Goal: Task Accomplishment & Management: Manage account settings

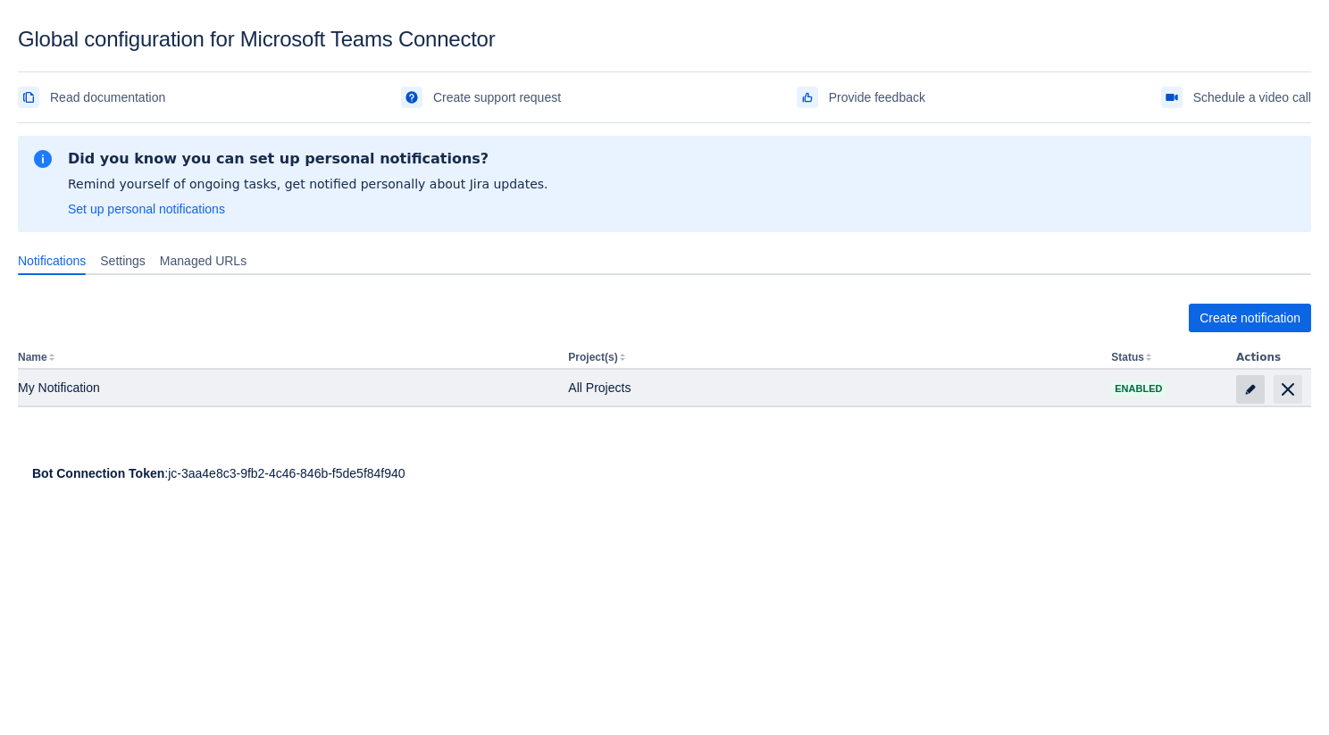
click at [1249, 386] on span "edit" at bounding box center [1251, 389] width 14 height 14
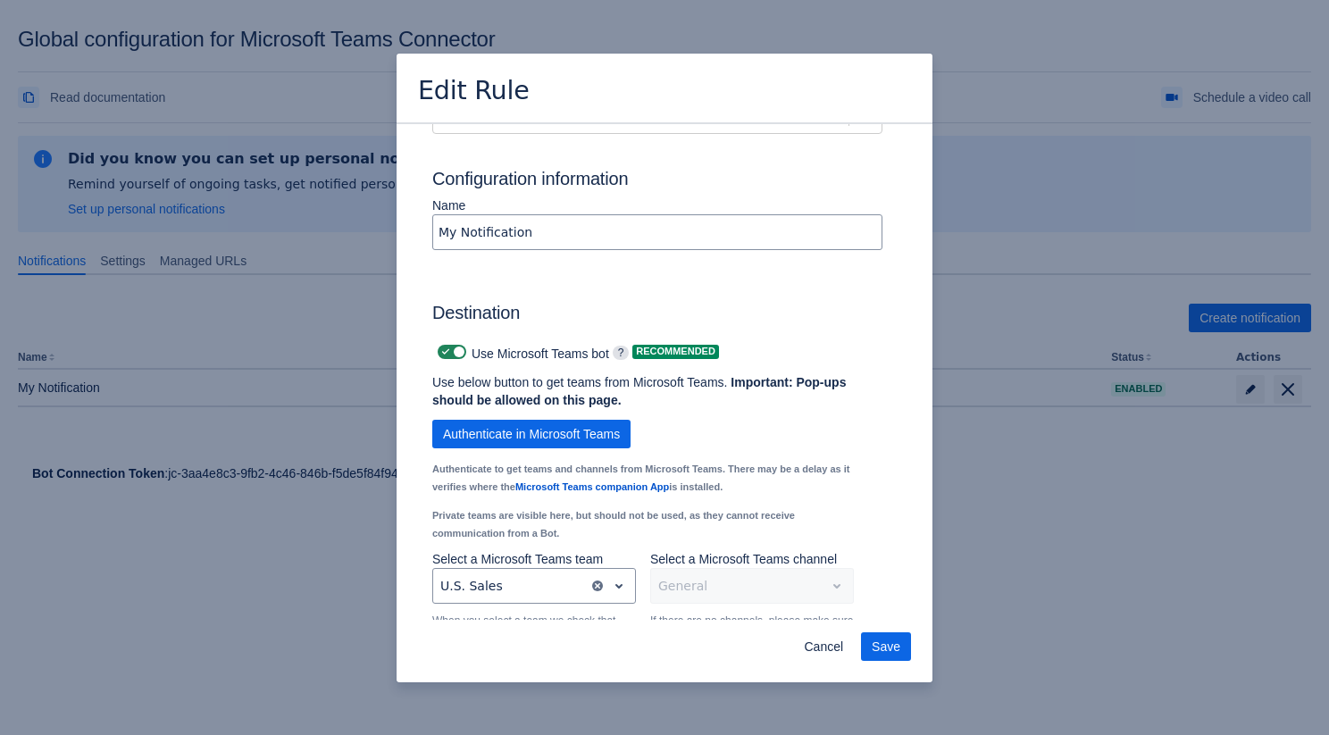
scroll to position [1243, 0]
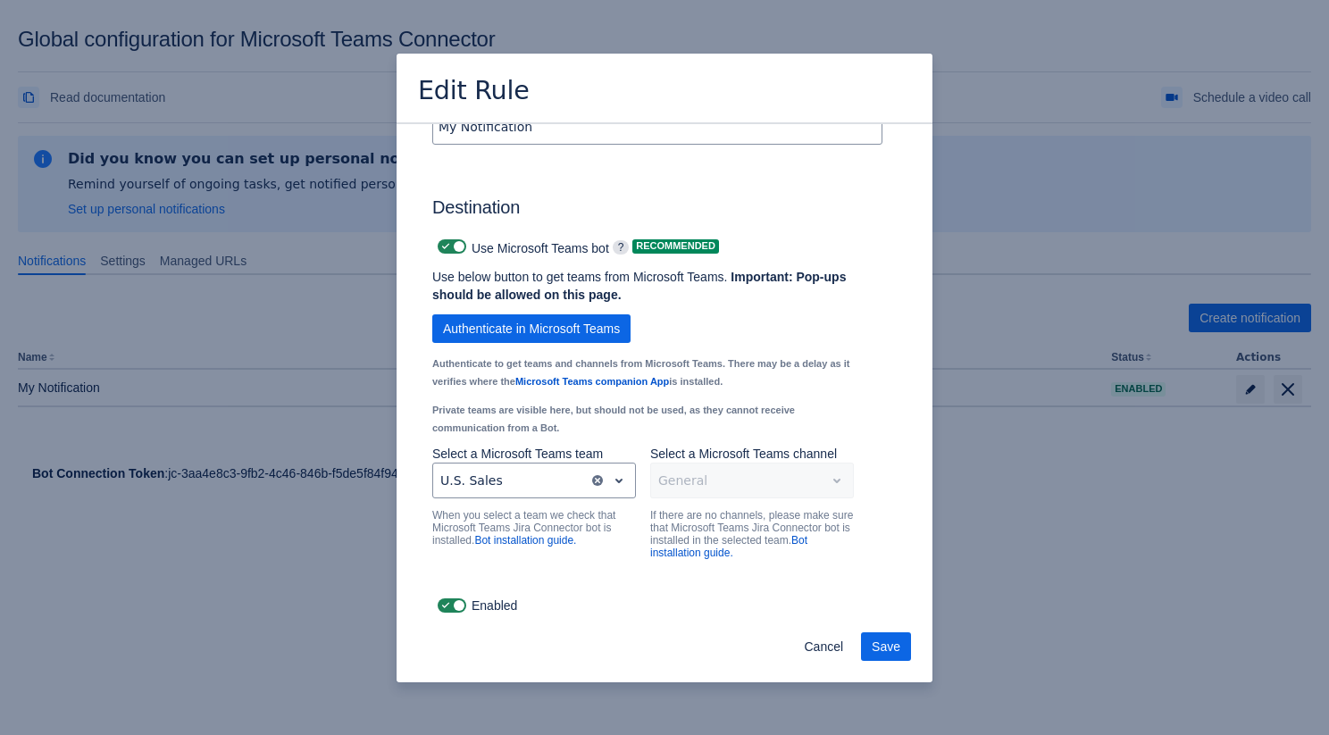
click at [724, 489] on div "General" at bounding box center [752, 481] width 204 height 36
click at [548, 471] on div at bounding box center [510, 480] width 141 height 21
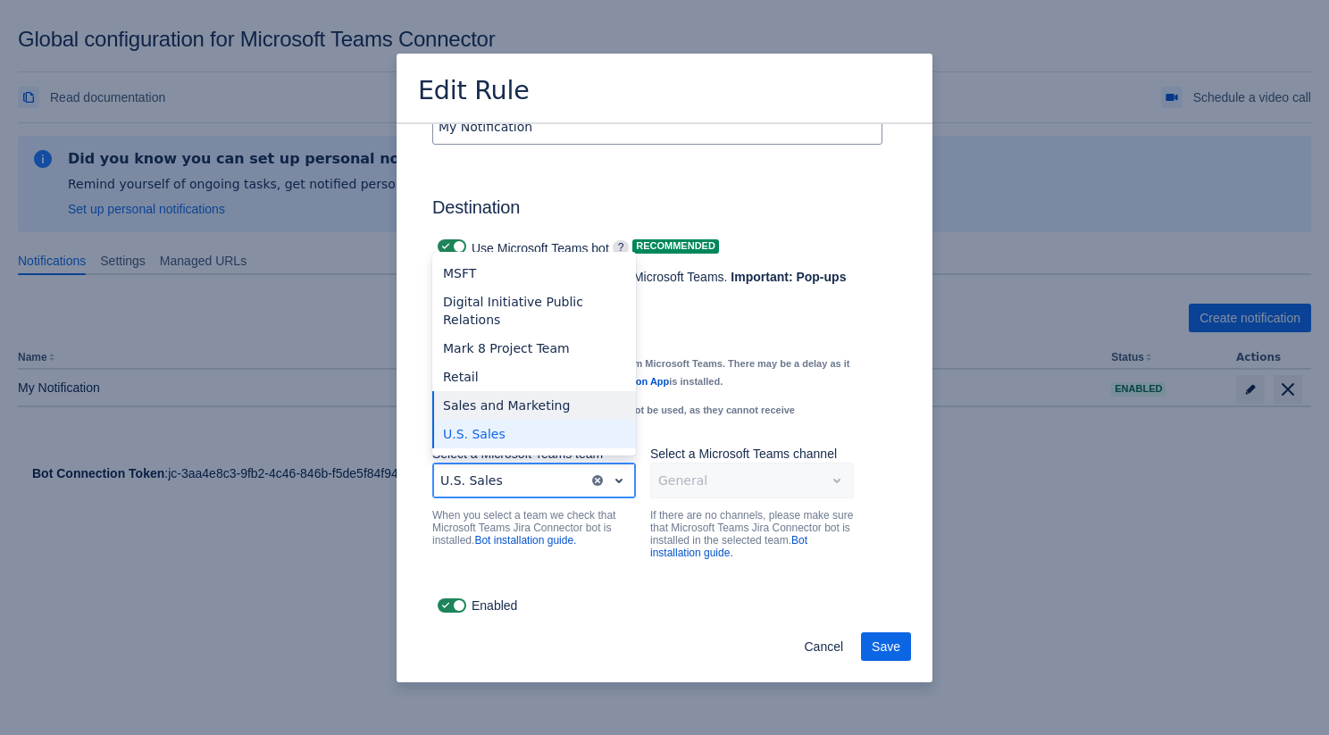
click at [556, 403] on div "Sales and Marketing" at bounding box center [534, 405] width 204 height 29
click at [526, 476] on div at bounding box center [510, 480] width 141 height 21
click at [526, 441] on div "U.S. Sales" at bounding box center [534, 434] width 204 height 29
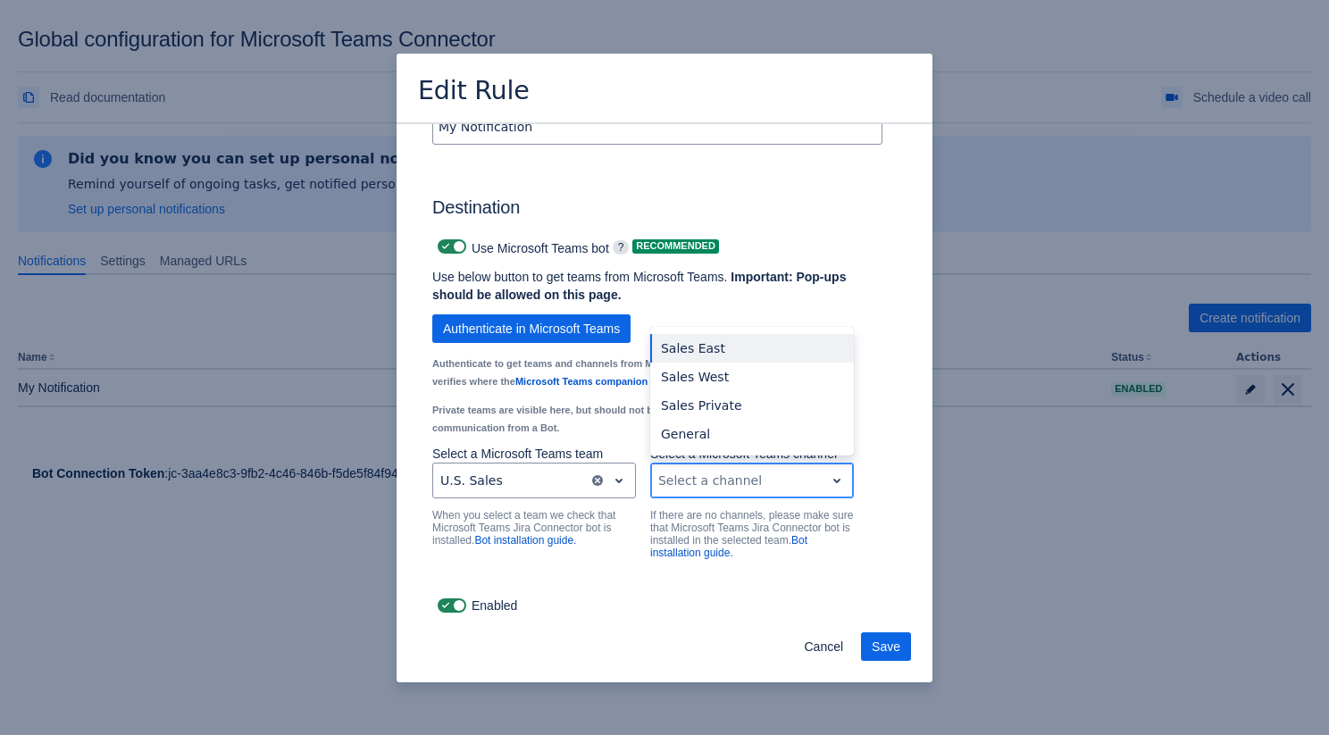
click at [700, 482] on div at bounding box center [737, 480] width 159 height 21
click at [701, 440] on div "General" at bounding box center [752, 434] width 204 height 29
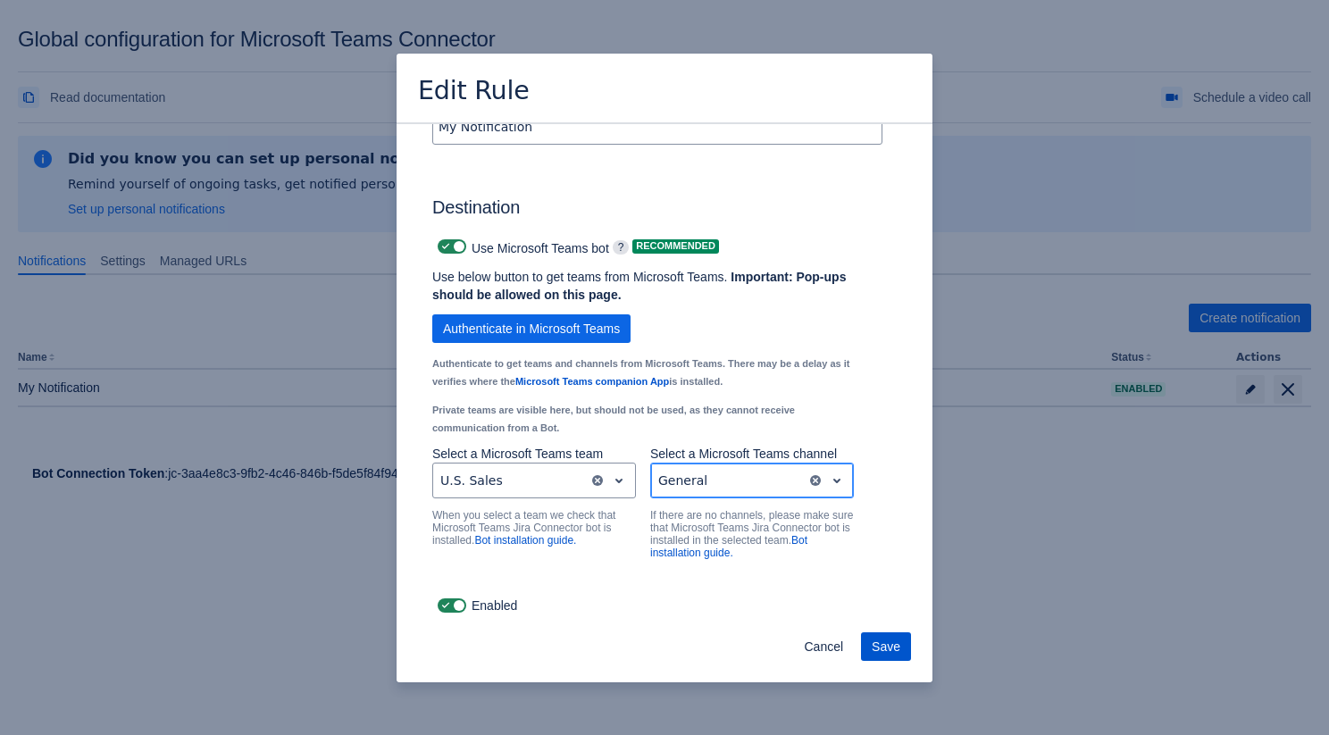
click at [879, 637] on span "Save" at bounding box center [886, 646] width 29 height 29
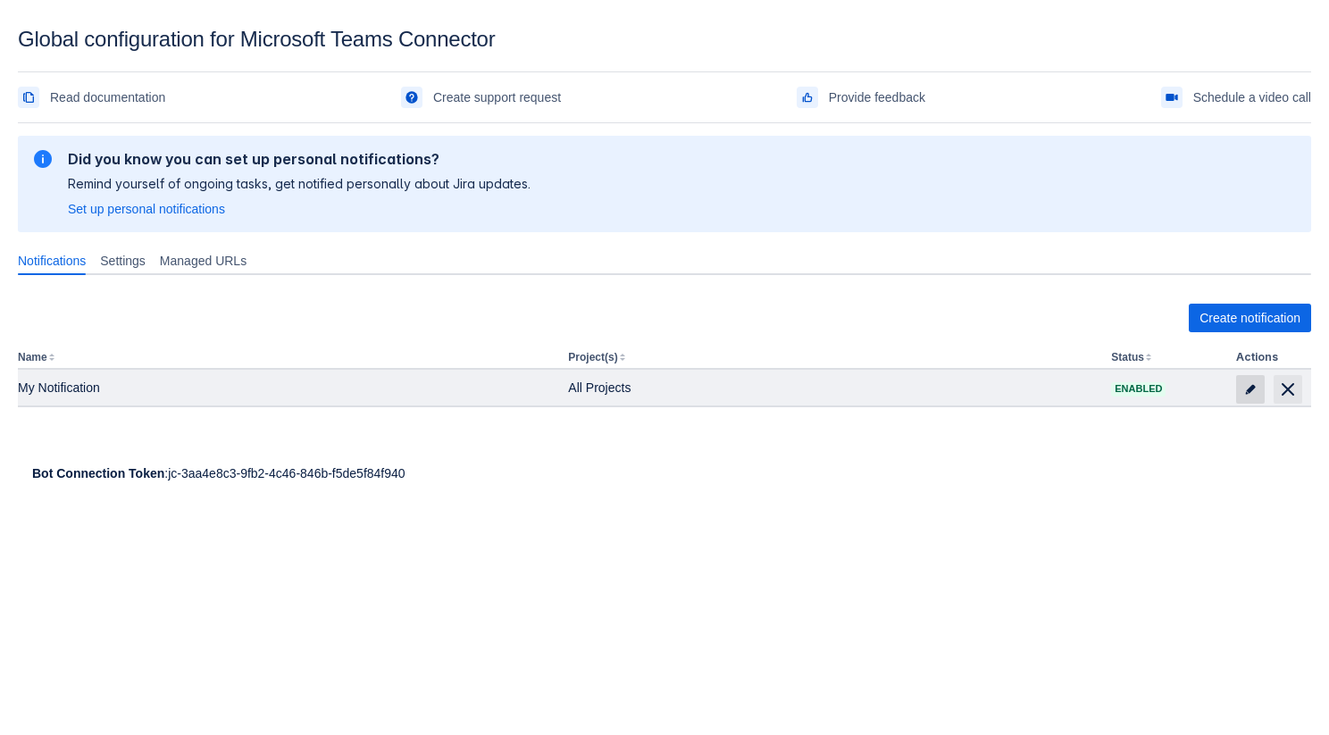
click at [1250, 392] on span "edit" at bounding box center [1251, 389] width 14 height 14
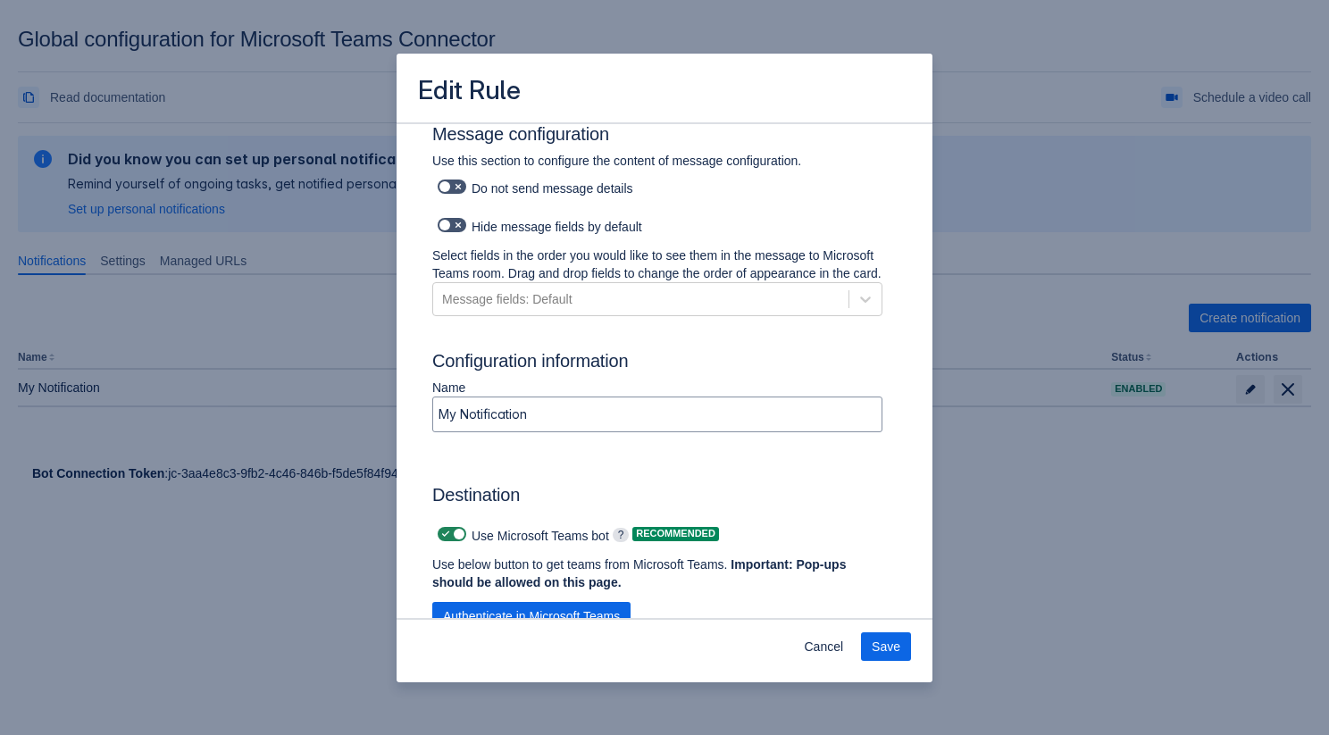
scroll to position [1243, 0]
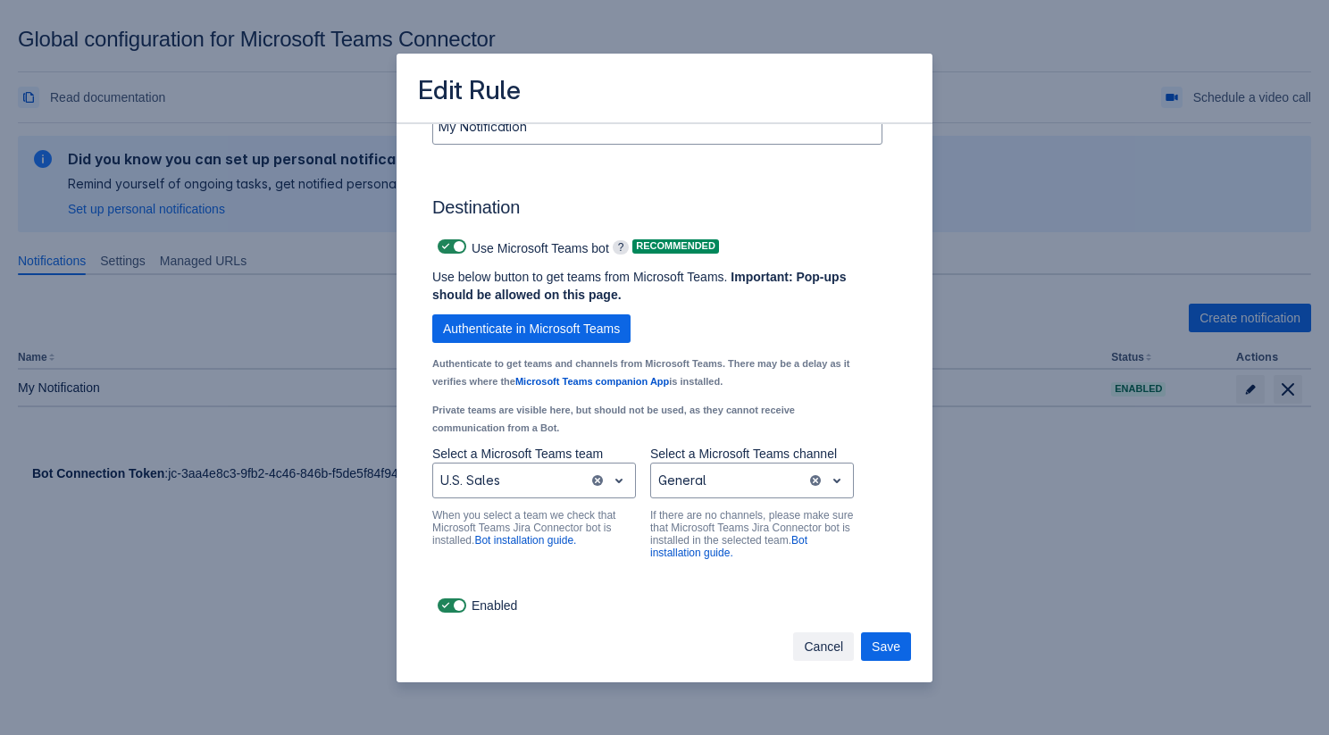
click at [811, 650] on span "Cancel" at bounding box center [823, 646] width 39 height 29
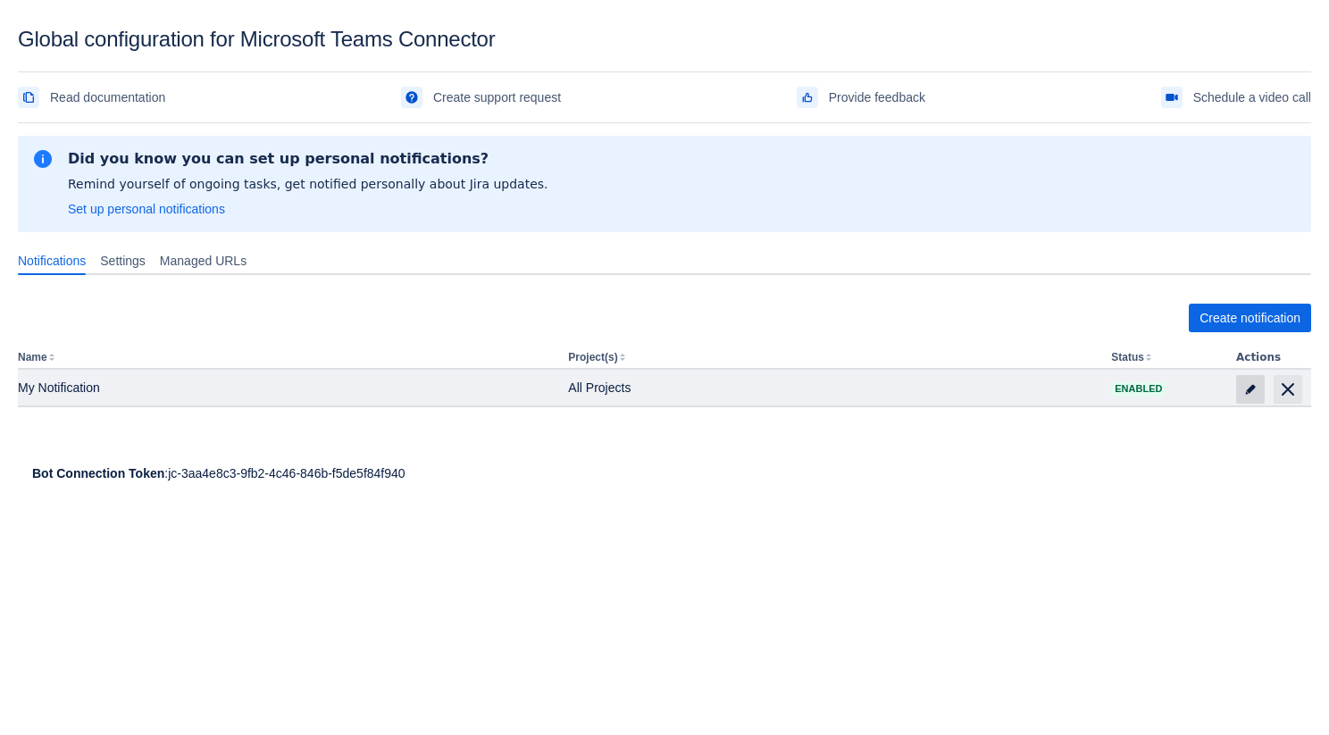
click at [1245, 385] on span "edit" at bounding box center [1251, 389] width 14 height 14
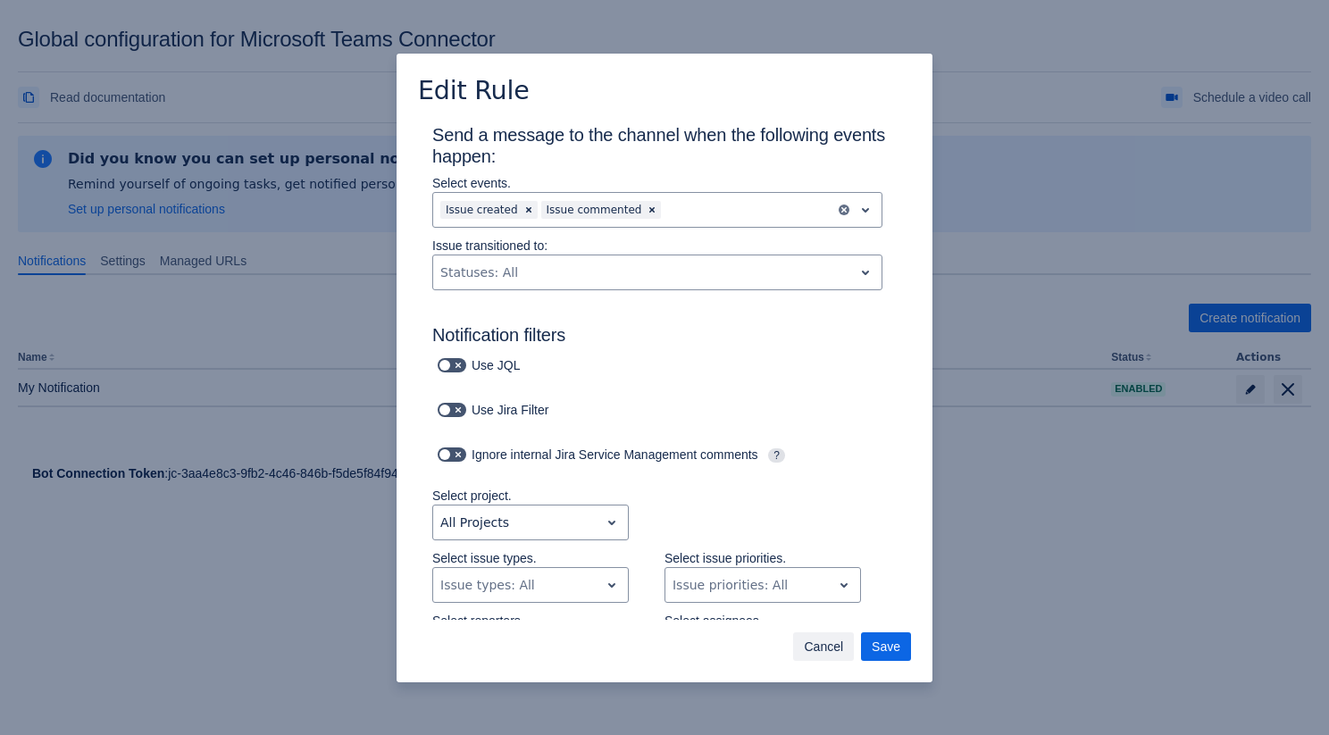
click at [825, 655] on span "Cancel" at bounding box center [823, 646] width 39 height 29
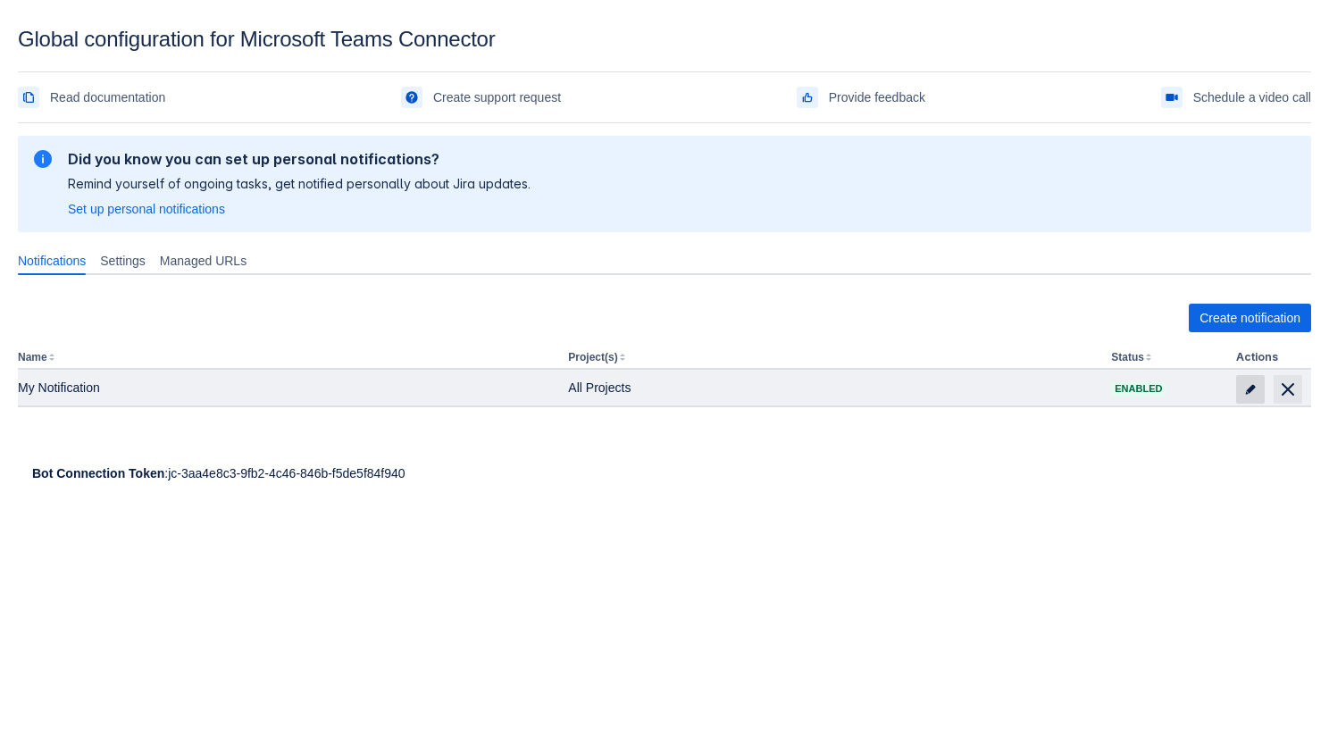
click at [1244, 392] on span "edit" at bounding box center [1251, 389] width 14 height 14
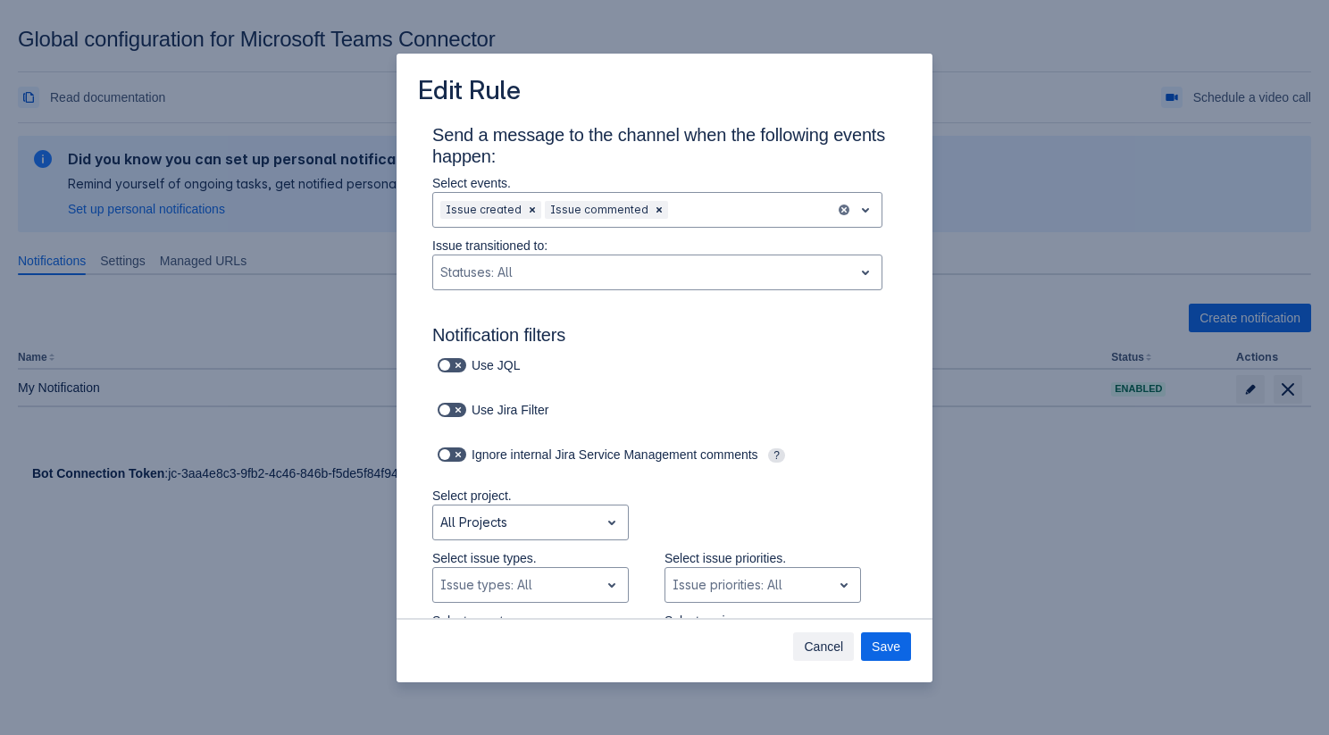
click at [821, 649] on span "Cancel" at bounding box center [823, 646] width 39 height 29
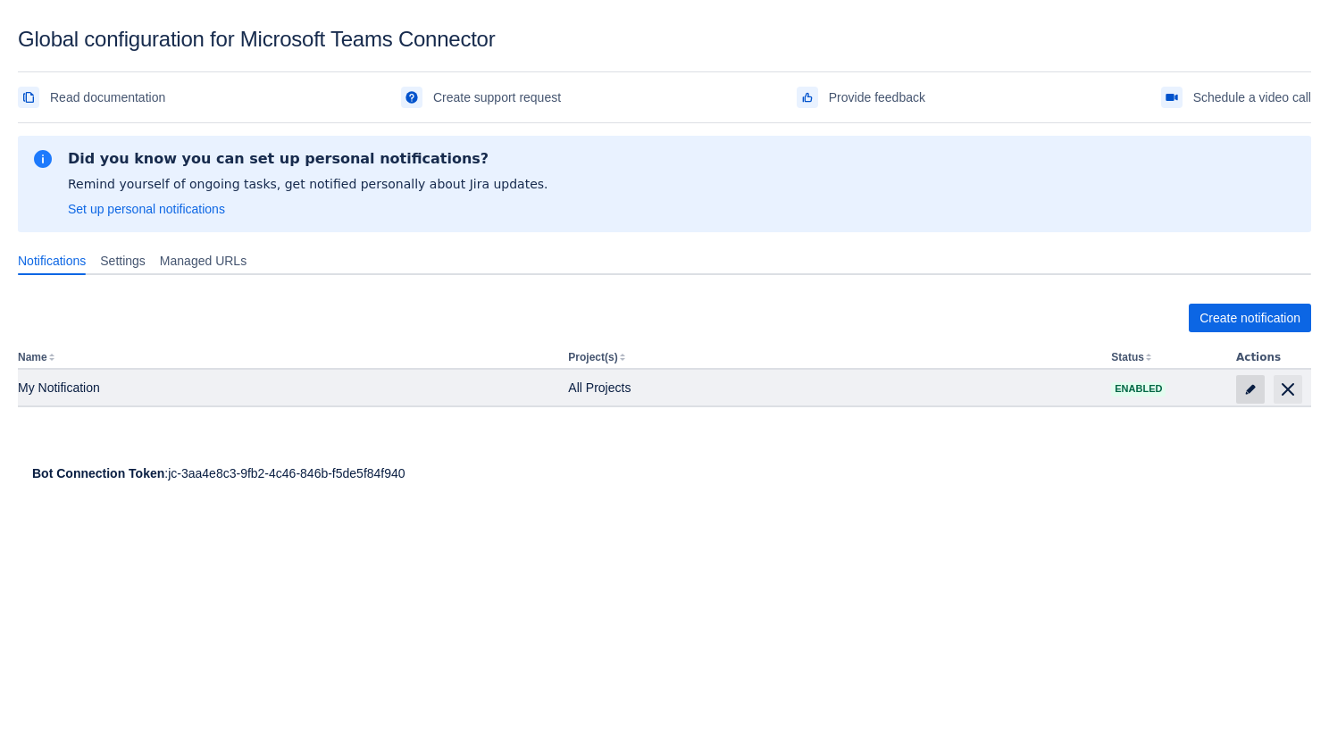
click at [1244, 387] on span "edit" at bounding box center [1251, 389] width 14 height 14
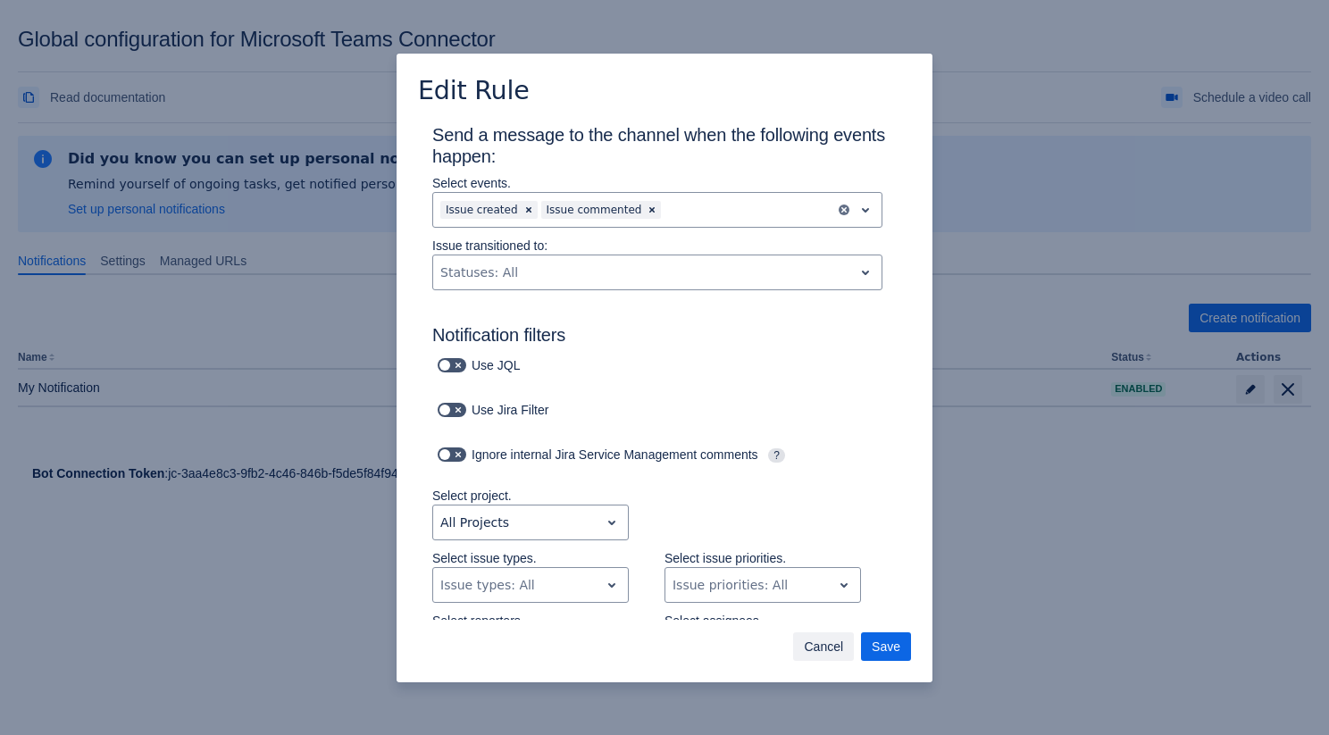
click at [818, 648] on span "Cancel" at bounding box center [823, 646] width 39 height 29
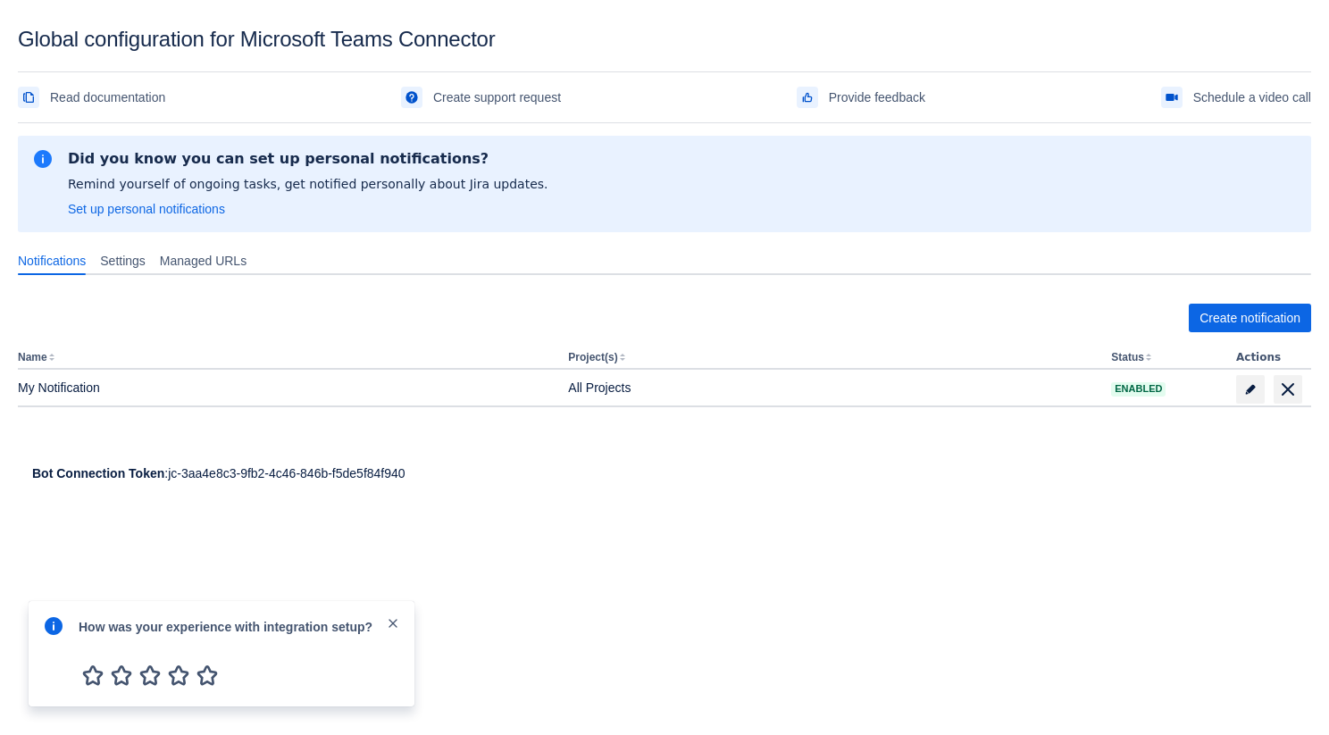
click at [396, 617] on span "close" at bounding box center [393, 623] width 14 height 14
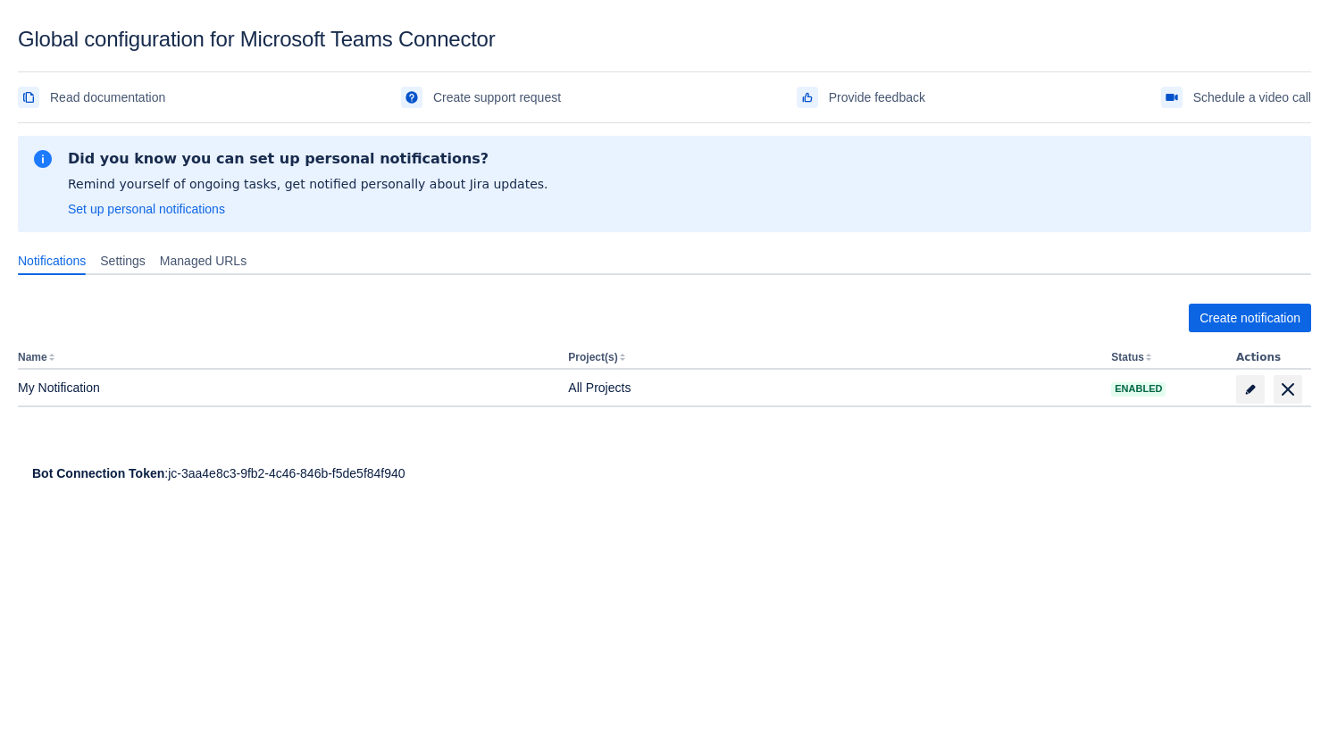
scroll to position [27, 0]
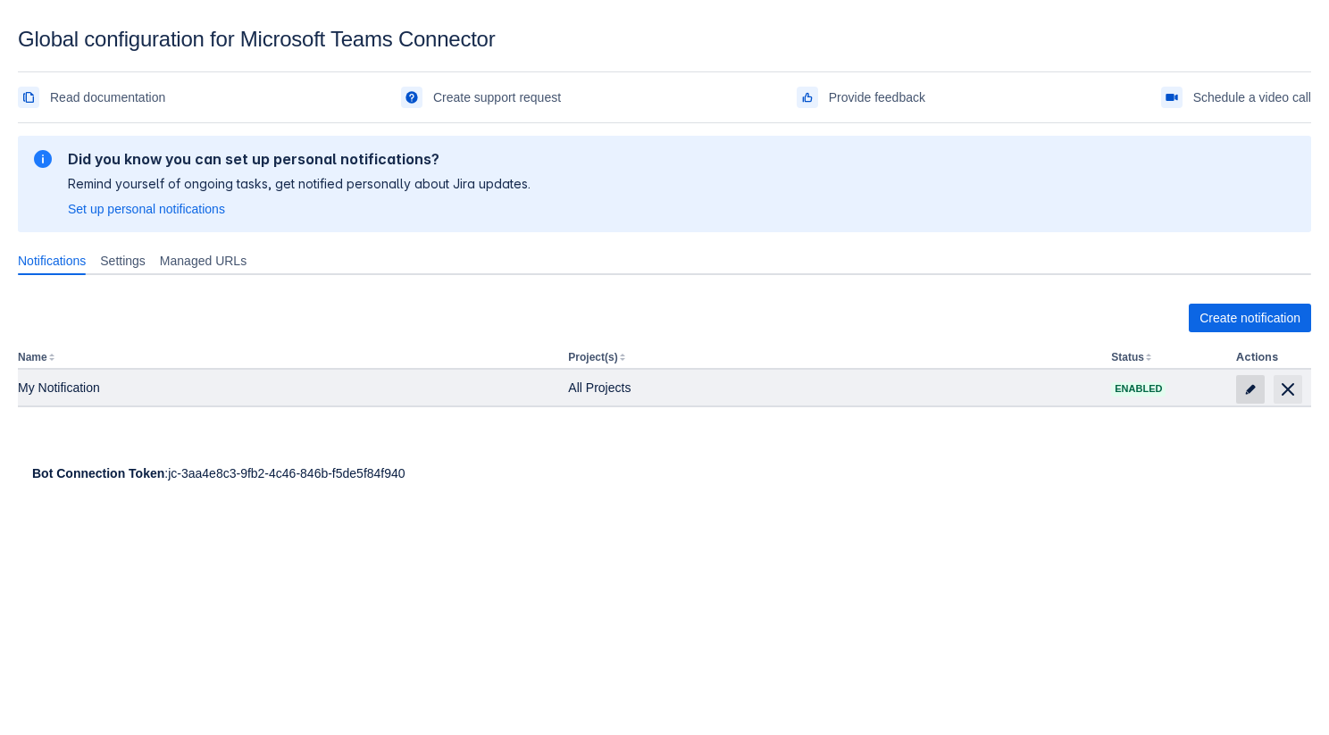
click at [1257, 402] on span at bounding box center [1250, 389] width 29 height 29
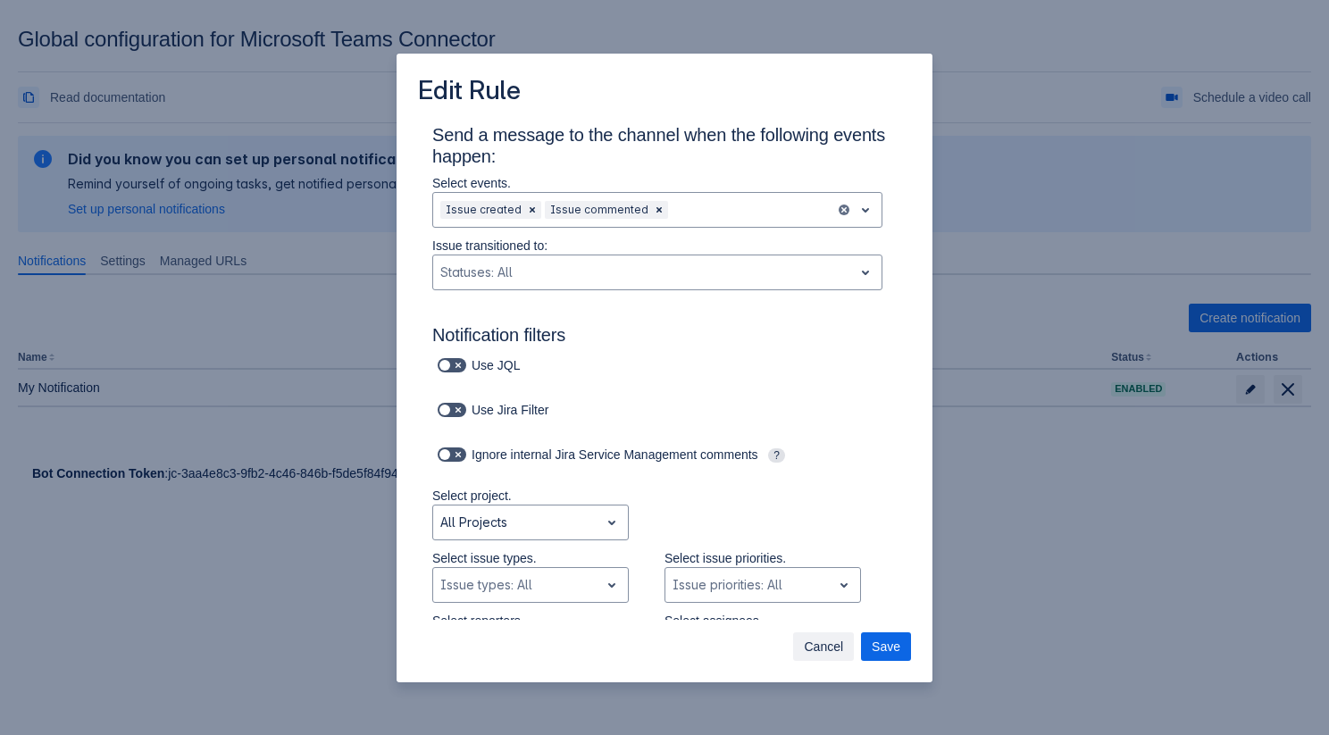
click at [820, 650] on span "Cancel" at bounding box center [823, 646] width 39 height 29
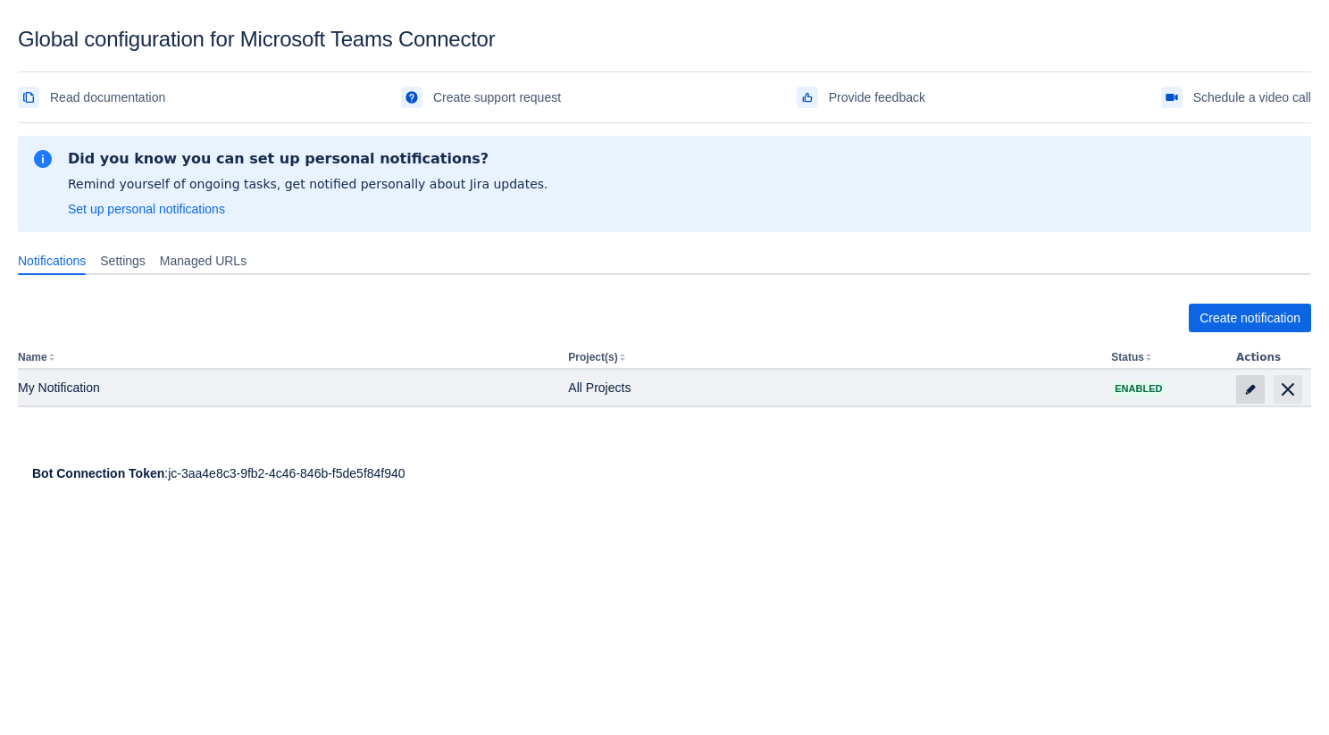
click at [1249, 396] on span "edit" at bounding box center [1251, 389] width 14 height 14
click at [1249, 396] on body "Global configuration for Microsoft Teams Connector Read documentation Create su…" at bounding box center [664, 394] width 1329 height 735
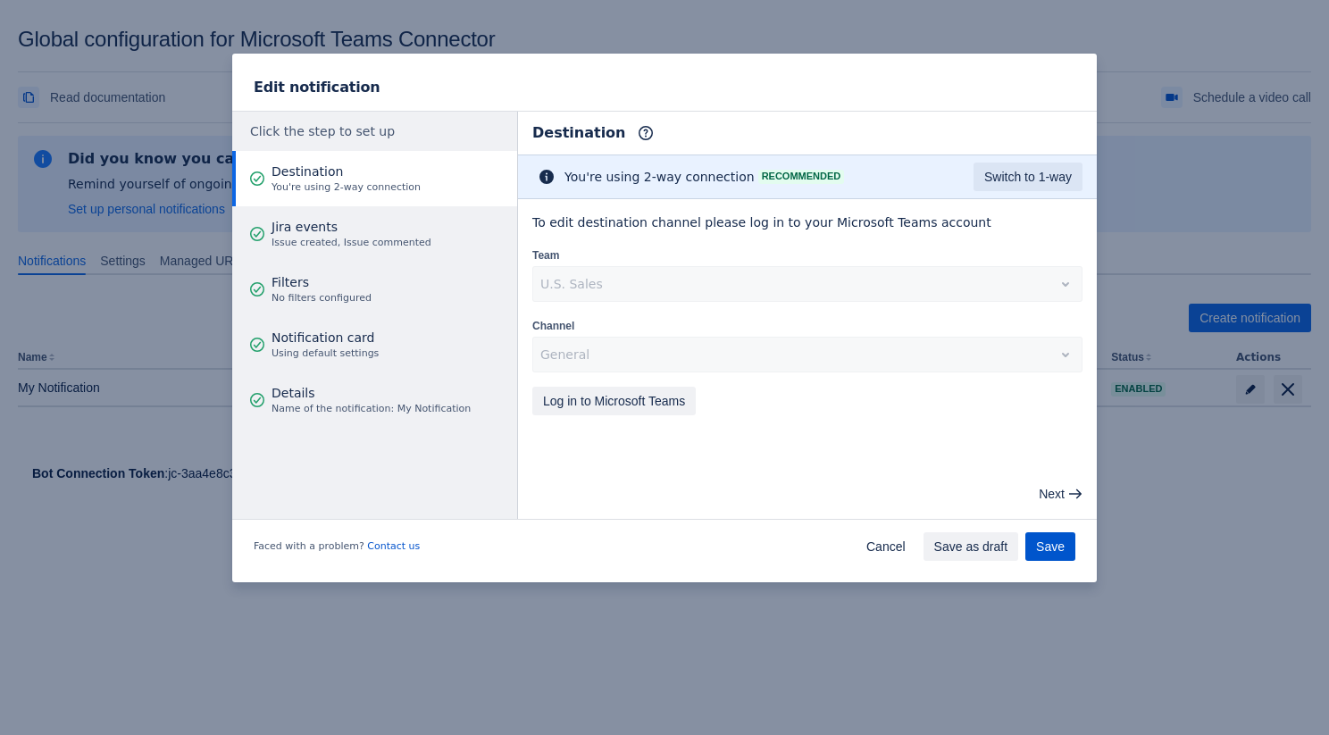
click at [1055, 542] on span "Save" at bounding box center [1050, 546] width 29 height 29
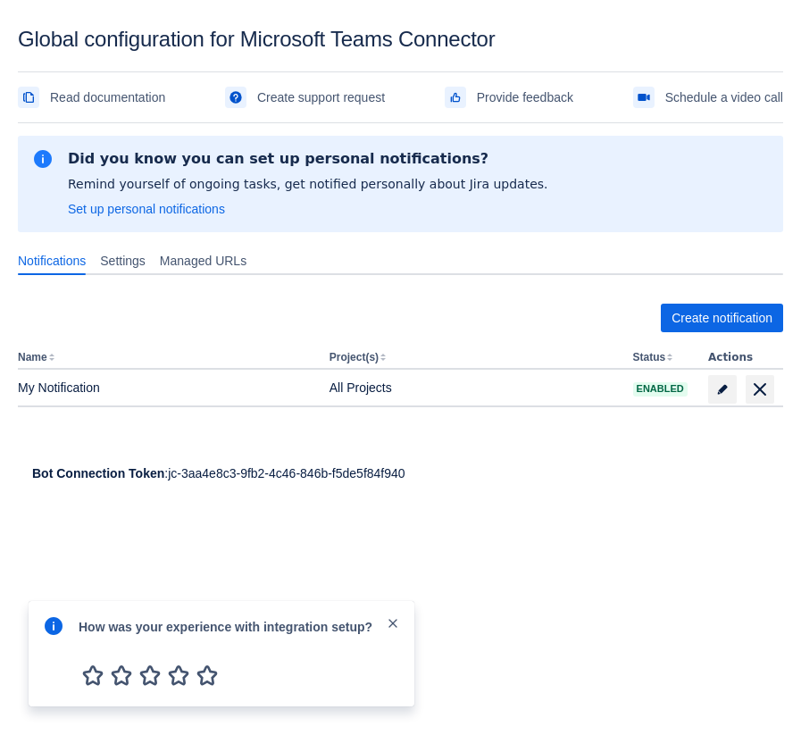
click at [395, 620] on span "close" at bounding box center [393, 623] width 14 height 14
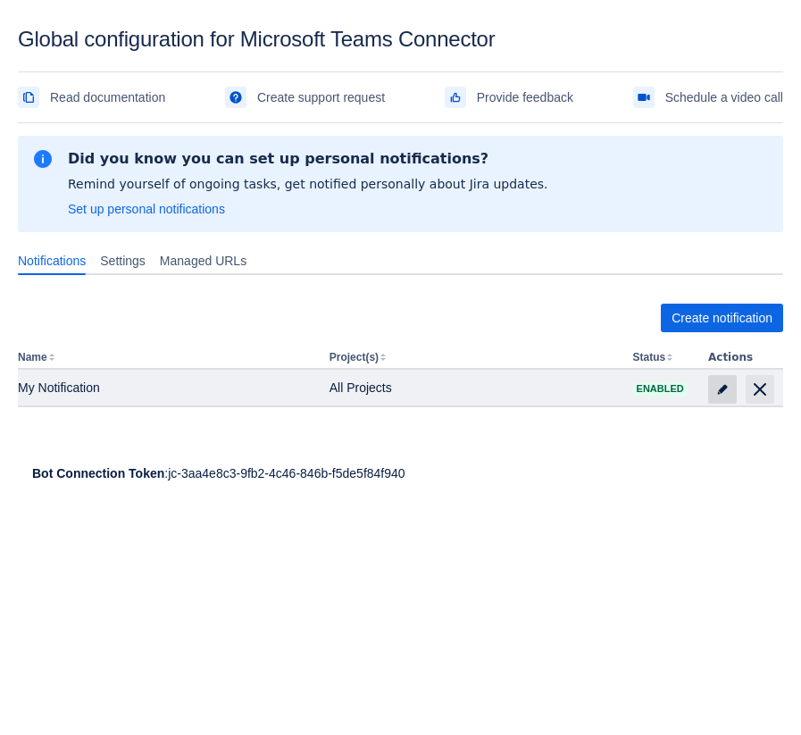
click at [730, 389] on span at bounding box center [722, 389] width 29 height 29
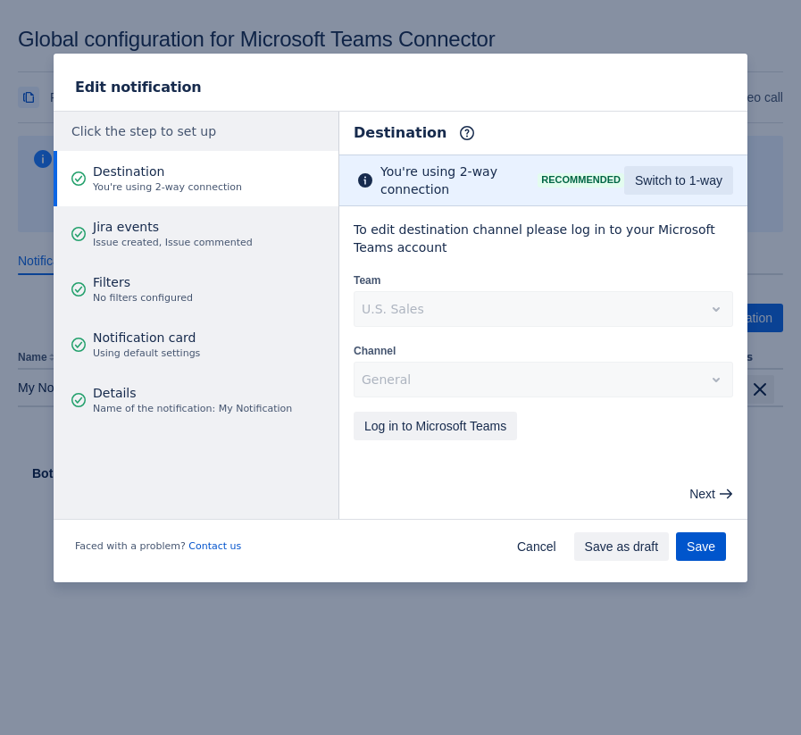
click at [704, 545] on span "Save" at bounding box center [701, 546] width 29 height 29
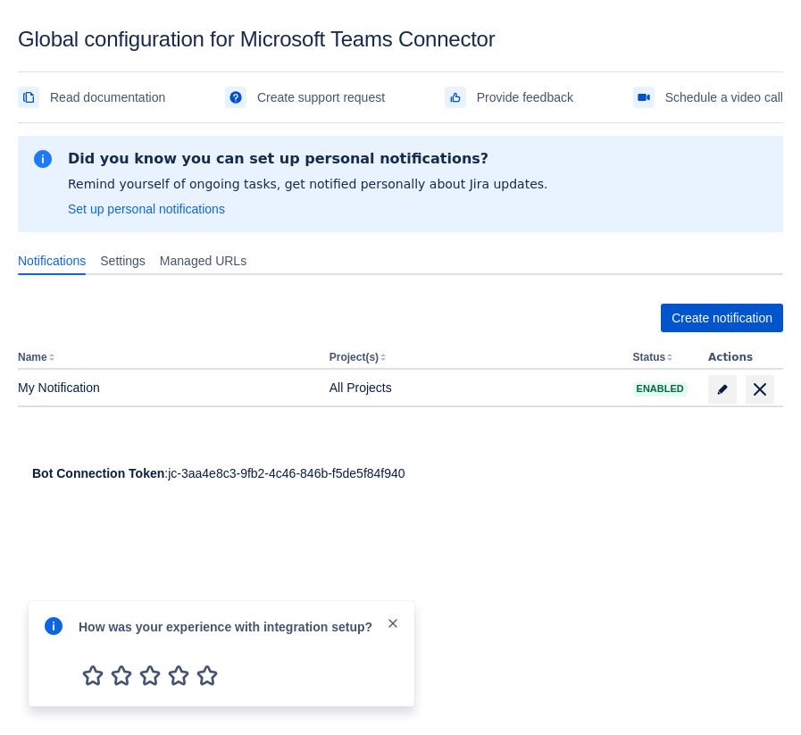
click at [699, 307] on span "Create notification" at bounding box center [722, 318] width 101 height 29
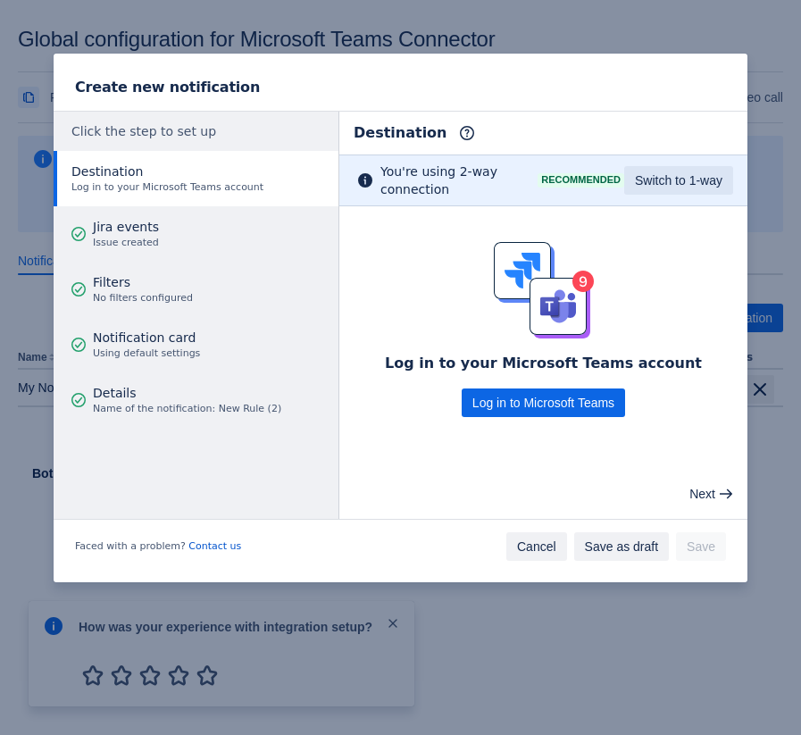
click at [538, 556] on span "Cancel" at bounding box center [536, 546] width 39 height 29
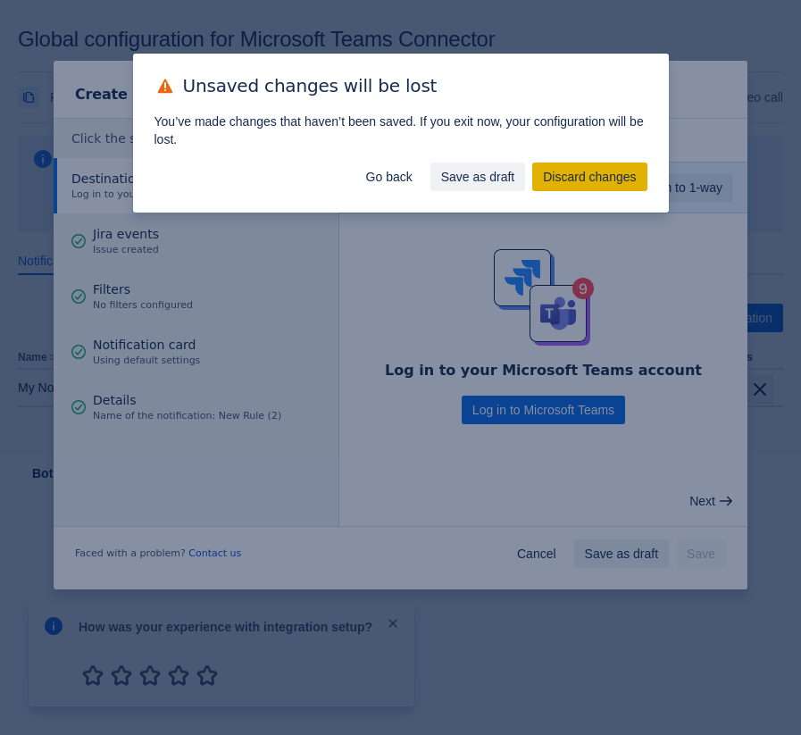
click at [563, 174] on span "Discard changes" at bounding box center [589, 177] width 93 height 29
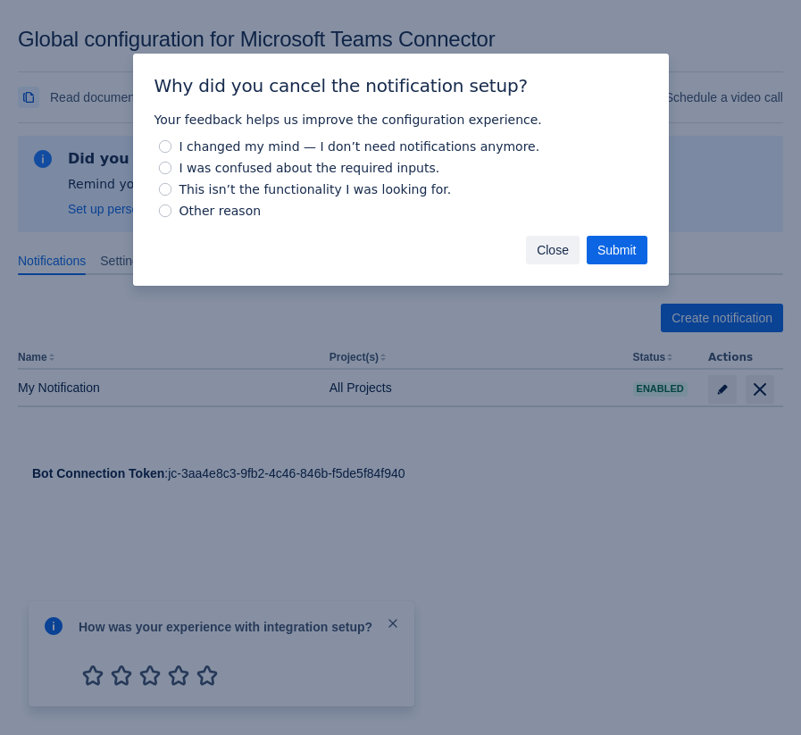
click at [549, 242] on span "Close" at bounding box center [553, 250] width 32 height 29
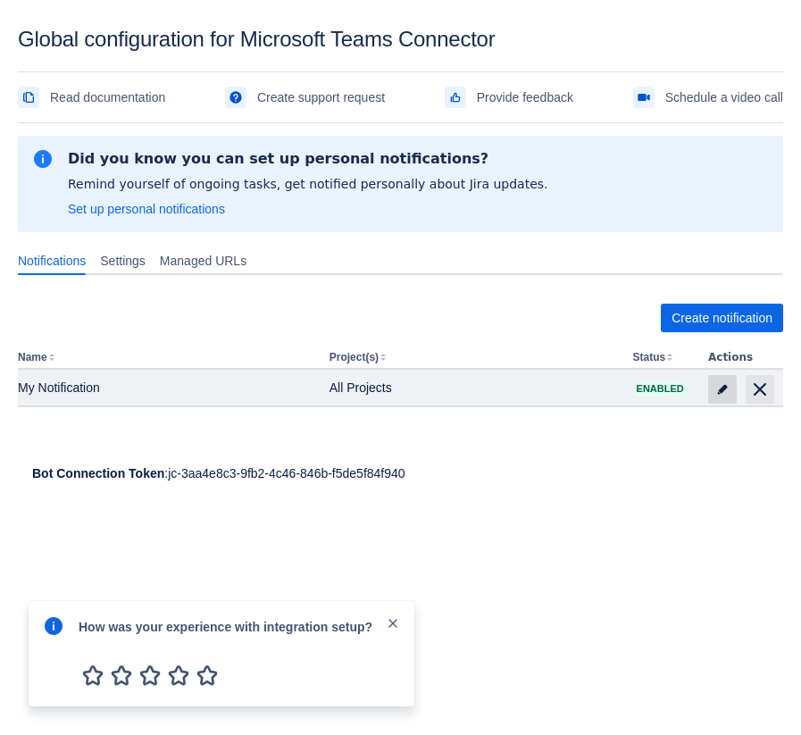
click at [728, 388] on span "edit" at bounding box center [723, 389] width 14 height 14
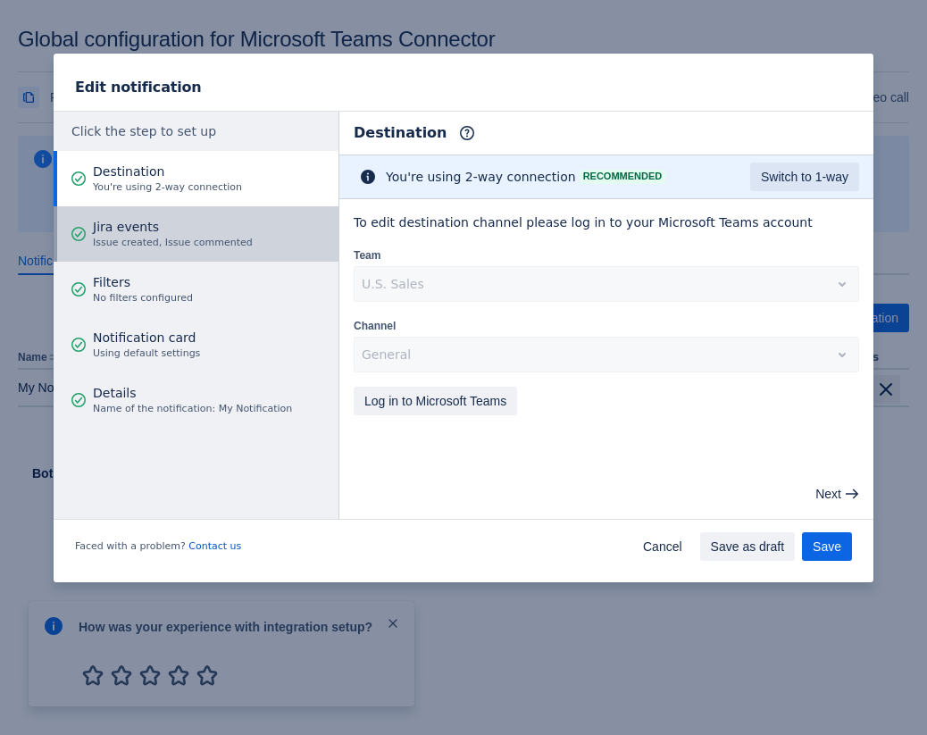
click at [194, 234] on span "Jira events" at bounding box center [173, 227] width 160 height 18
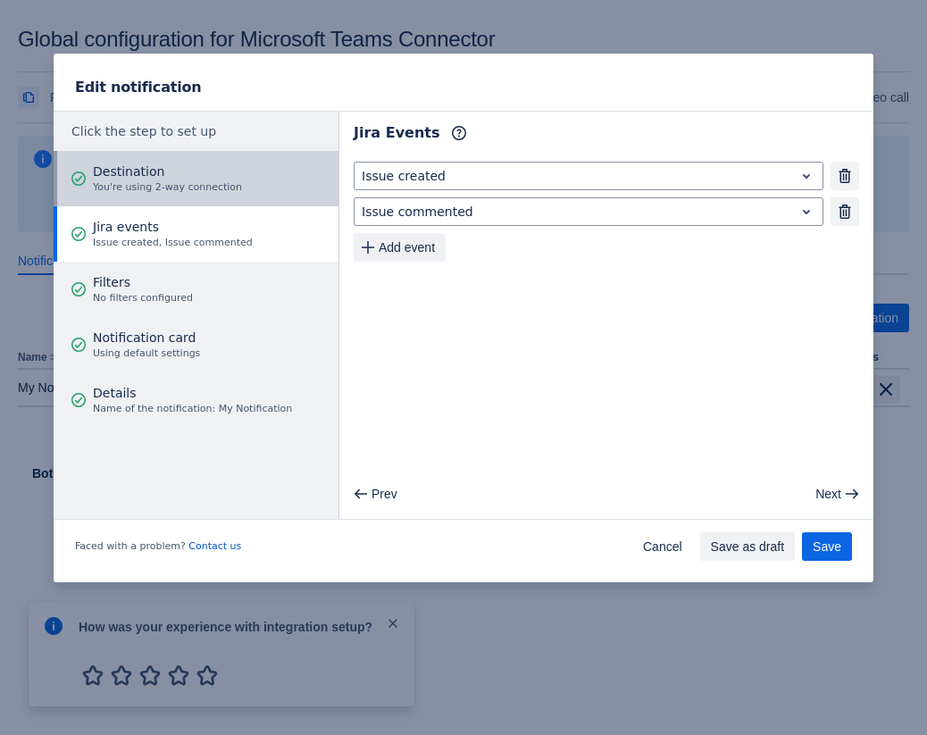
click at [197, 199] on div "Destination You're using 2-way connection" at bounding box center [167, 179] width 149 height 54
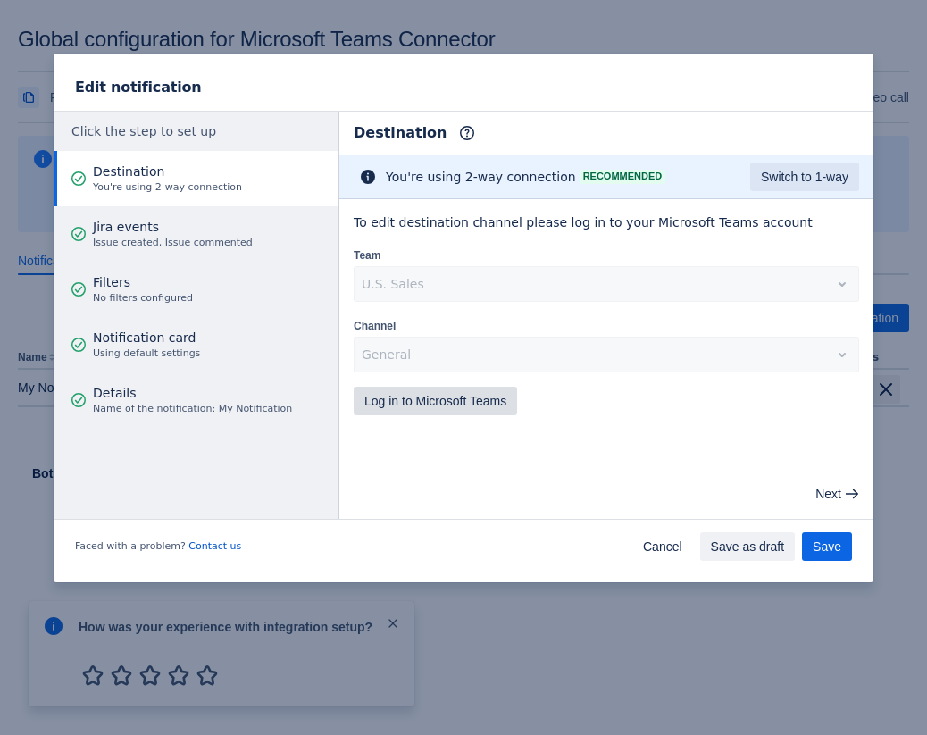
click at [449, 392] on span "Log in to Microsoft Teams" at bounding box center [435, 401] width 142 height 29
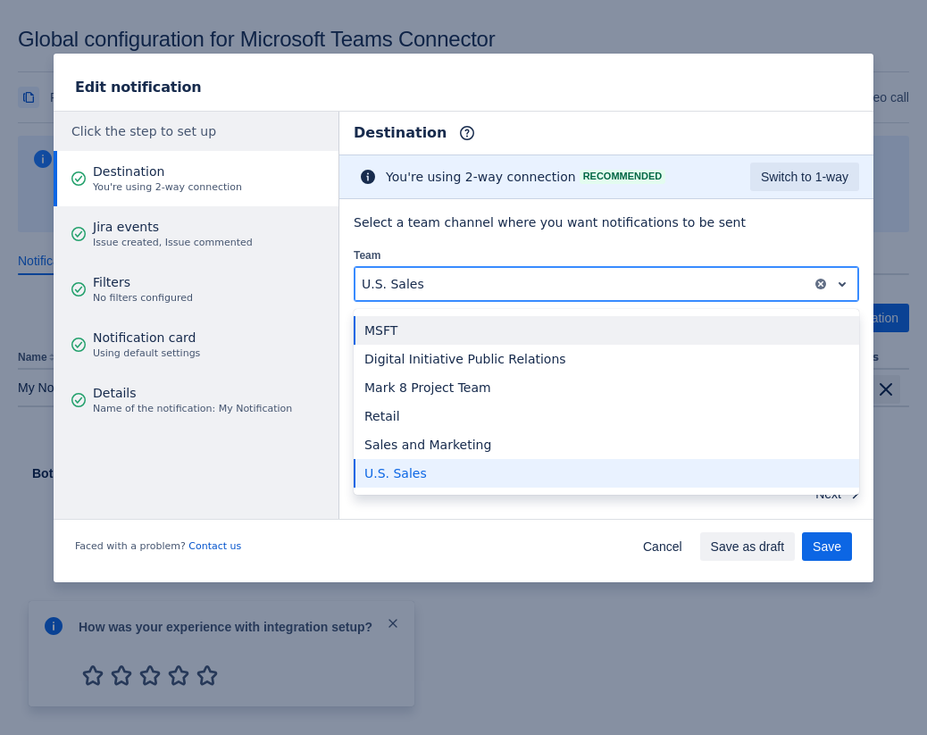
click at [437, 280] on div at bounding box center [583, 283] width 443 height 21
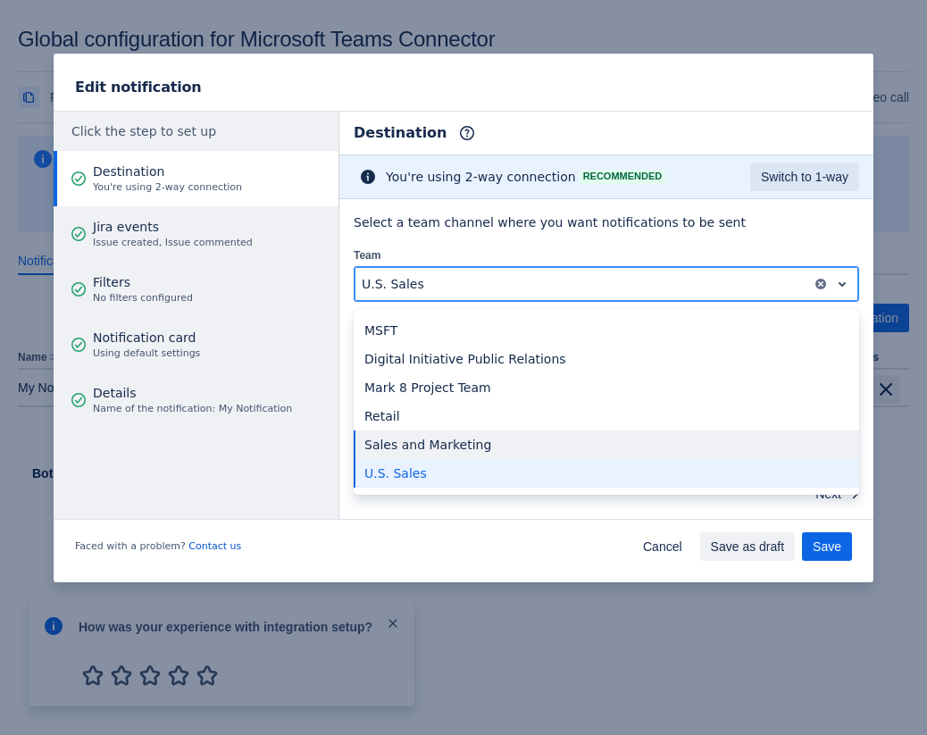
click at [445, 443] on div "Sales and Marketing" at bounding box center [607, 445] width 506 height 29
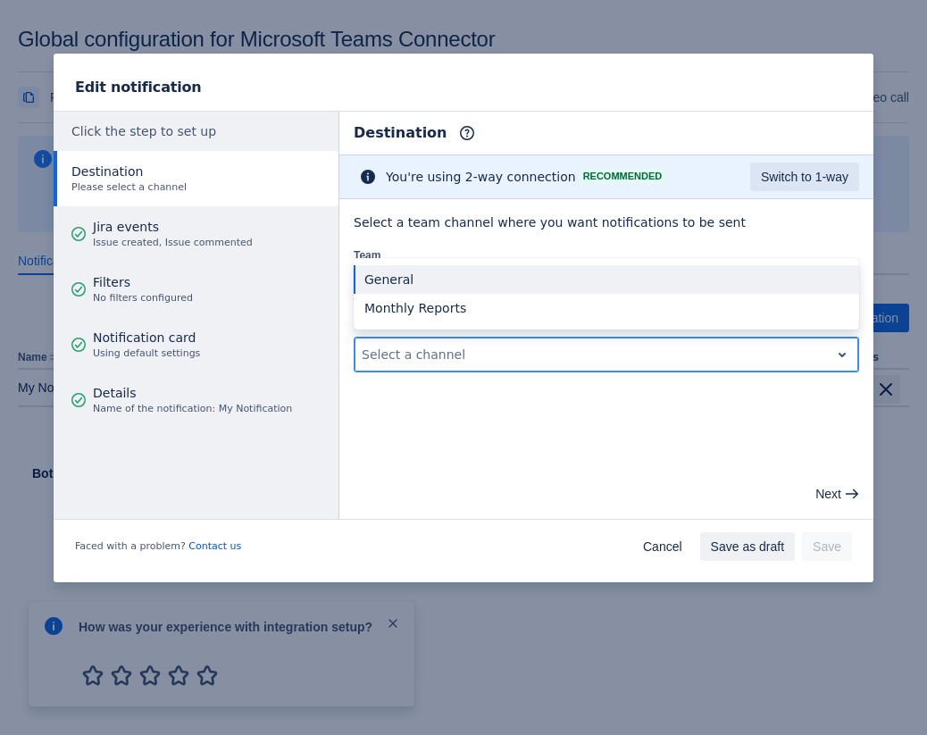
click at [423, 365] on div "Select a channel" at bounding box center [592, 354] width 475 height 29
click at [420, 277] on div "General" at bounding box center [607, 279] width 506 height 29
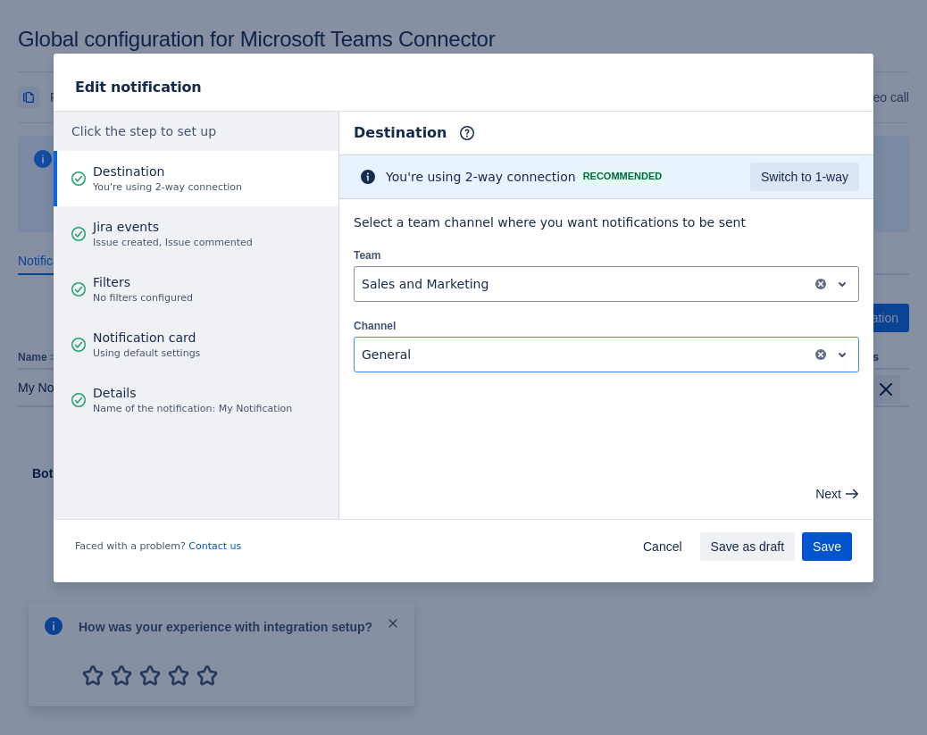
click at [800, 546] on button "Save" at bounding box center [827, 546] width 50 height 29
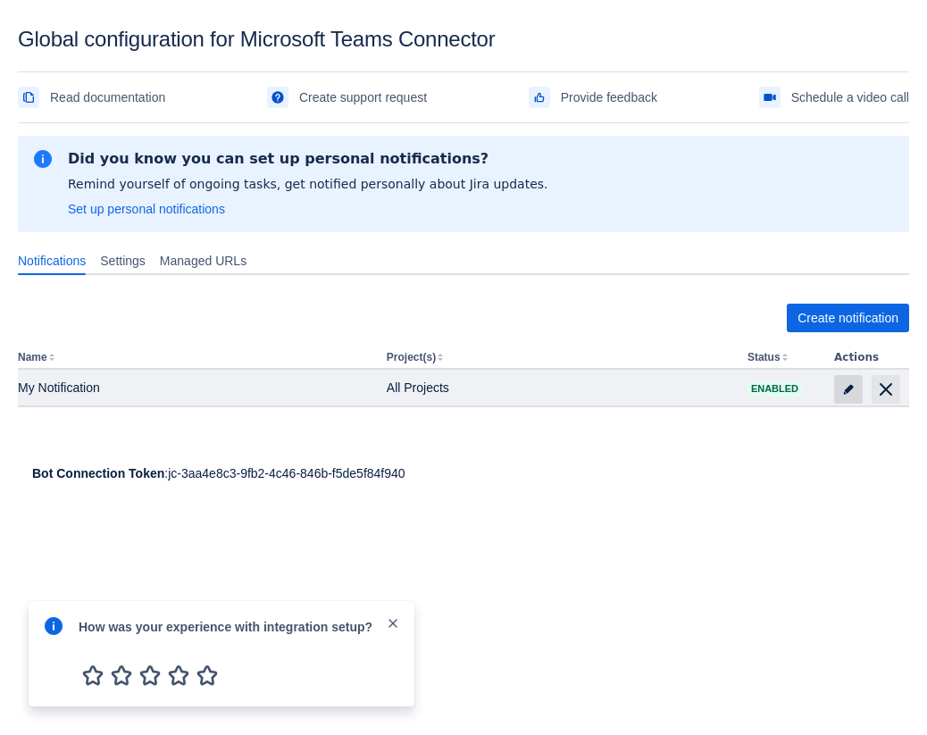
click at [800, 390] on span at bounding box center [848, 389] width 29 height 29
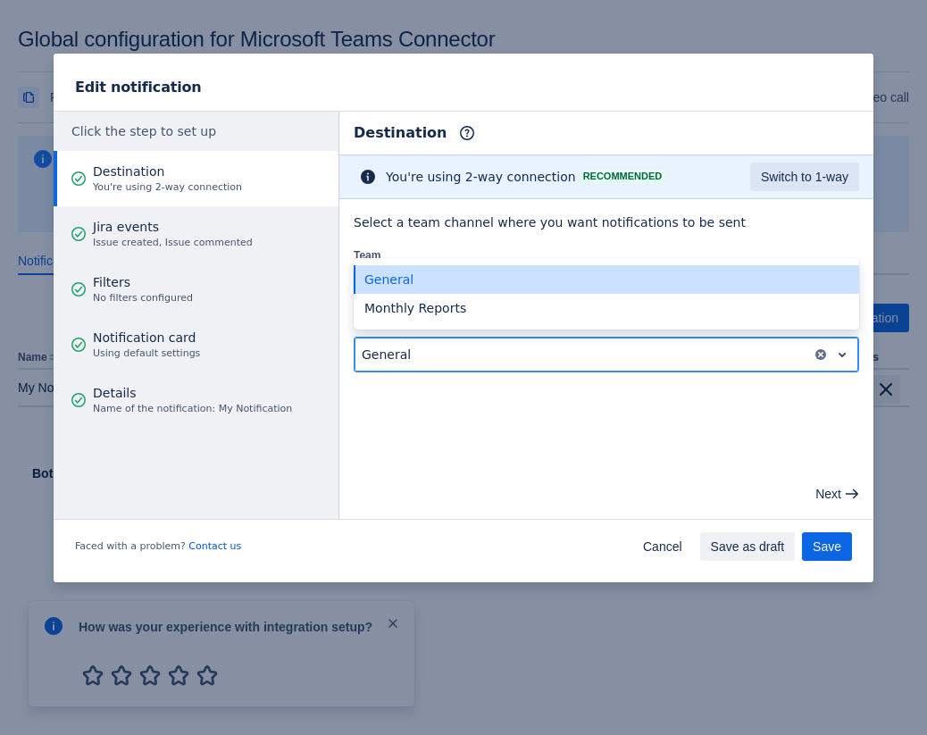
click at [547, 354] on div at bounding box center [583, 354] width 443 height 21
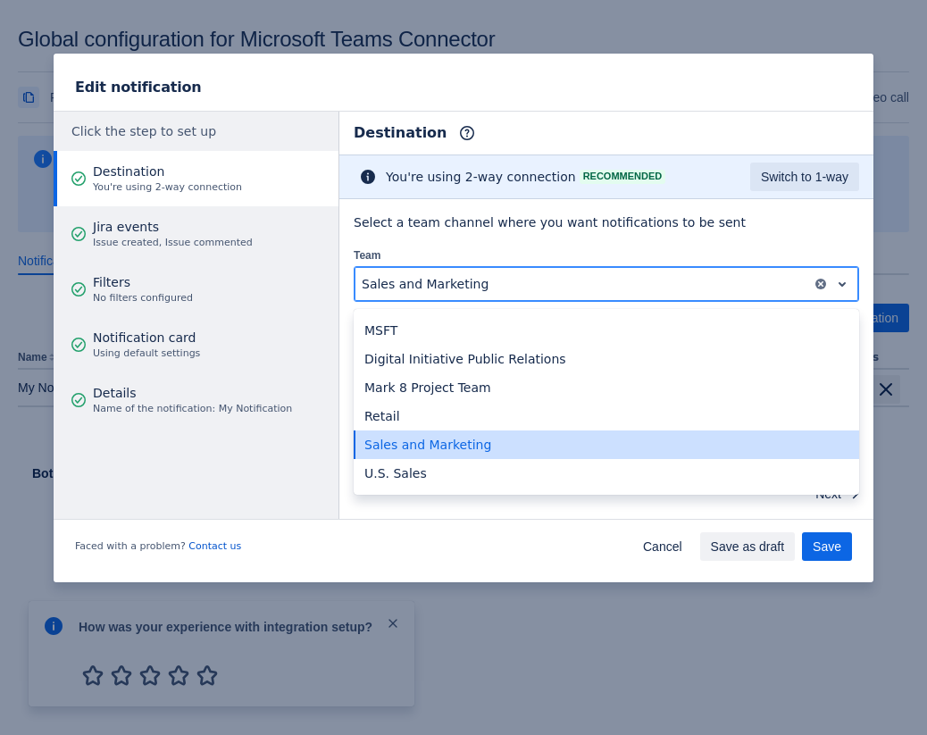
click at [541, 278] on div at bounding box center [583, 283] width 443 height 21
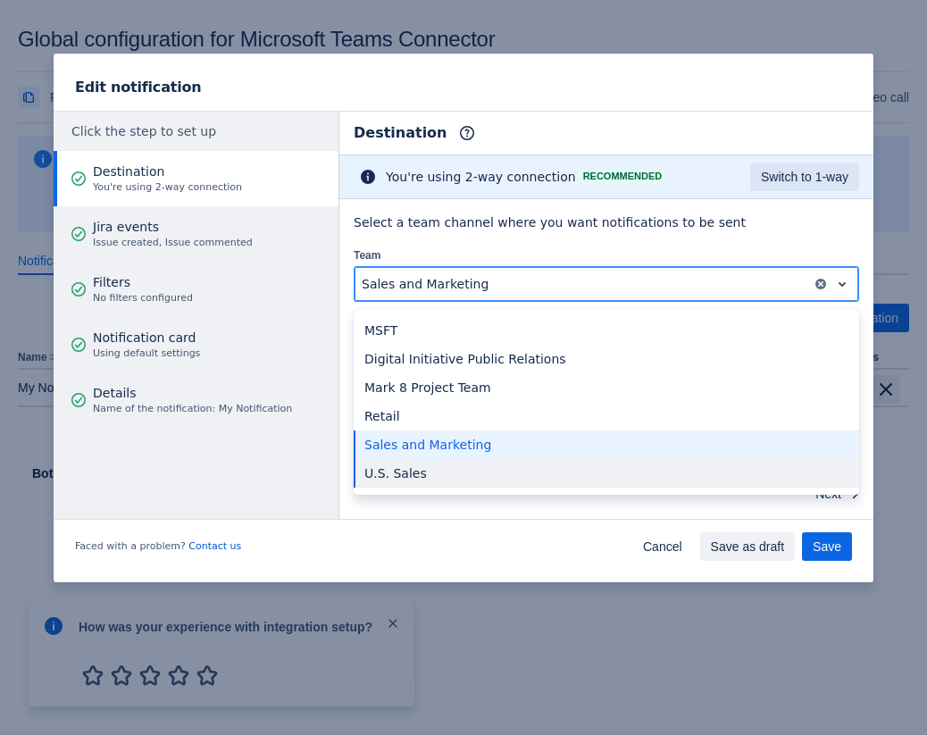
click at [487, 475] on div "U.S. Sales" at bounding box center [607, 473] width 506 height 29
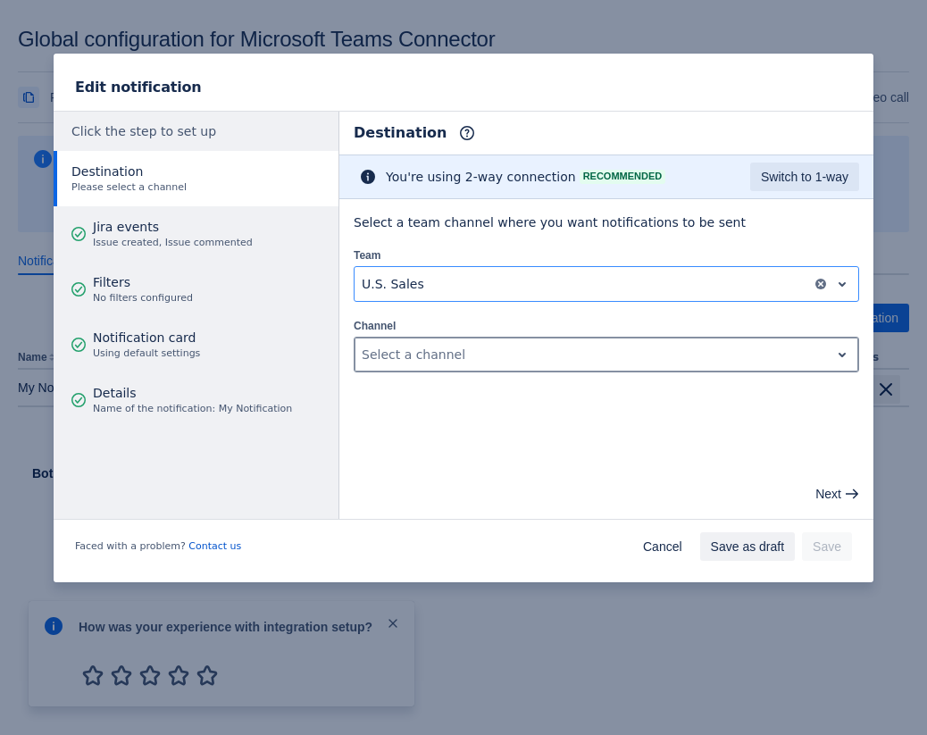
click at [454, 357] on div at bounding box center [592, 354] width 461 height 21
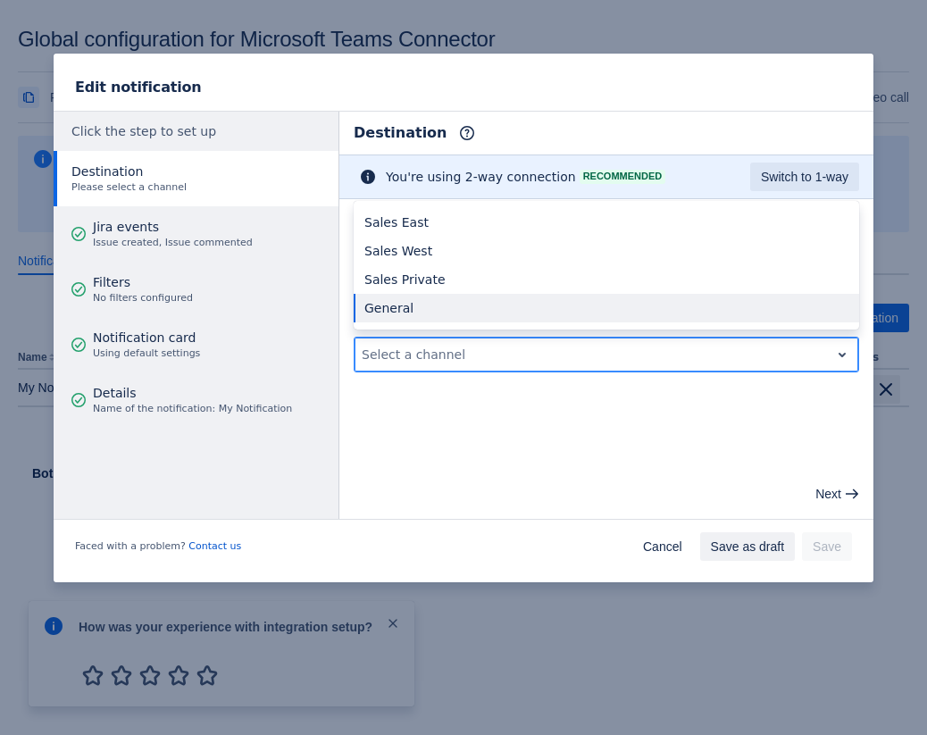
click at [436, 304] on div "General" at bounding box center [607, 308] width 506 height 29
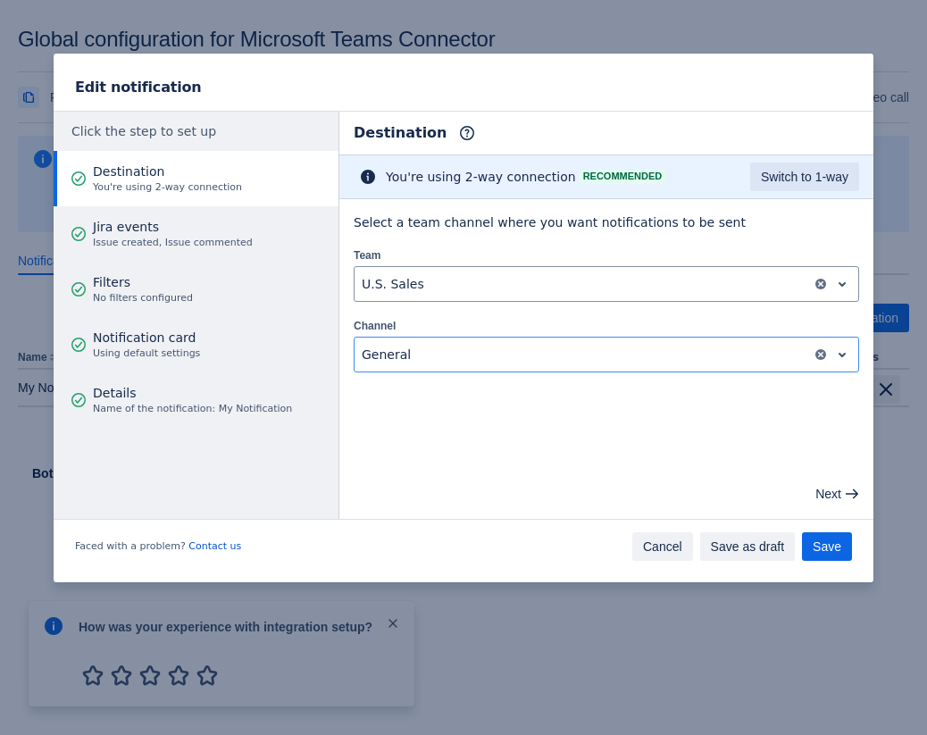
click at [671, 546] on span "Cancel" at bounding box center [662, 546] width 39 height 29
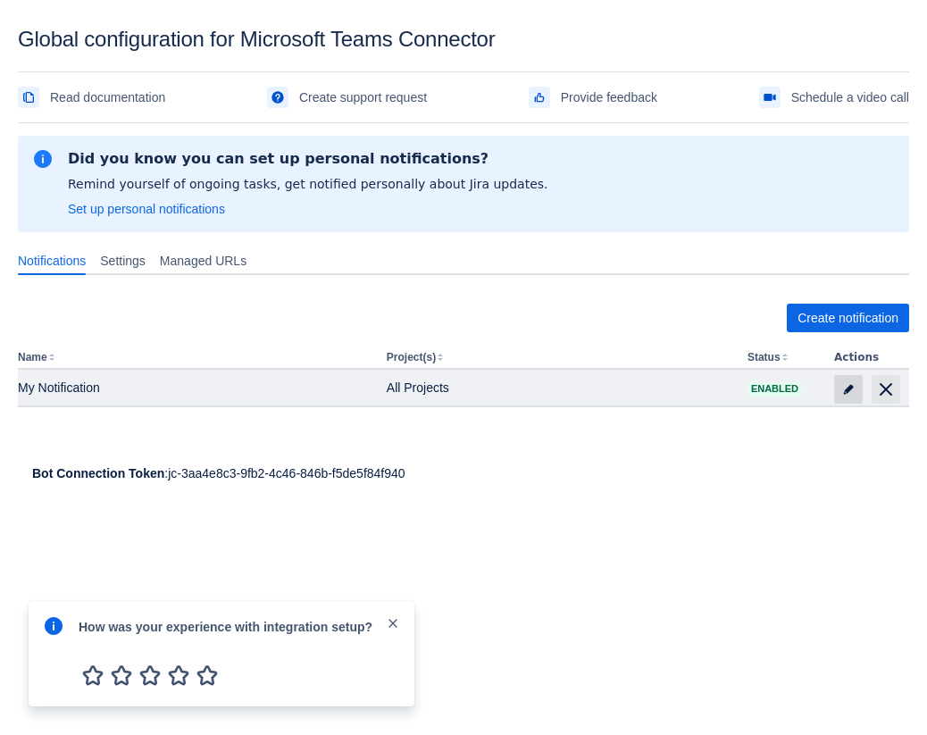
click at [800, 391] on span at bounding box center [848, 389] width 29 height 29
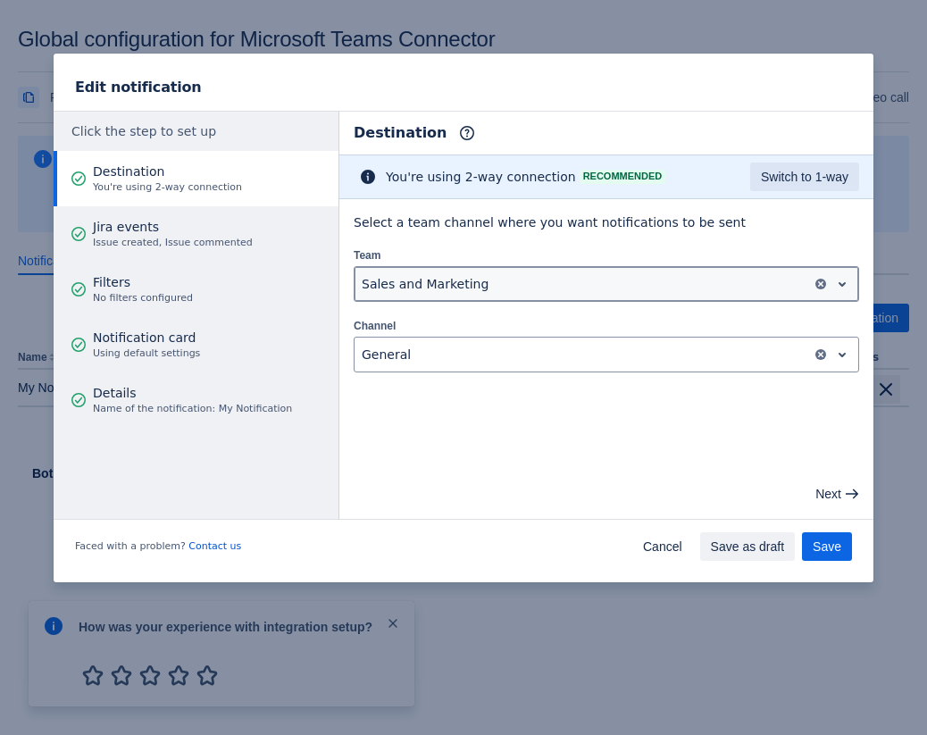
click at [599, 281] on div at bounding box center [583, 283] width 443 height 21
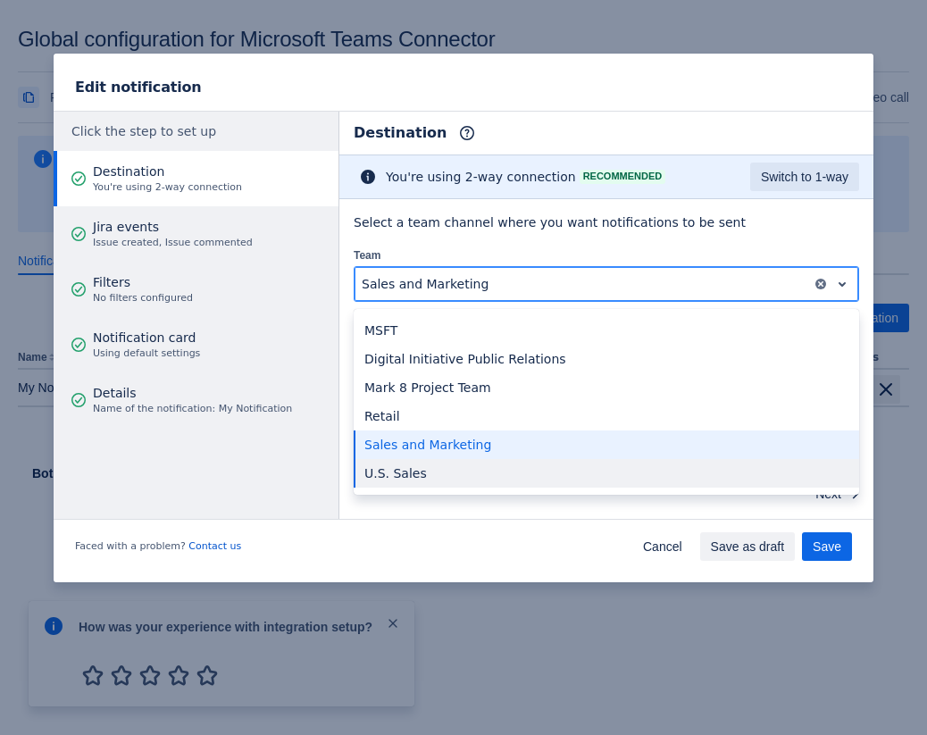
click at [481, 467] on div "U.S. Sales" at bounding box center [607, 473] width 506 height 29
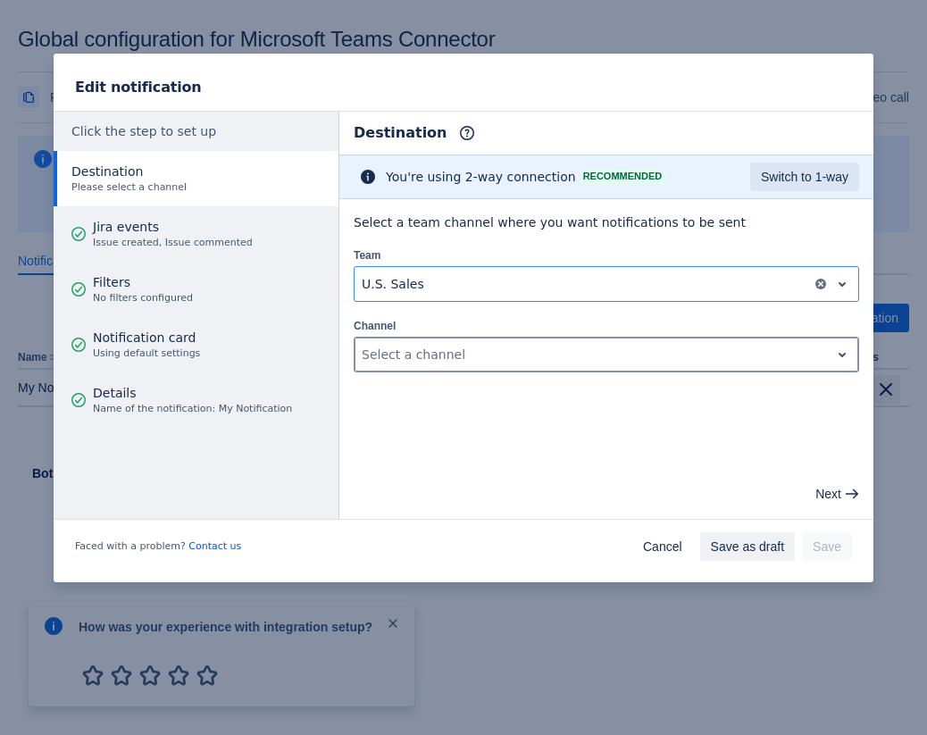
click at [471, 362] on div at bounding box center [592, 354] width 461 height 21
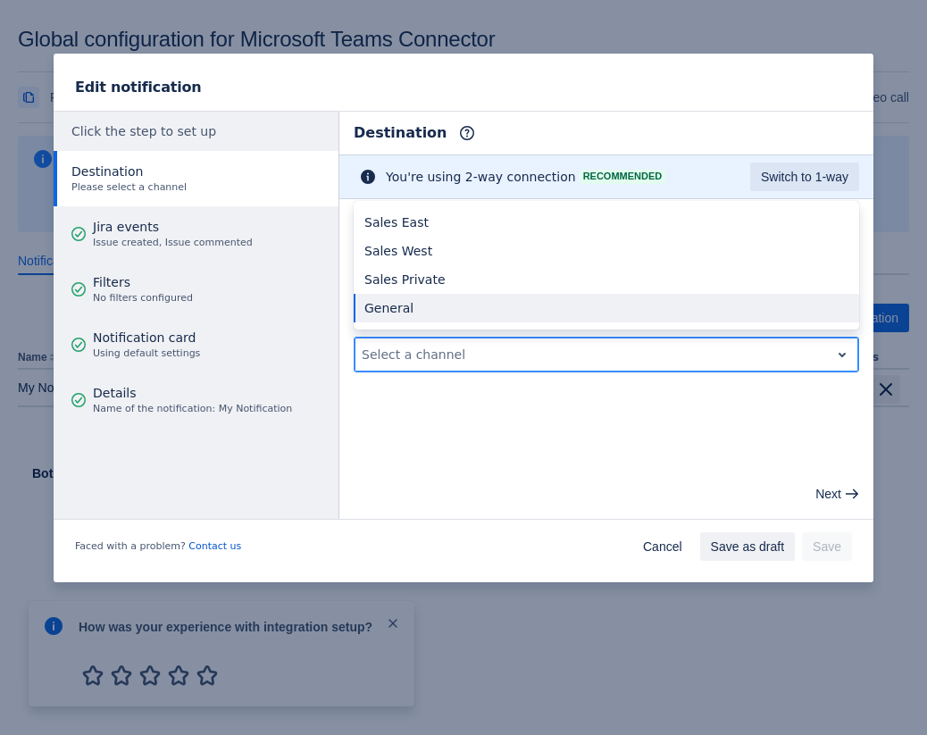
click at [492, 305] on div "General" at bounding box center [607, 308] width 506 height 29
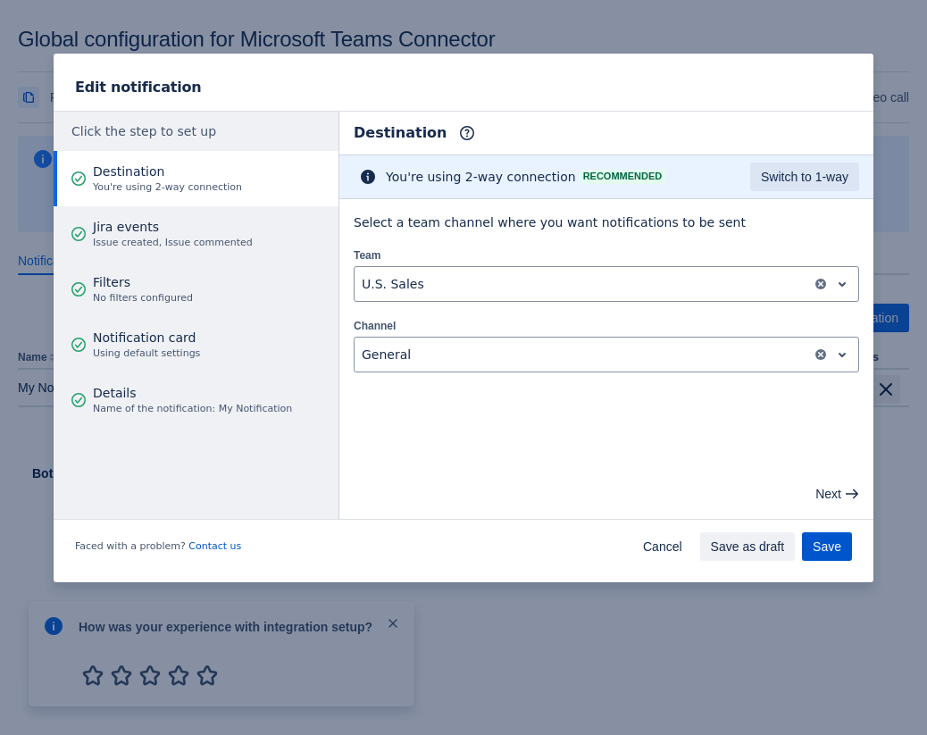
click at [800, 550] on span "Save" at bounding box center [827, 546] width 29 height 29
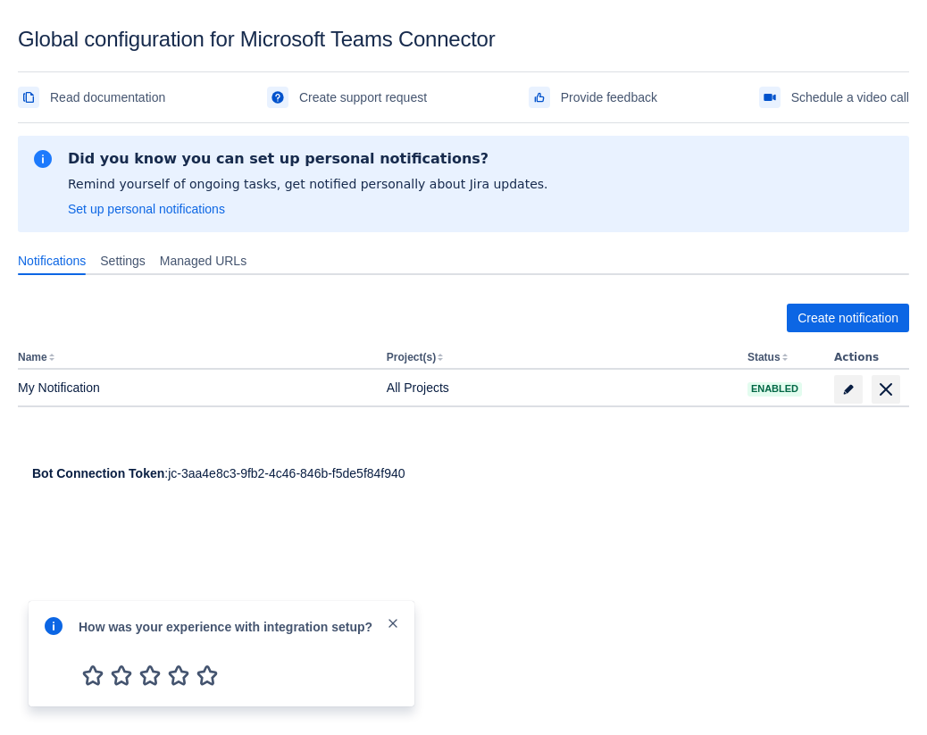
click at [389, 621] on span "close" at bounding box center [393, 623] width 14 height 14
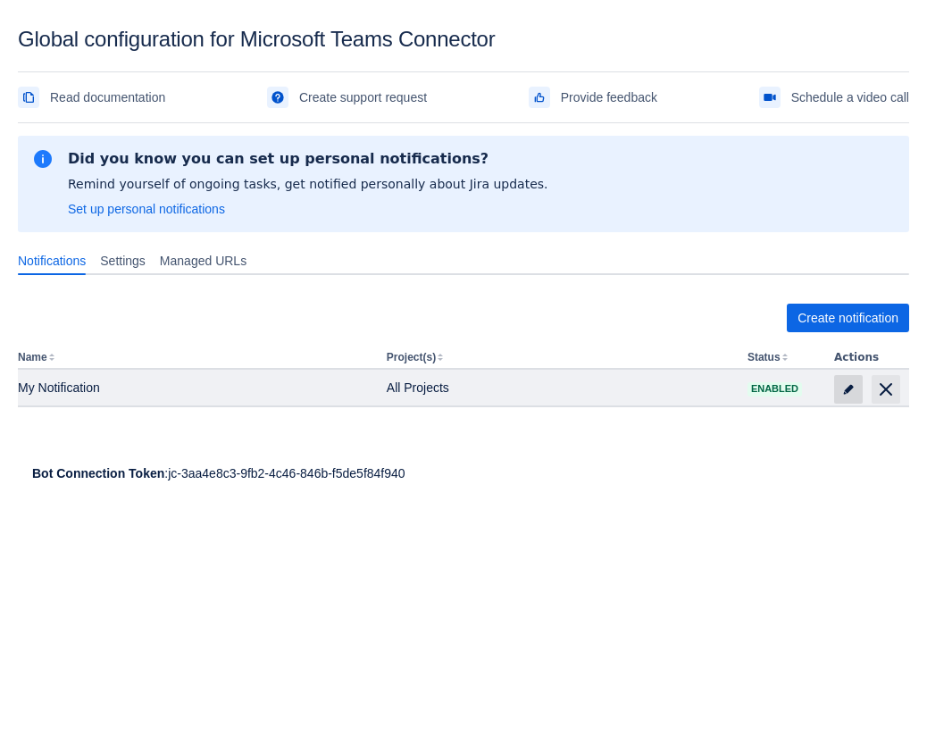
click at [800, 396] on span at bounding box center [848, 389] width 29 height 29
click at [837, 396] on span at bounding box center [848, 389] width 29 height 29
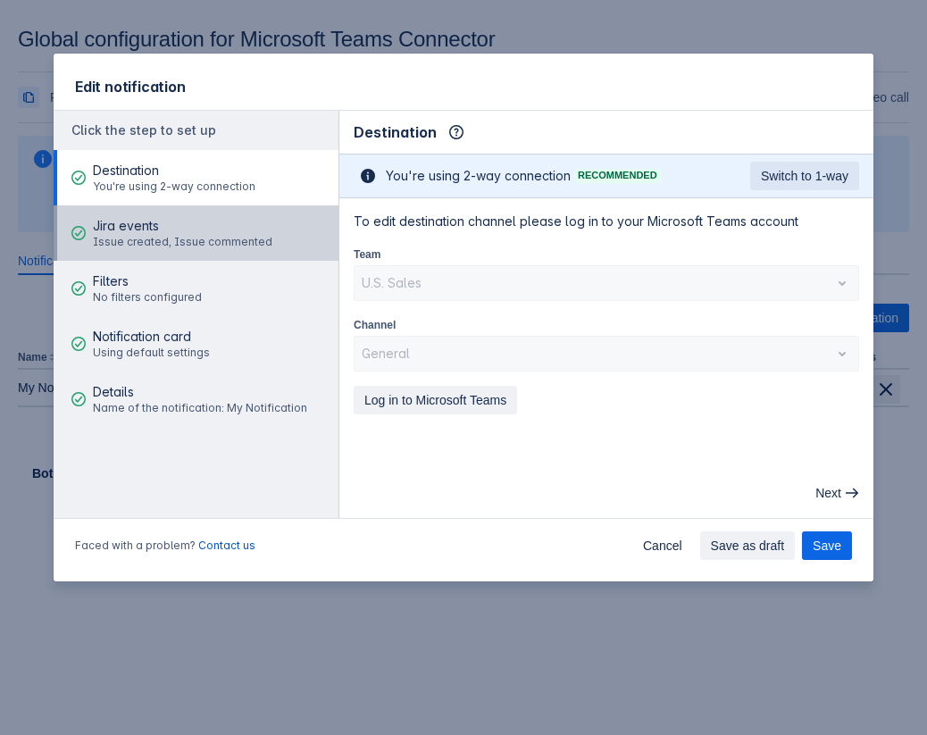
click at [217, 229] on span "Jira events" at bounding box center [183, 226] width 180 height 18
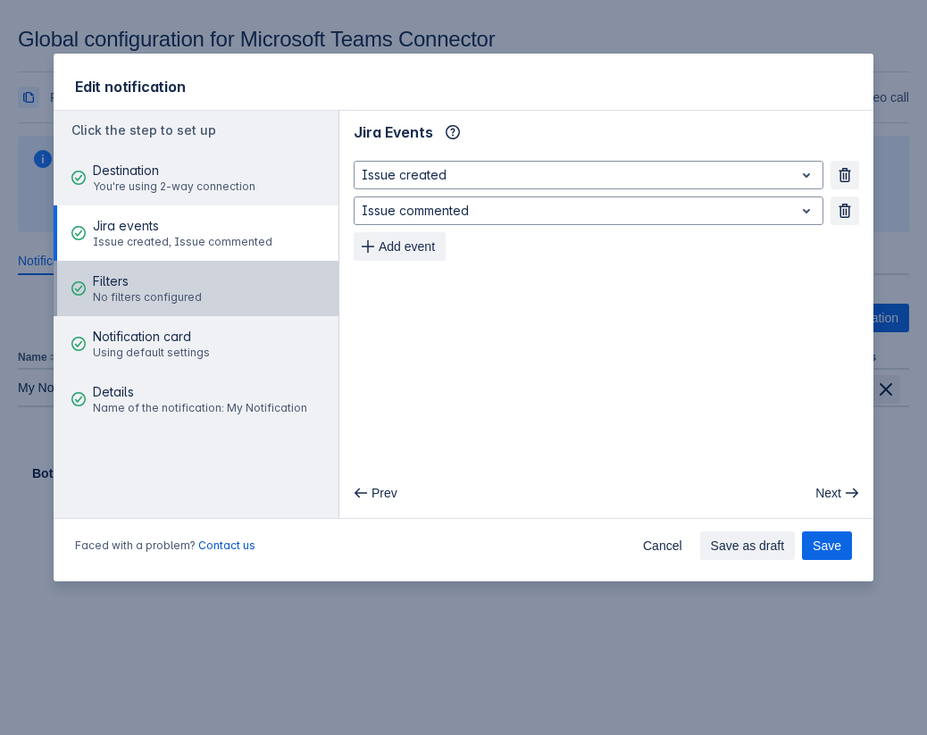
click at [208, 272] on button "Filters No filters configured" at bounding box center [196, 288] width 285 height 55
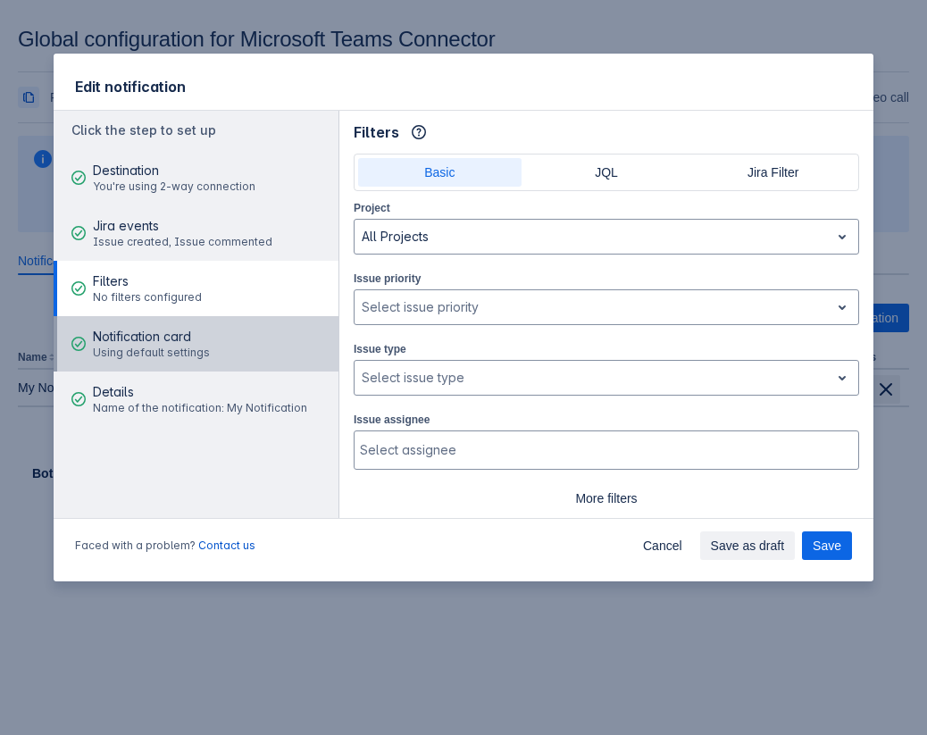
click at [187, 329] on span "Notification card" at bounding box center [151, 337] width 117 height 18
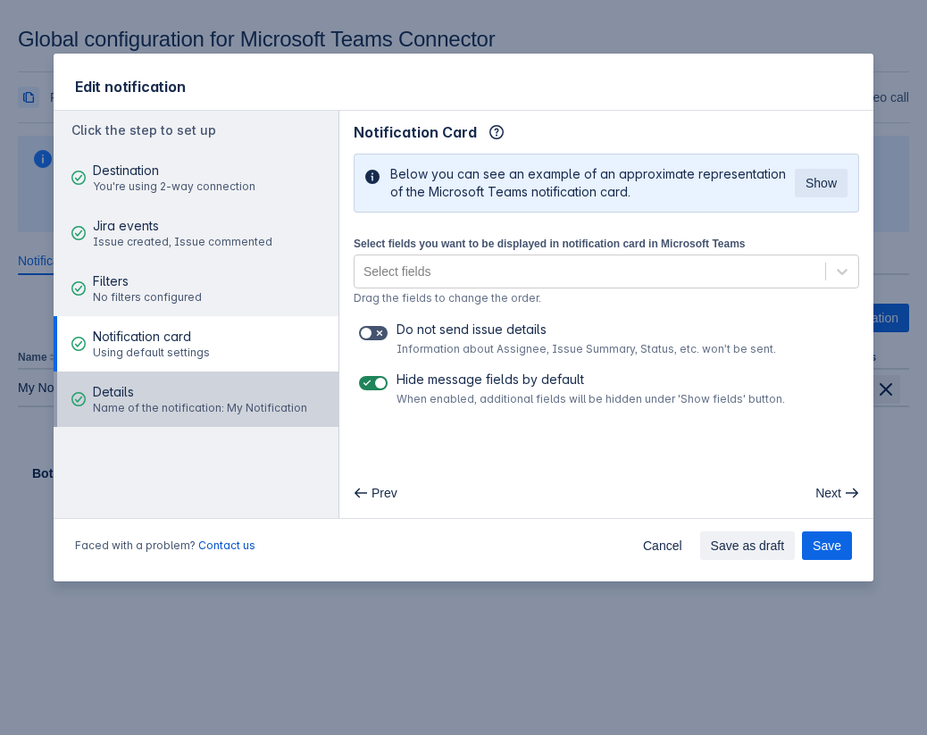
click at [184, 413] on span "Name of the notification: My Notification" at bounding box center [200, 408] width 214 height 14
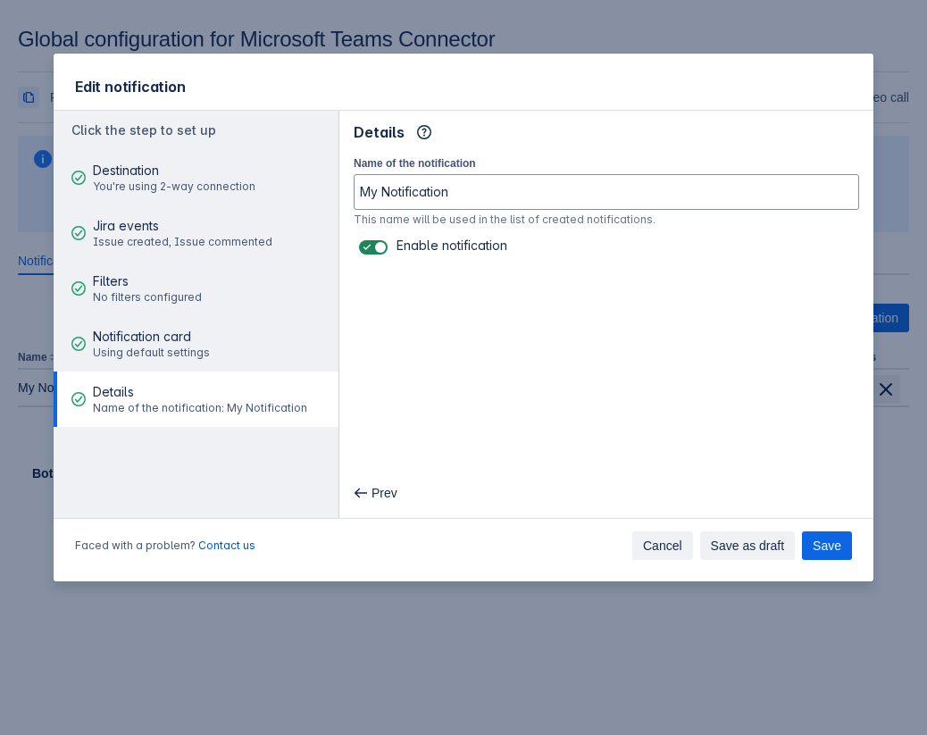
click at [635, 549] on button "Cancel" at bounding box center [662, 546] width 61 height 29
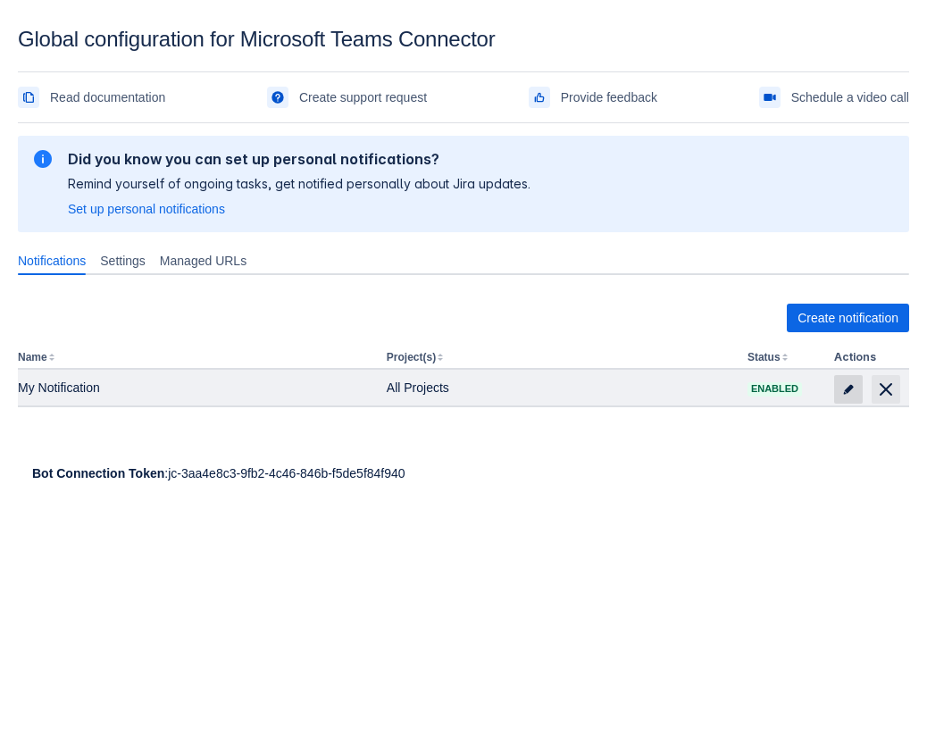
click at [854, 377] on span at bounding box center [848, 389] width 29 height 29
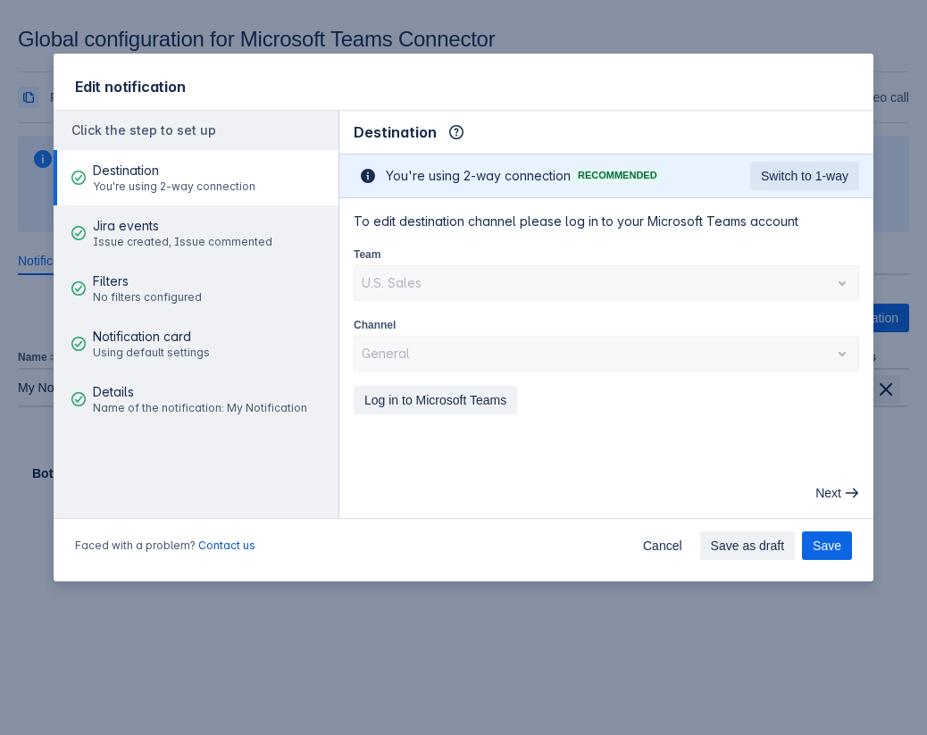
click at [512, 543] on div "Faced with a problem? Contact us Cancel Save as draft Save" at bounding box center [464, 549] width 820 height 64
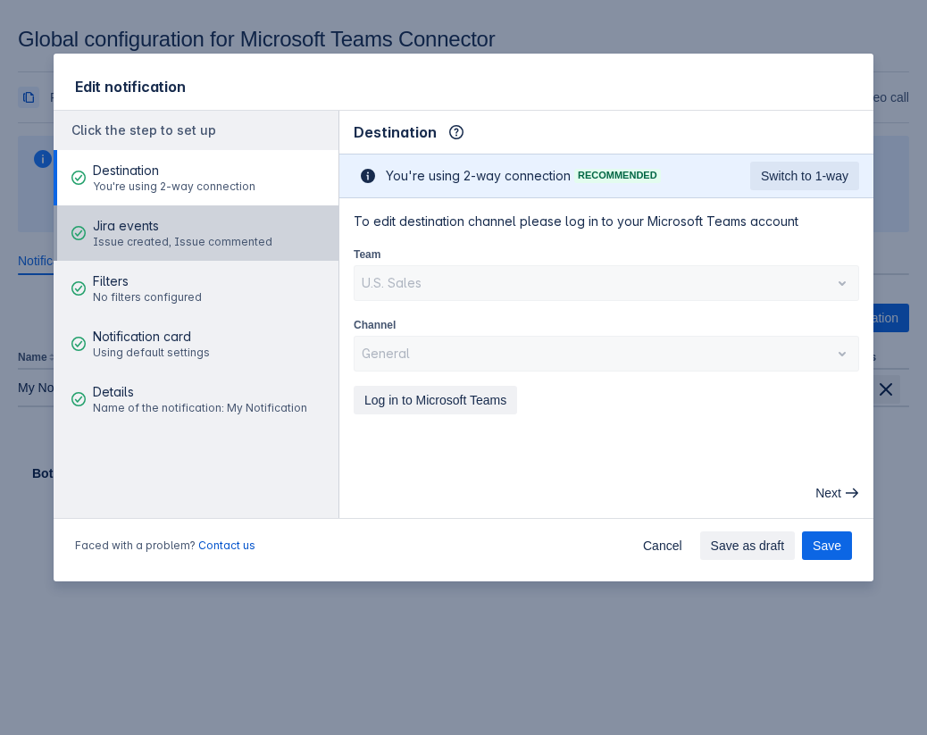
click at [206, 237] on span "Issue created, Issue commented" at bounding box center [183, 242] width 180 height 14
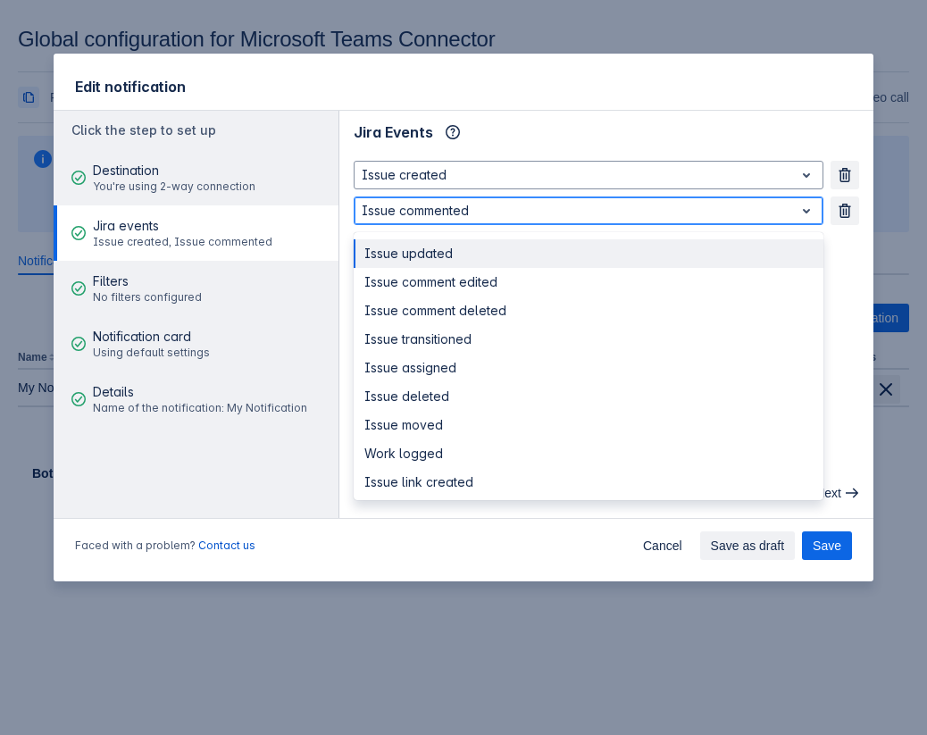
click at [401, 213] on div at bounding box center [574, 210] width 425 height 21
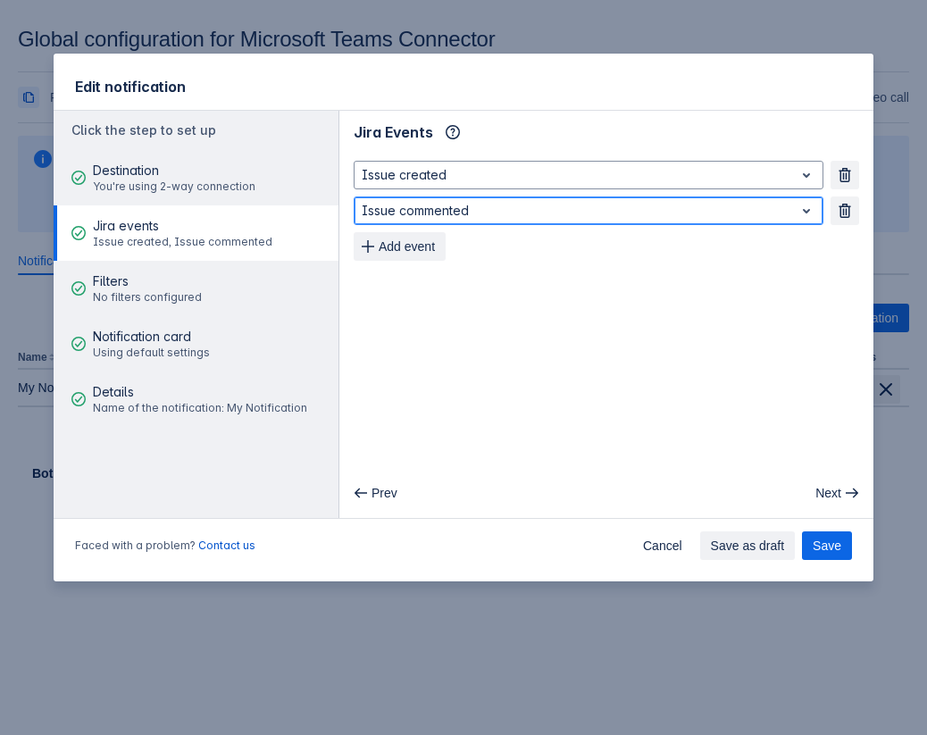
click at [401, 213] on div at bounding box center [574, 210] width 425 height 21
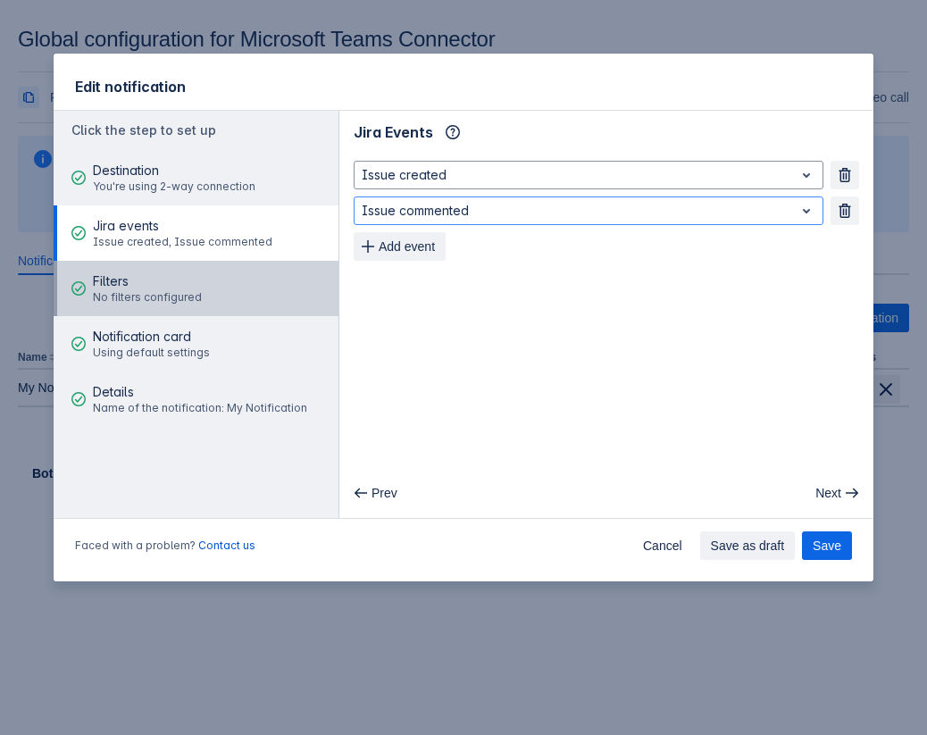
click at [154, 279] on span "Filters" at bounding box center [147, 281] width 109 height 18
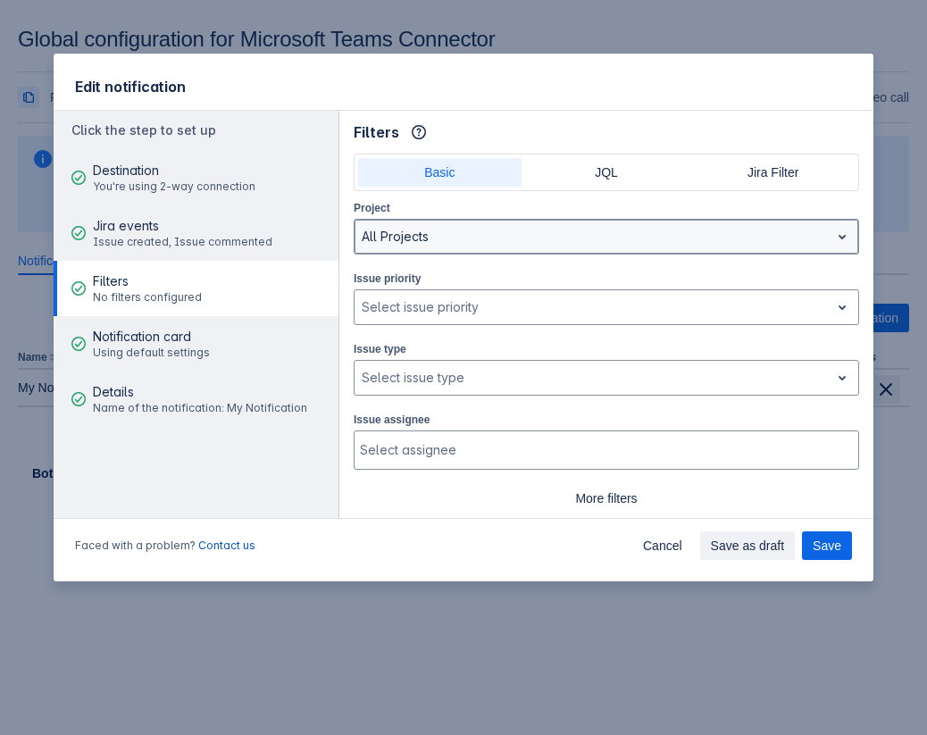
click at [549, 239] on div at bounding box center [592, 236] width 461 height 21
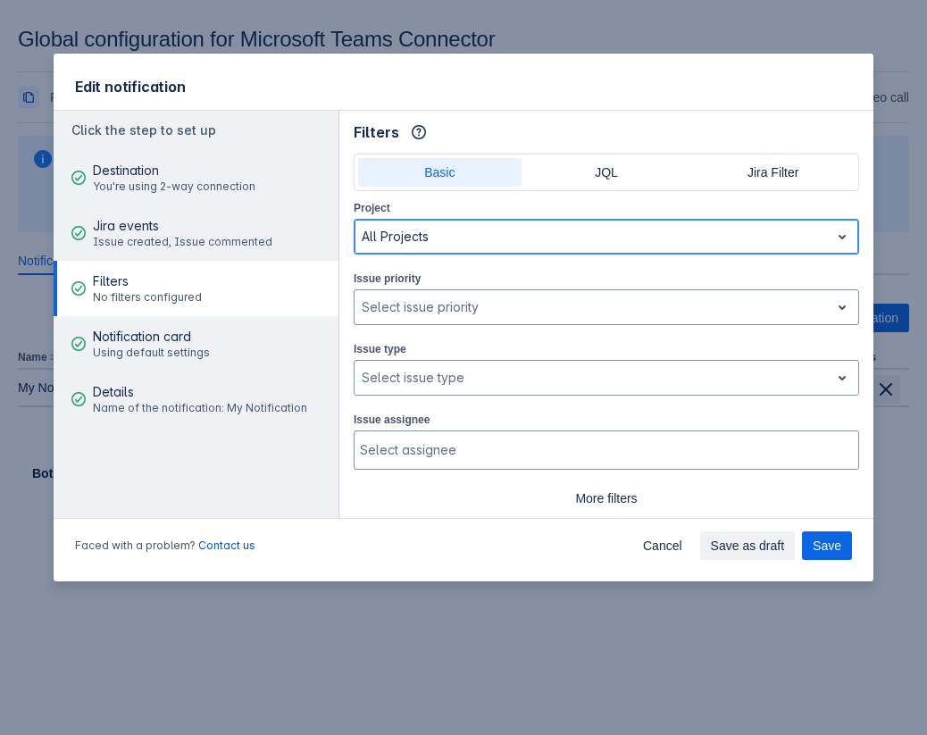
click at [549, 239] on div at bounding box center [592, 236] width 461 height 21
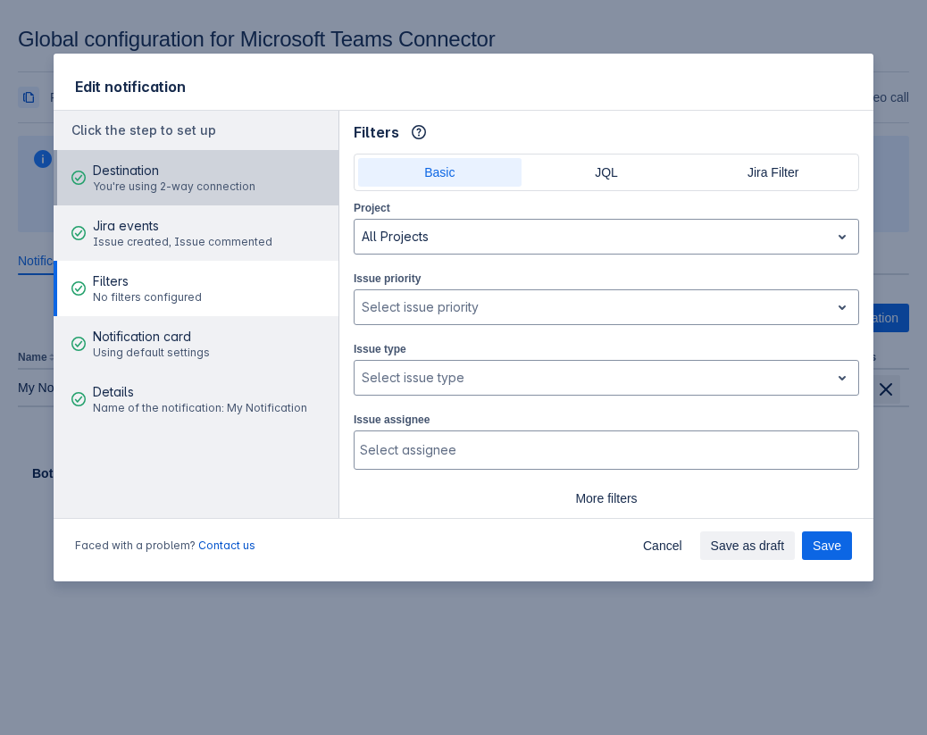
click at [249, 181] on span "You're using 2-way connection" at bounding box center [174, 187] width 163 height 14
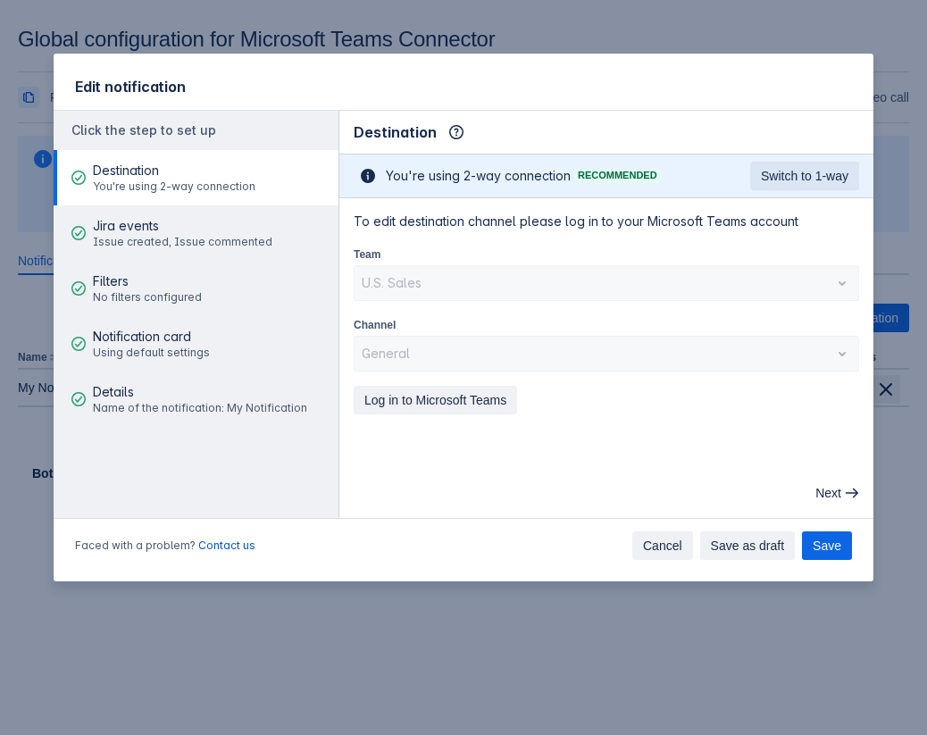
click at [665, 549] on span "Cancel" at bounding box center [662, 546] width 39 height 29
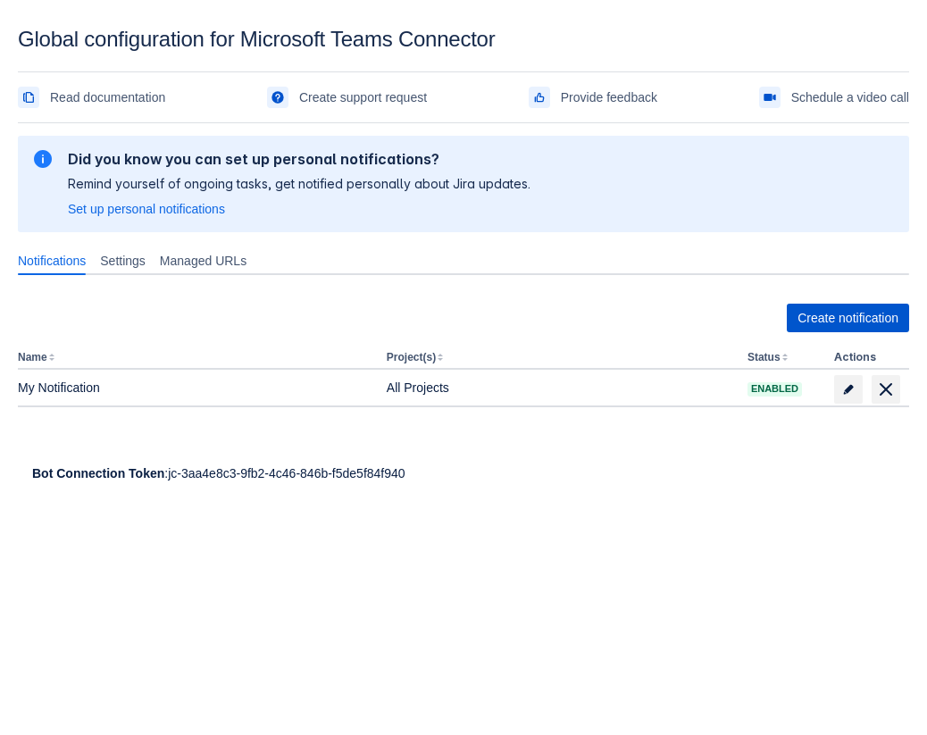
click at [817, 306] on span "Create notification" at bounding box center [848, 318] width 101 height 29
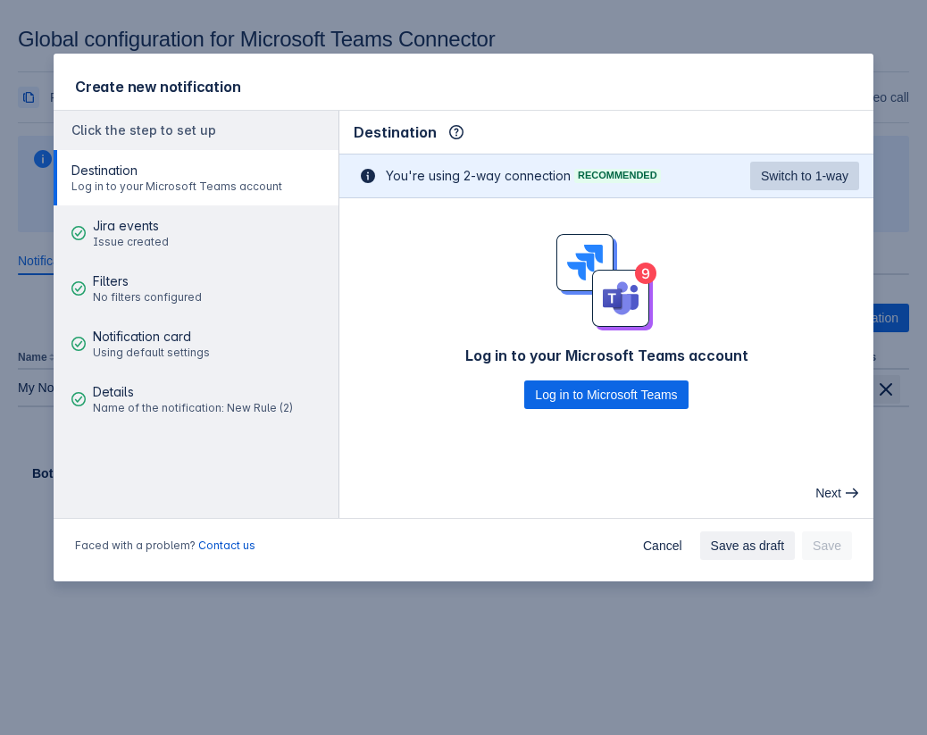
click at [761, 176] on span "Switch to 1-way" at bounding box center [805, 176] width 88 height 29
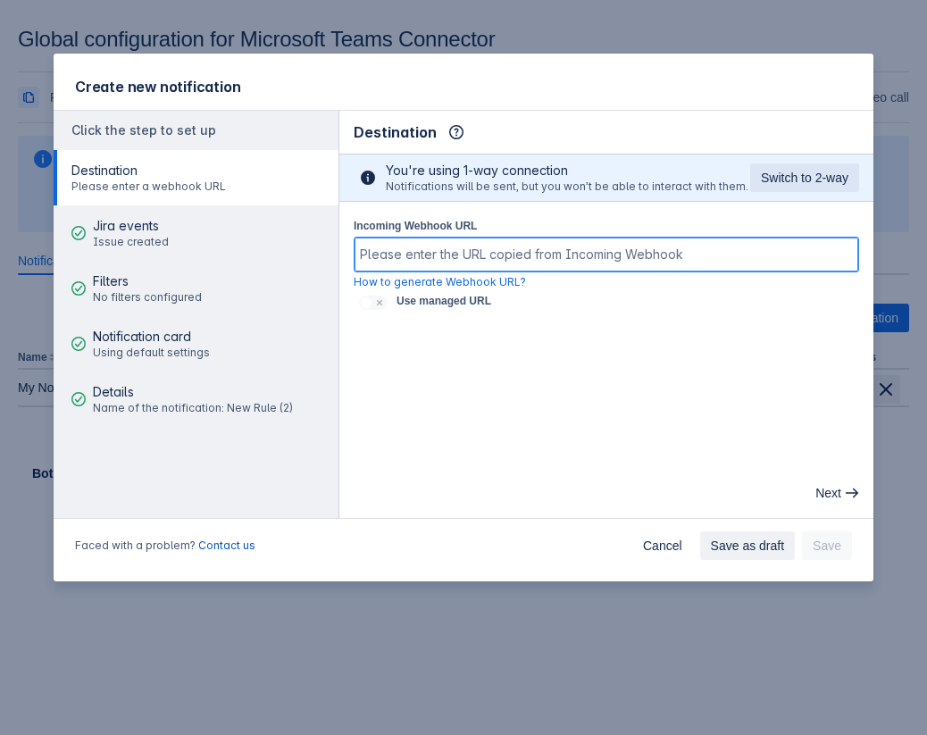
click at [382, 264] on input "Incoming Webhook URL" at bounding box center [607, 255] width 504 height 32
click at [444, 250] on input "Incoming Webhook URL" at bounding box center [607, 255] width 504 height 32
paste input "https://default53306a1ad76e48d4aa36b5d2f1747b.f2.environment.api.powerplatform.…"
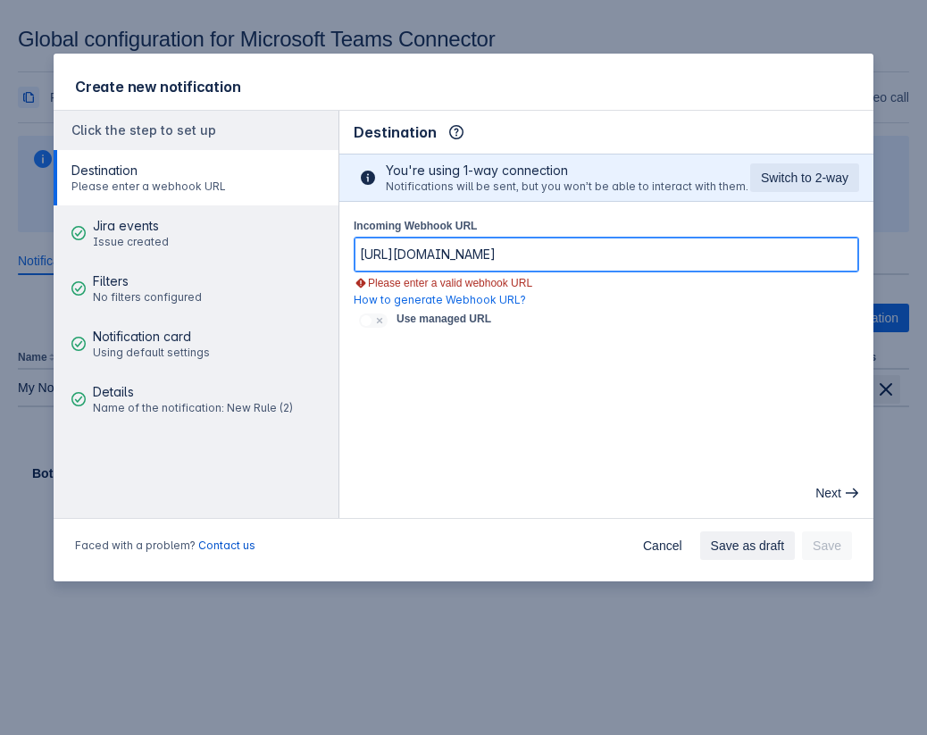
scroll to position [0, 1470]
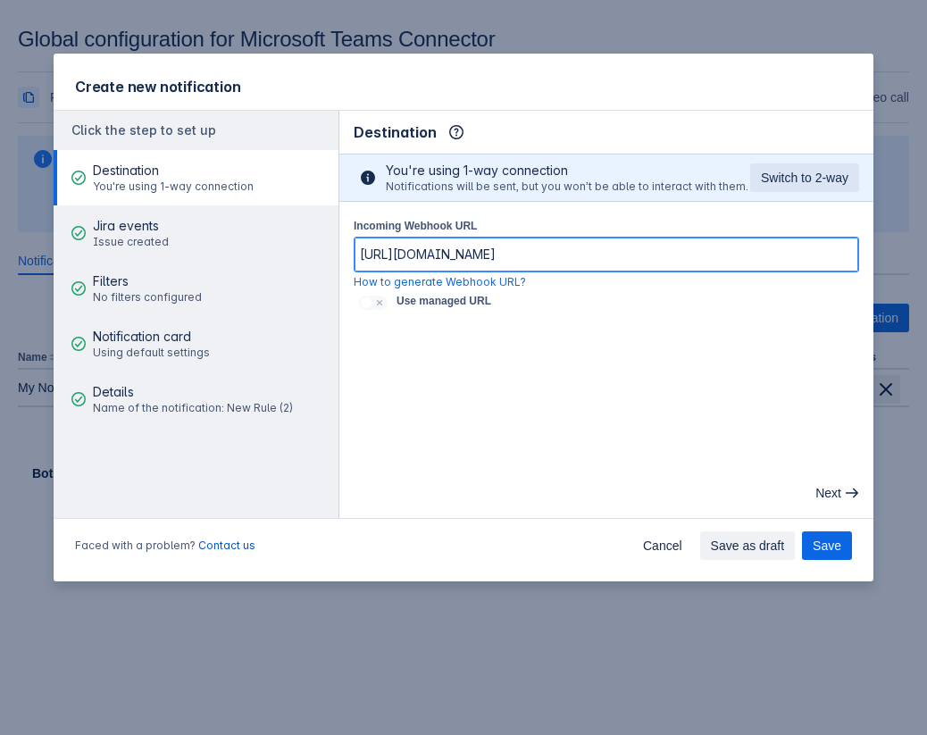
type input "https://default53306a1ad76e48d4aa36b5d2f1747b.f2.environment.api.powerplatform.…"
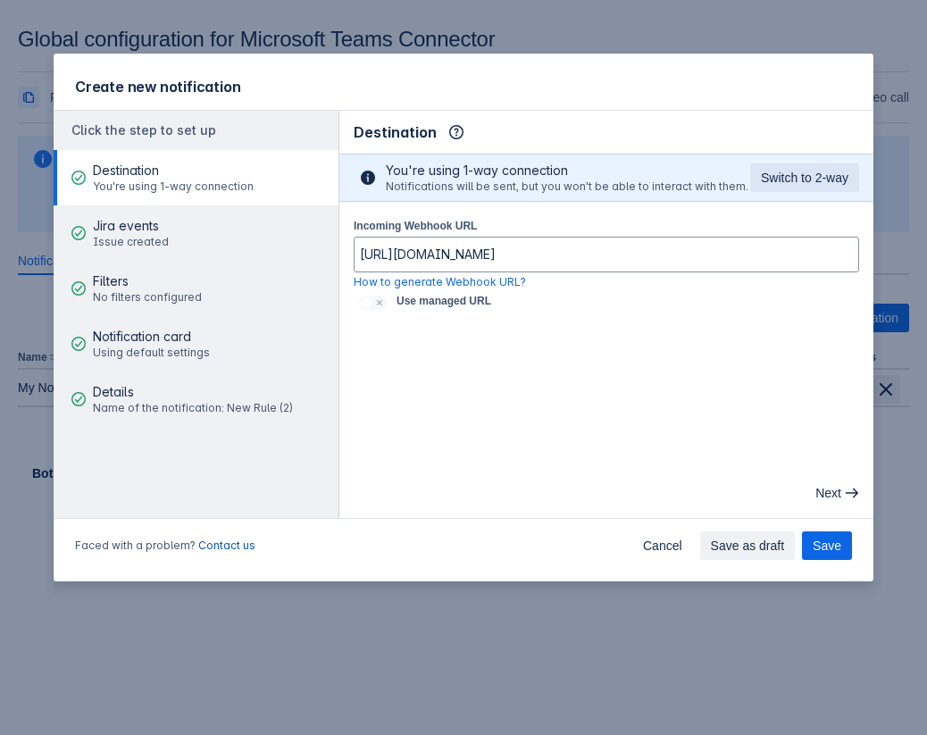
scroll to position [0, 0]
click at [378, 306] on span at bounding box center [380, 303] width 14 height 14
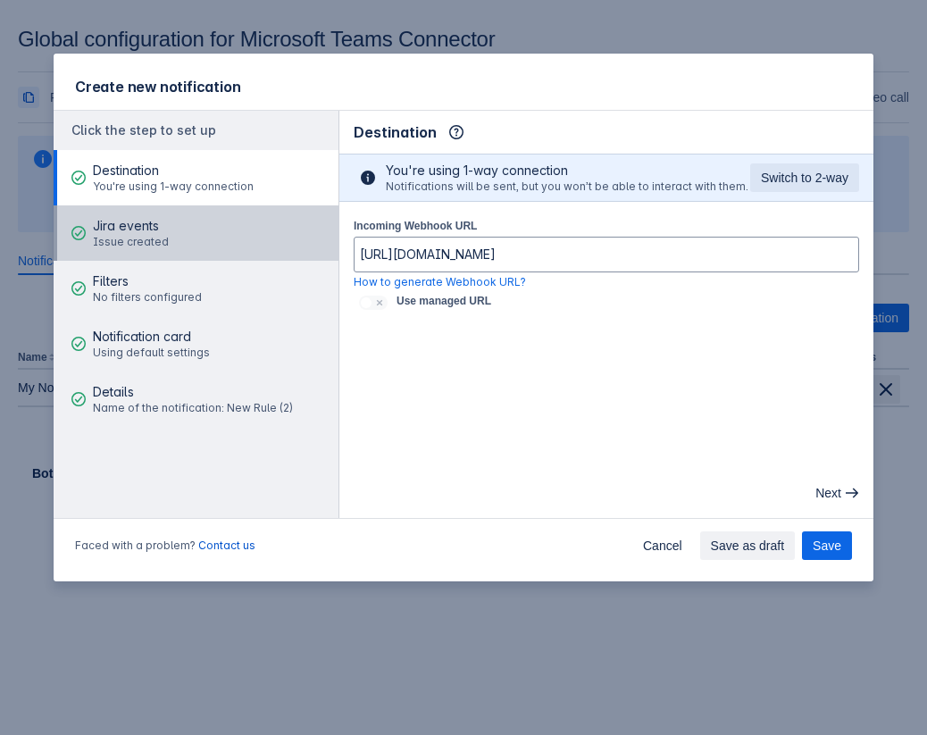
click at [208, 247] on button "Jira events Issue created" at bounding box center [196, 232] width 285 height 55
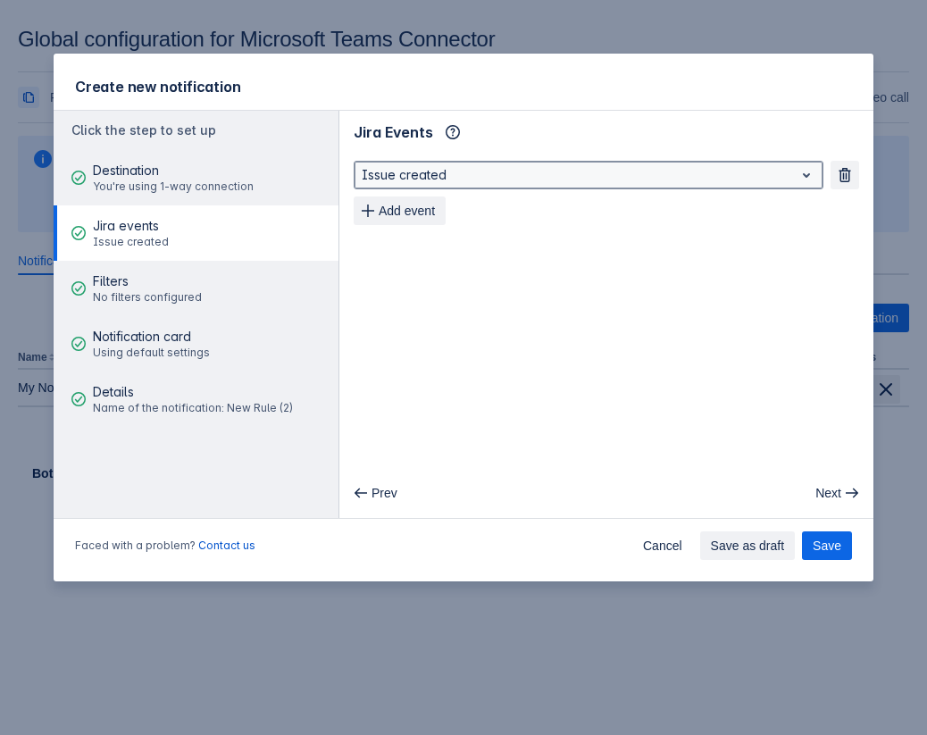
click at [532, 178] on div at bounding box center [574, 174] width 425 height 21
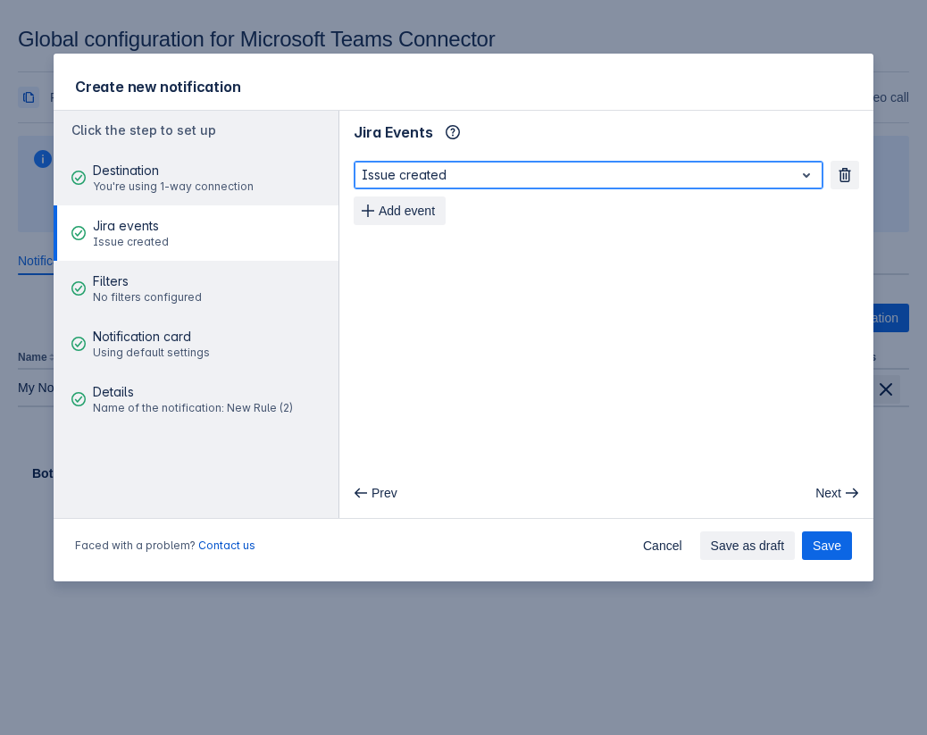
click at [532, 178] on div at bounding box center [574, 174] width 425 height 21
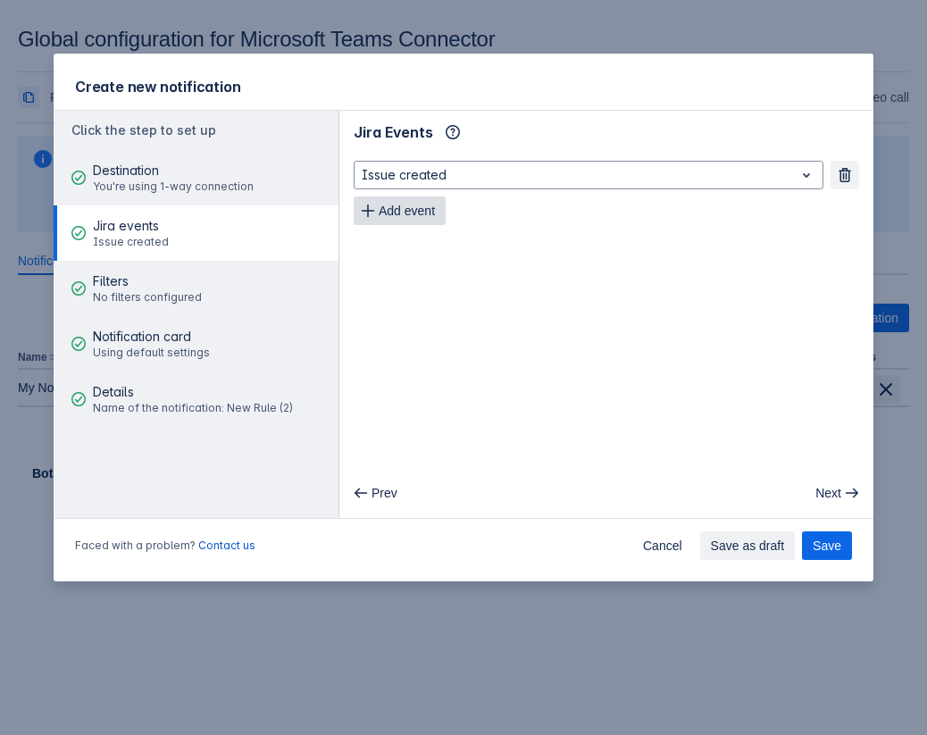
click at [410, 218] on span "Add event" at bounding box center [407, 211] width 56 height 29
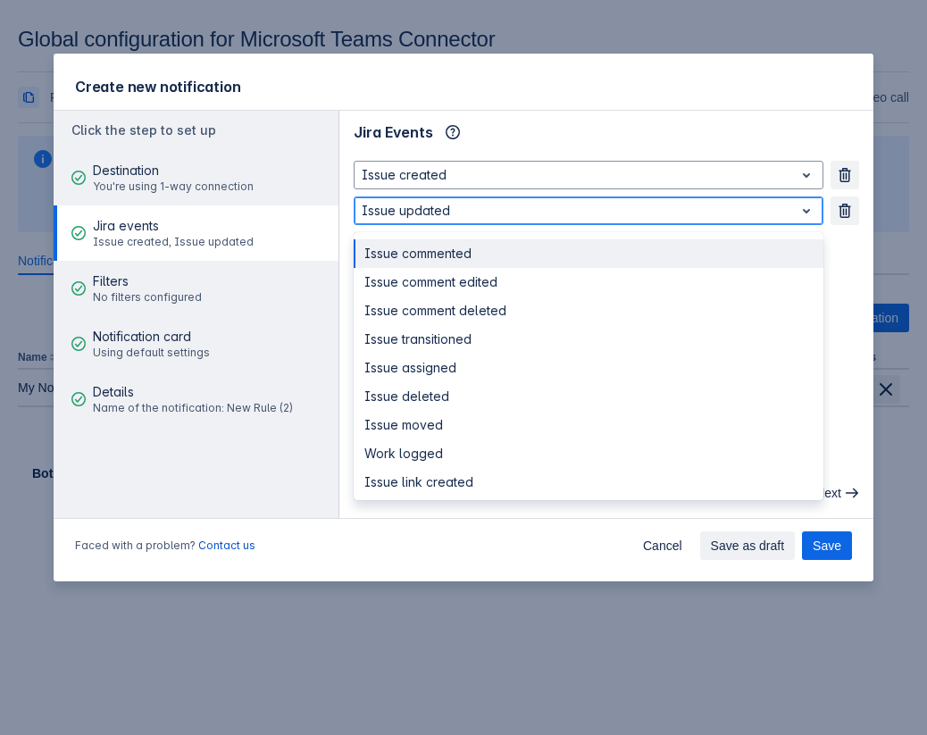
click at [492, 211] on div at bounding box center [574, 210] width 425 height 21
click at [474, 258] on div "Issue commented" at bounding box center [589, 253] width 470 height 29
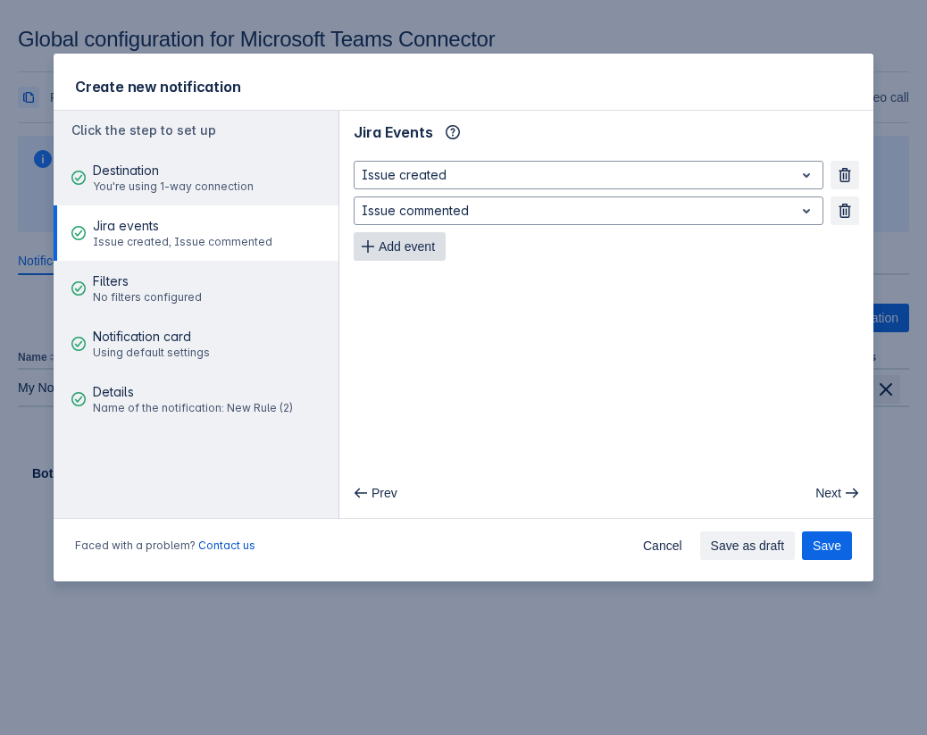
click at [429, 244] on span "Add event" at bounding box center [407, 246] width 56 height 29
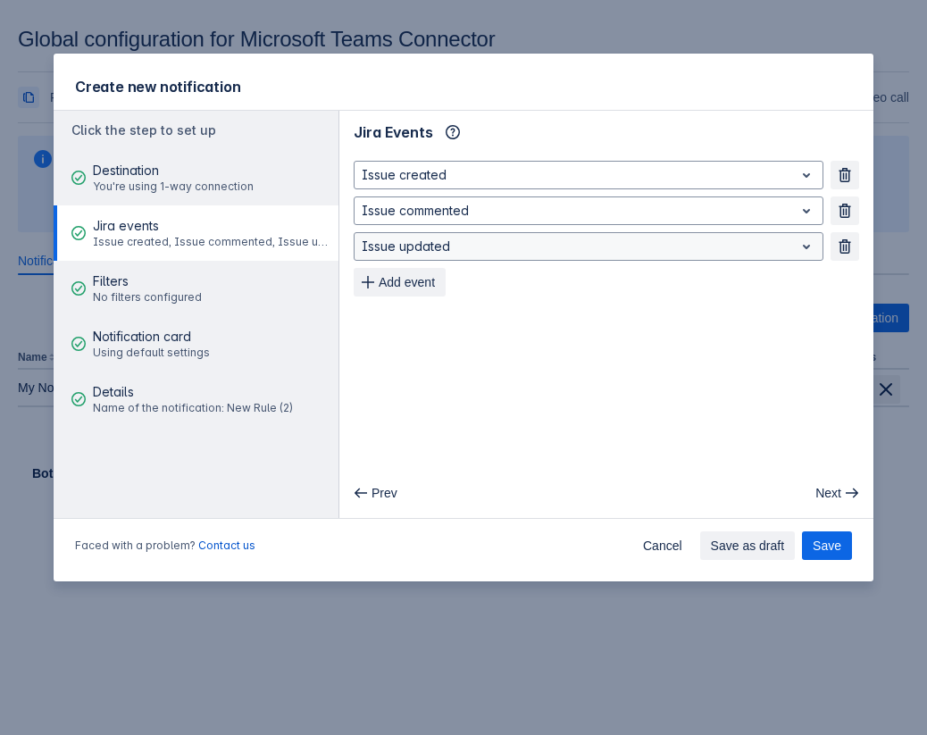
click at [354, 268] on button "Add event" at bounding box center [400, 282] width 92 height 29
click at [852, 275] on button "Remove" at bounding box center [845, 282] width 29 height 29
click at [680, 254] on div at bounding box center [574, 246] width 425 height 21
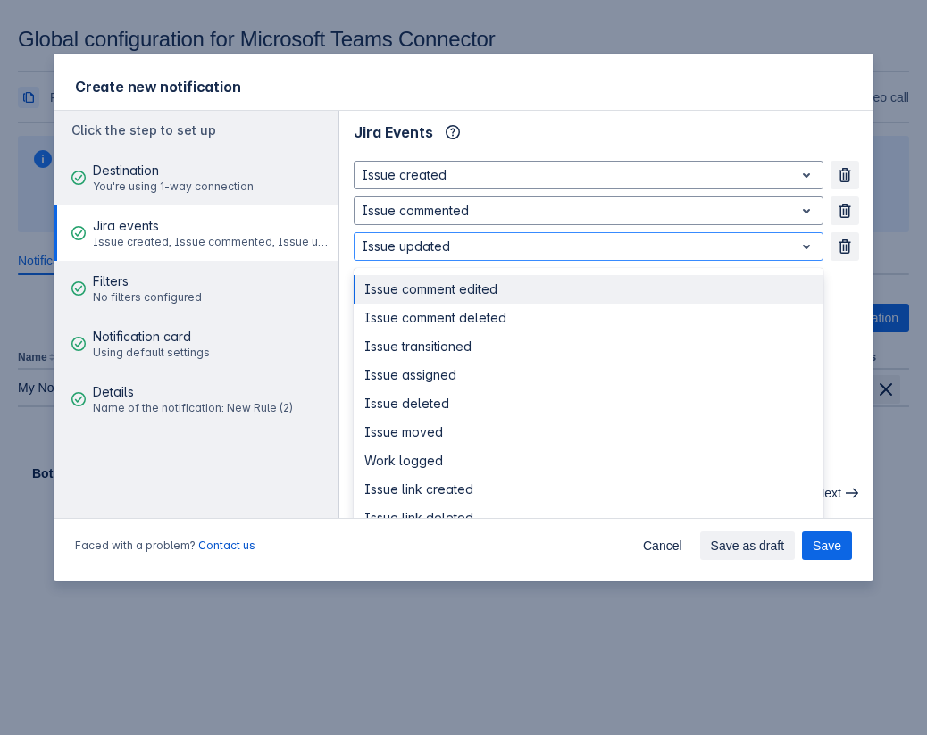
click at [565, 144] on div "Jira Events Info" at bounding box center [607, 132] width 506 height 29
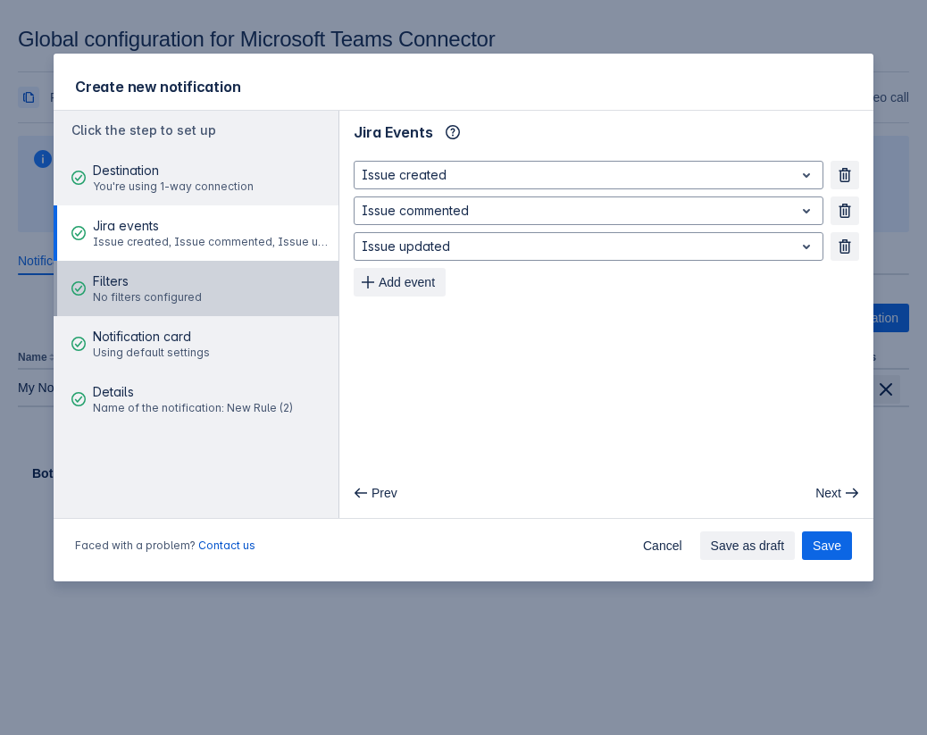
click at [202, 295] on button "Filters No filters configured" at bounding box center [196, 288] width 285 height 55
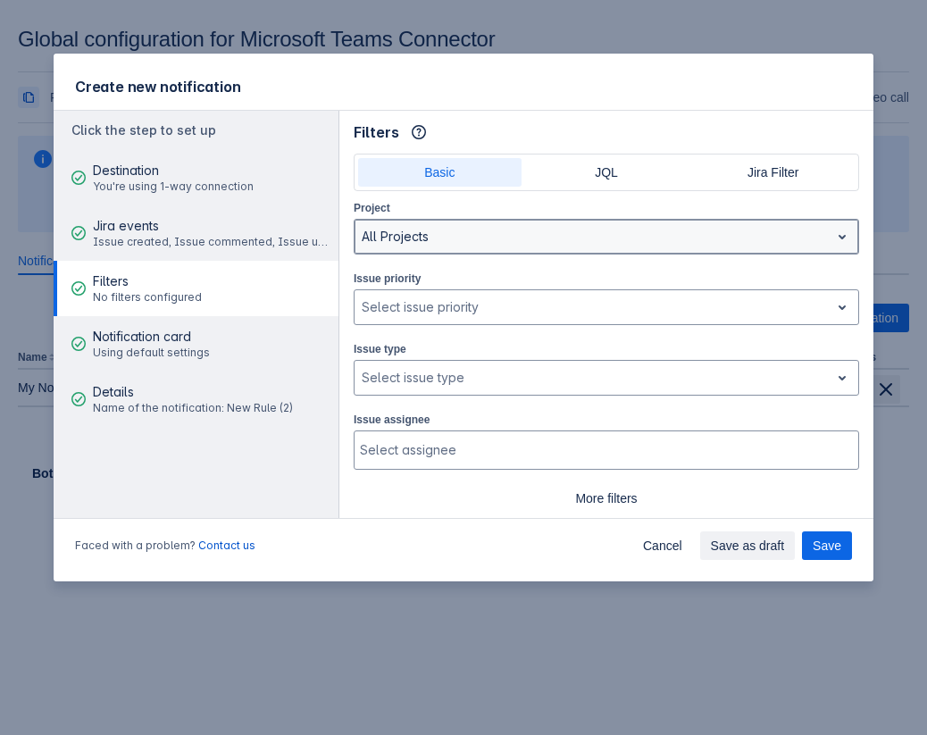
click at [594, 236] on div at bounding box center [592, 236] width 461 height 21
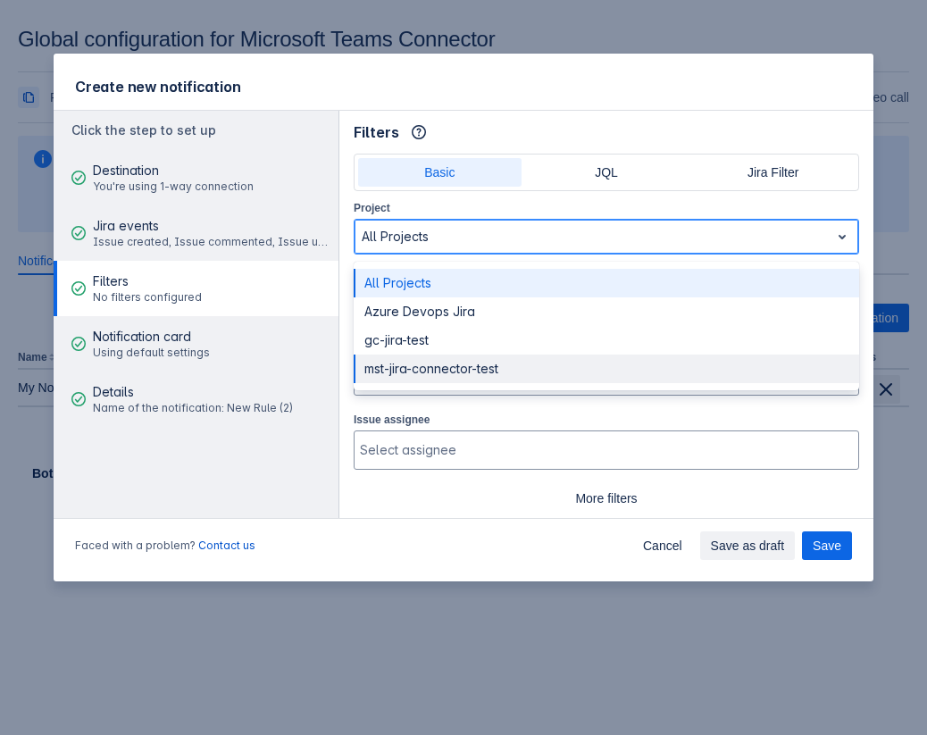
click at [541, 365] on div "mst-jira-connector-test" at bounding box center [607, 369] width 506 height 29
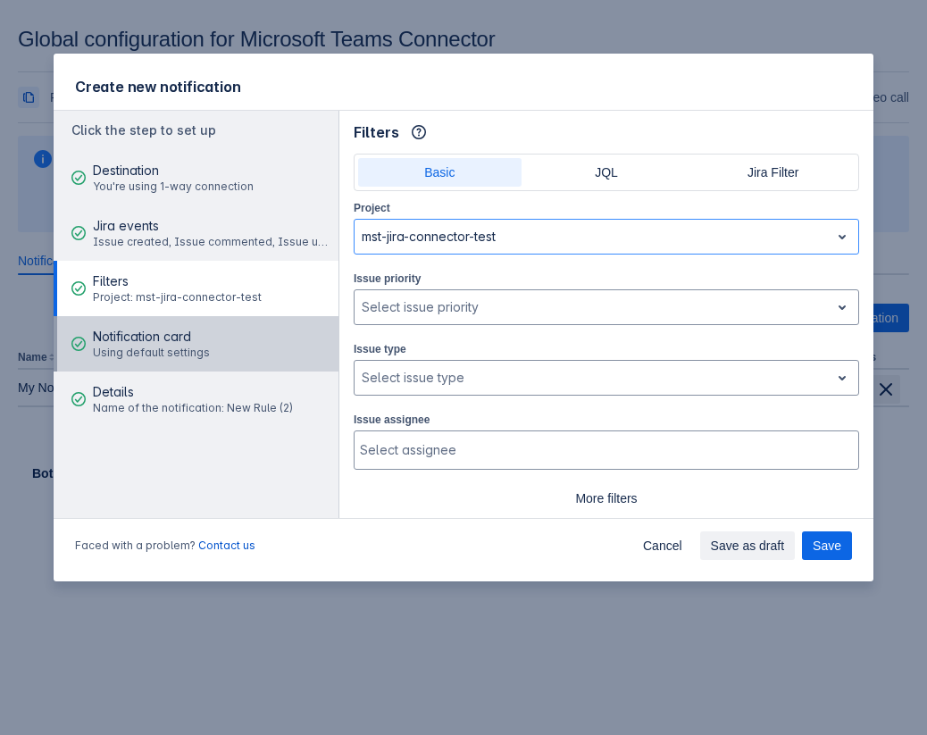
click at [189, 348] on span "Using default settings" at bounding box center [151, 353] width 117 height 14
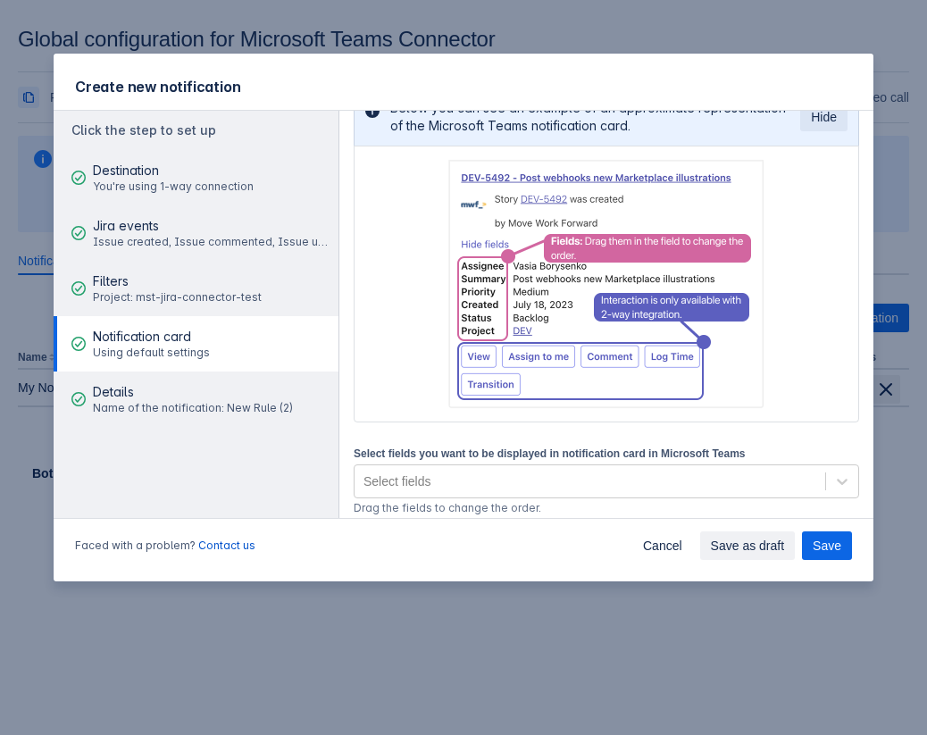
scroll to position [214, 0]
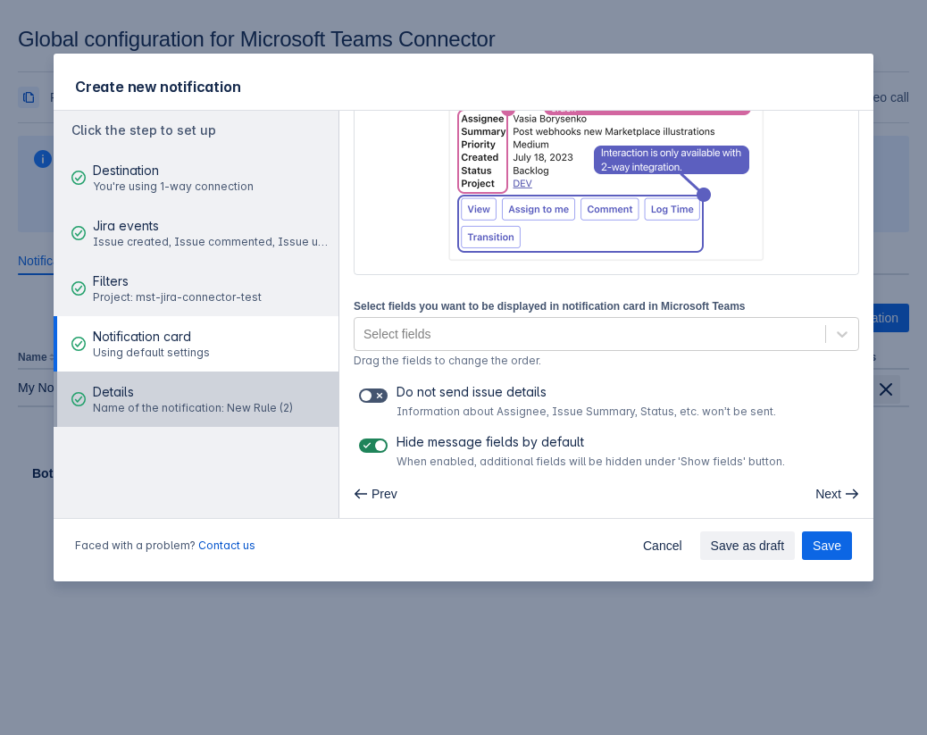
click at [223, 381] on div "Details Name of the notification: New Rule (2)" at bounding box center [193, 400] width 200 height 54
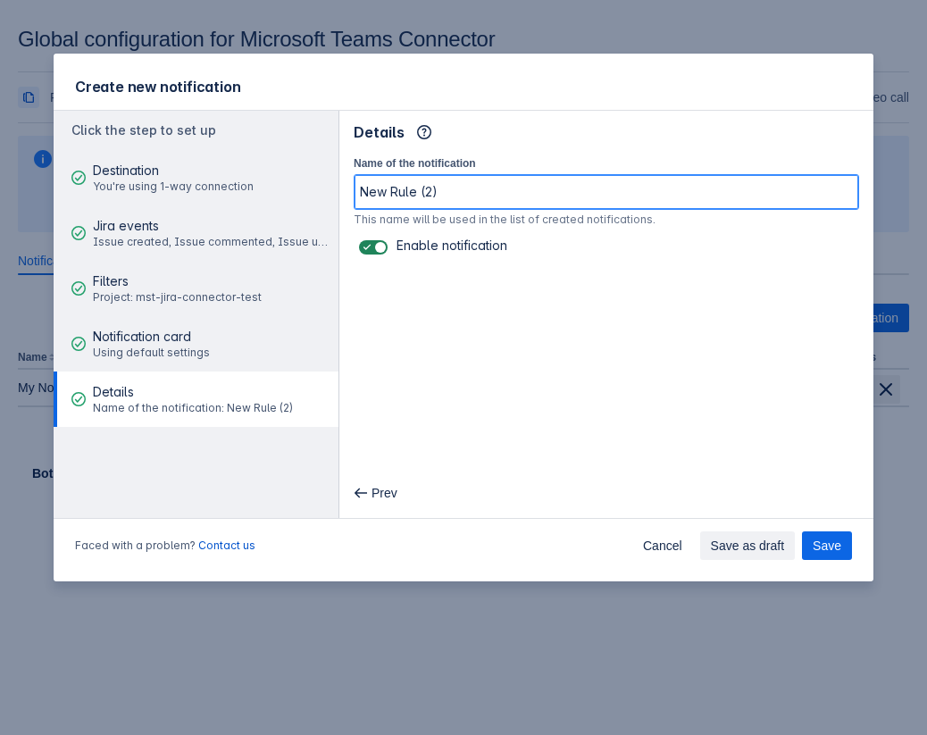
drag, startPoint x: 539, startPoint y: 192, endPoint x: 304, endPoint y: 191, distance: 234.9
click at [304, 191] on div "Click the step to set up Destination You're using 1-way connection Jira events …" at bounding box center [464, 314] width 820 height 409
type input "Webhook Rule"
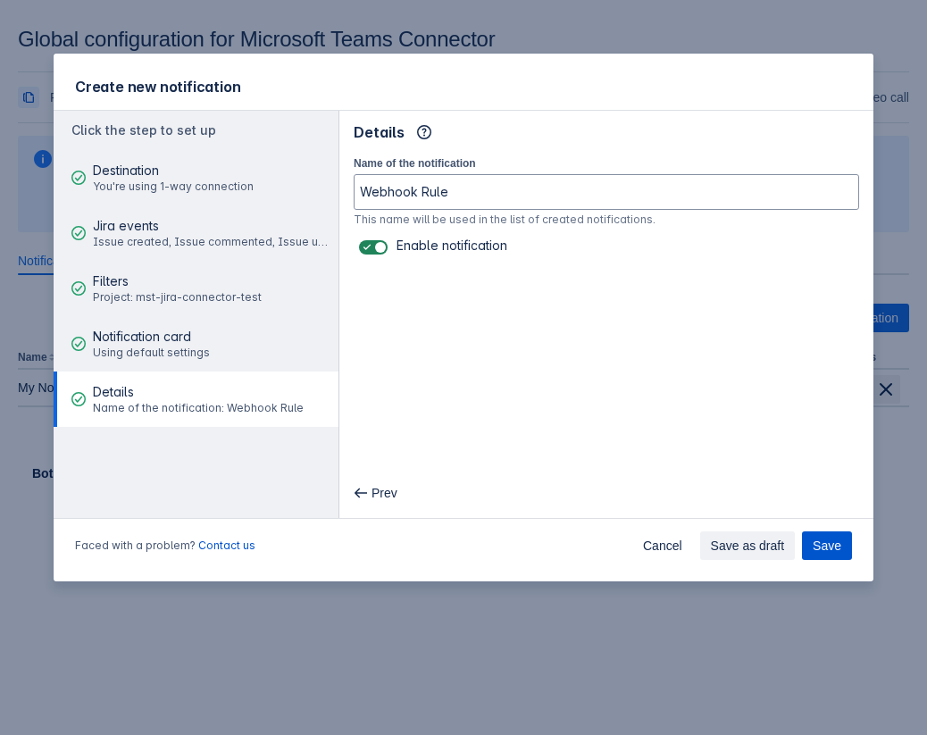
click at [834, 549] on span "Save" at bounding box center [827, 546] width 29 height 29
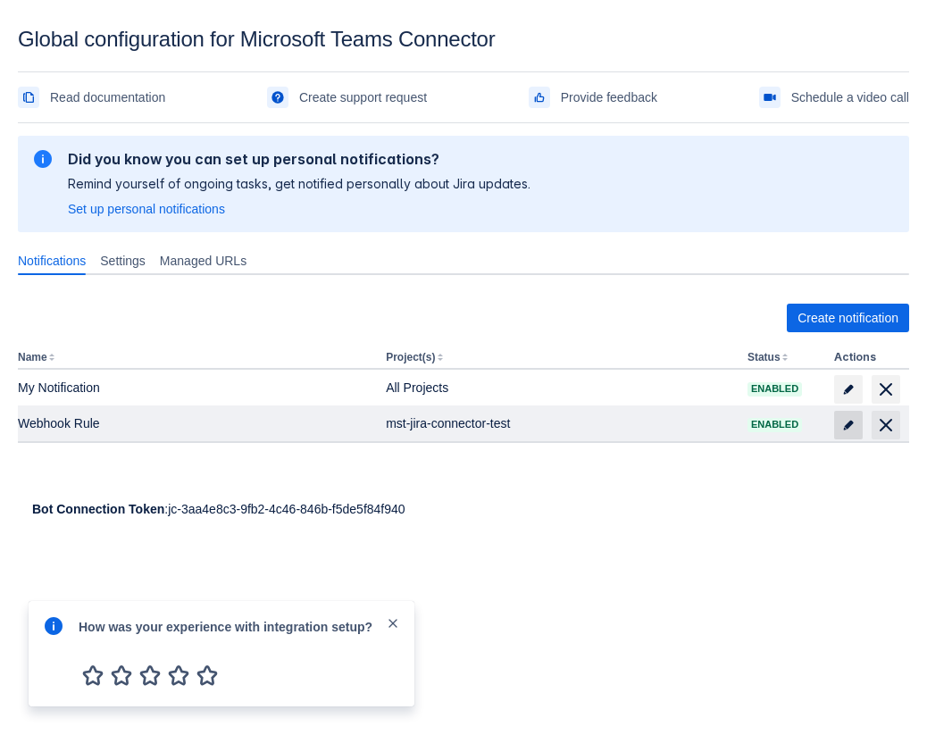
click at [835, 423] on span at bounding box center [848, 425] width 29 height 29
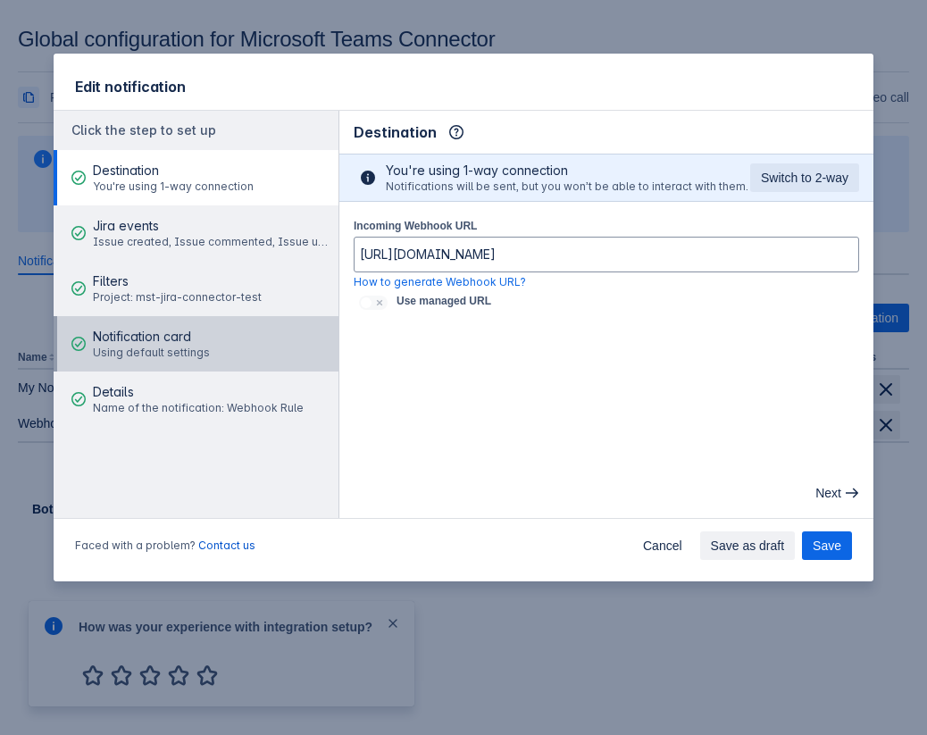
click at [188, 348] on span "Using default settings" at bounding box center [151, 353] width 117 height 14
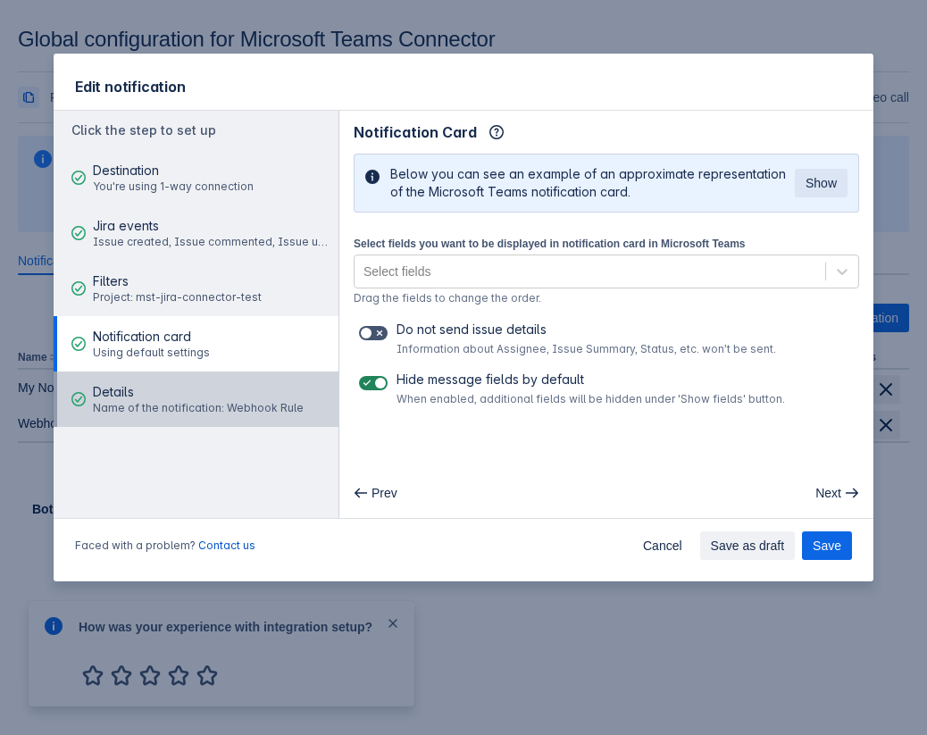
click at [180, 385] on span "Details" at bounding box center [198, 392] width 211 height 18
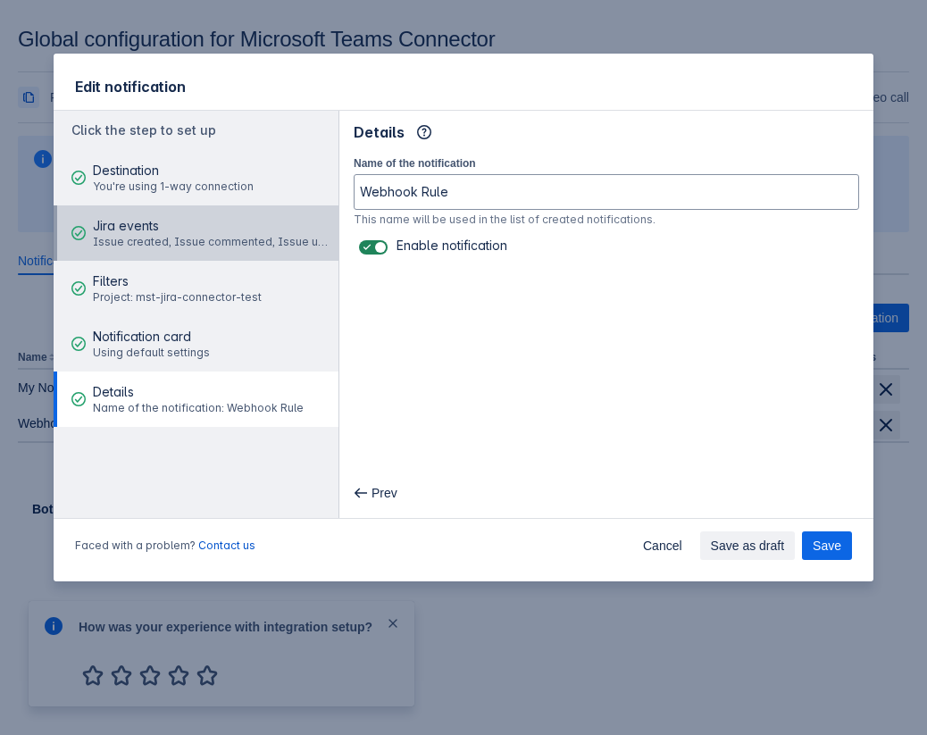
click at [178, 250] on div "Jira events Issue created, Issue commented, Issue updated" at bounding box center [213, 233] width 240 height 54
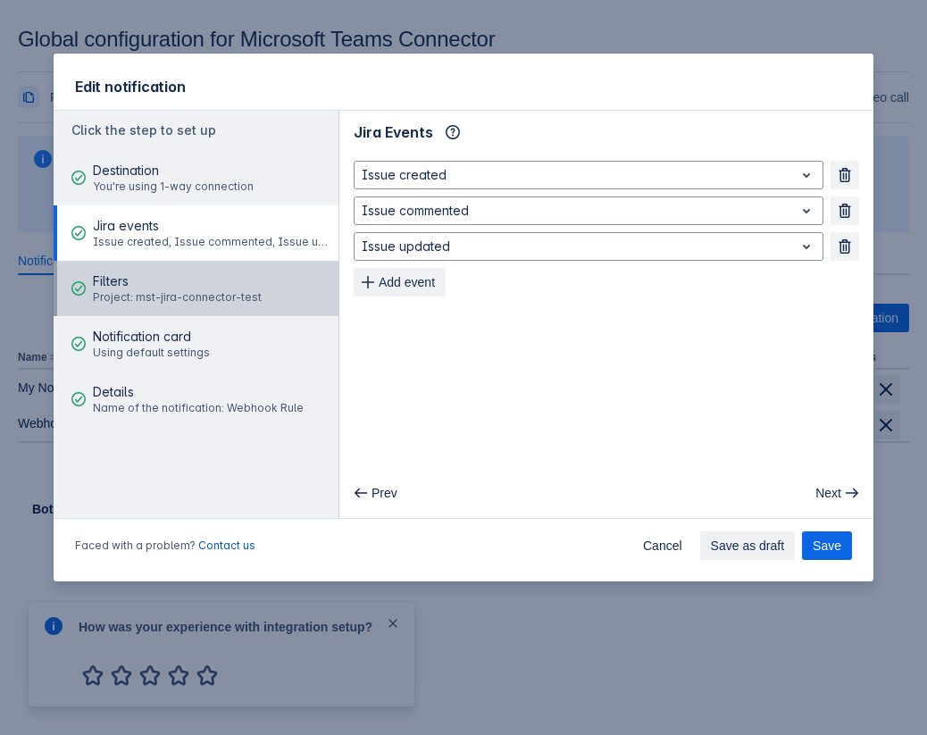
click at [229, 283] on span "Filters" at bounding box center [177, 281] width 169 height 18
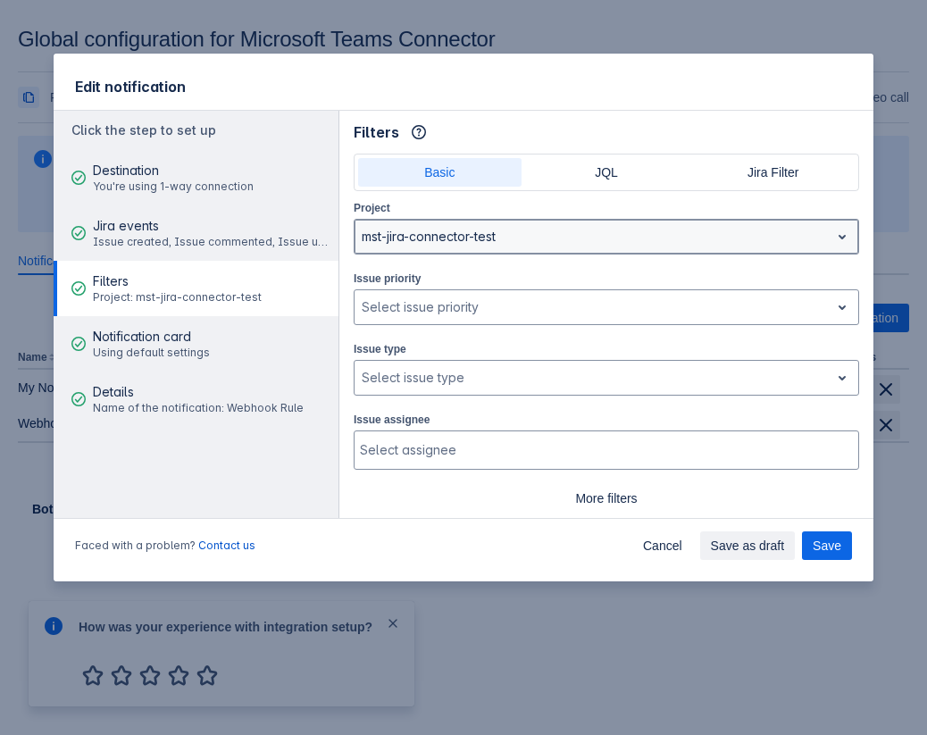
click at [591, 254] on div "mst-jira-connector-test" at bounding box center [607, 237] width 506 height 36
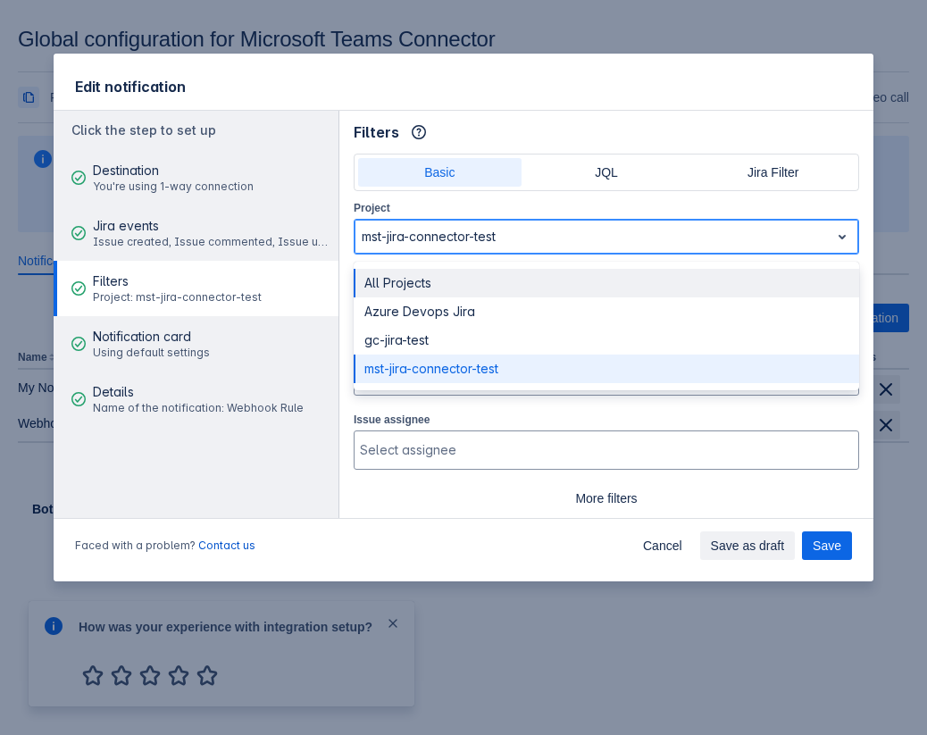
click at [534, 282] on div "All Projects" at bounding box center [607, 283] width 506 height 29
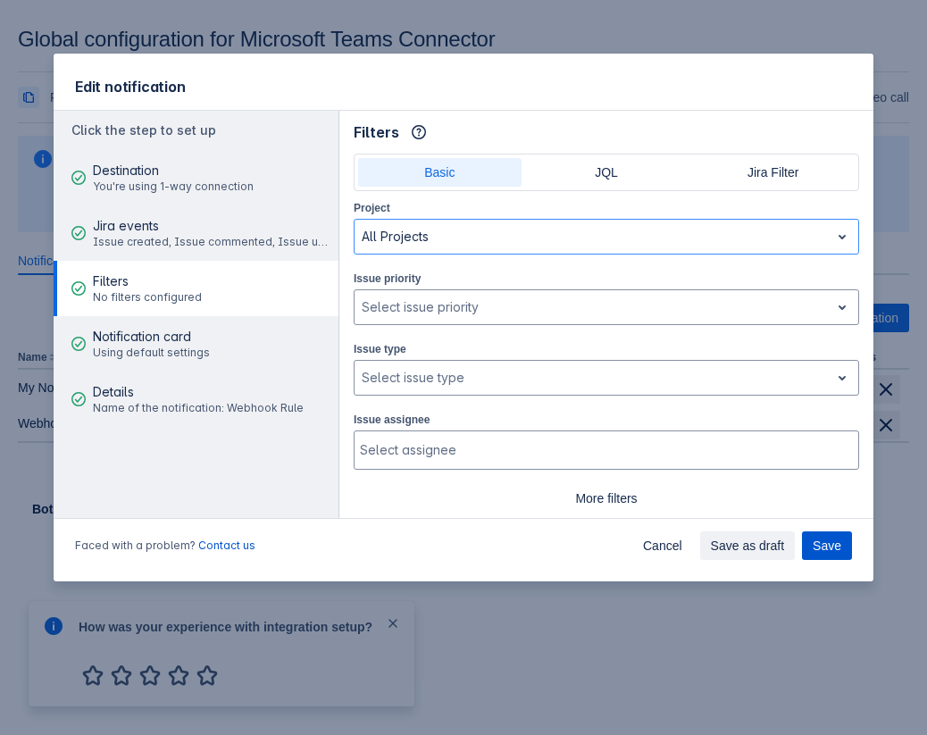
click at [827, 542] on span "Save" at bounding box center [827, 546] width 29 height 29
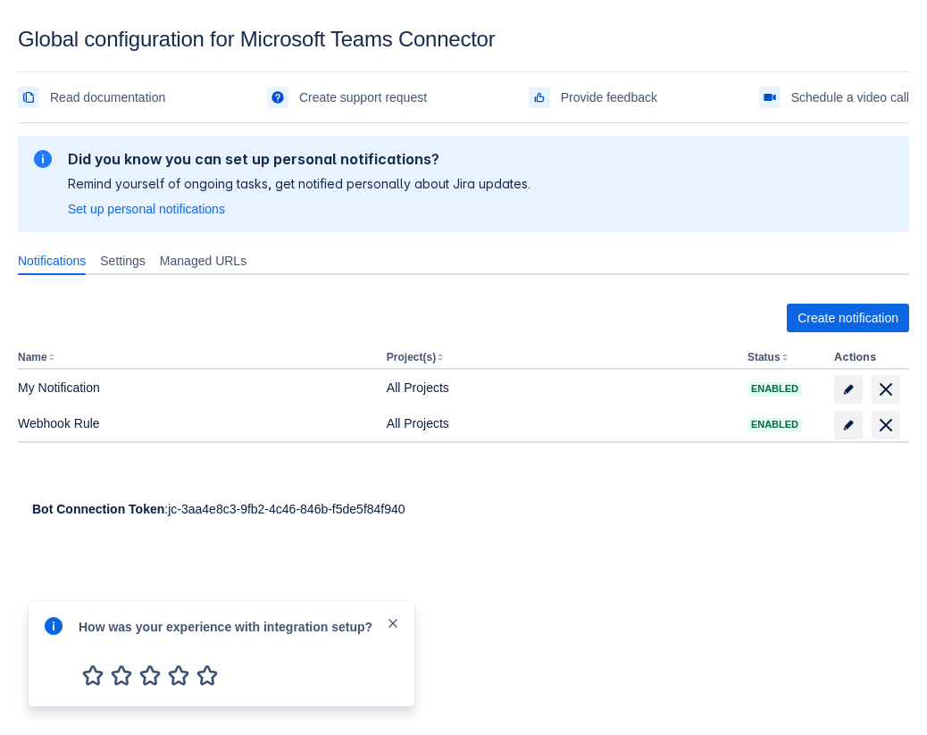
click at [398, 616] on span "close" at bounding box center [393, 623] width 14 height 14
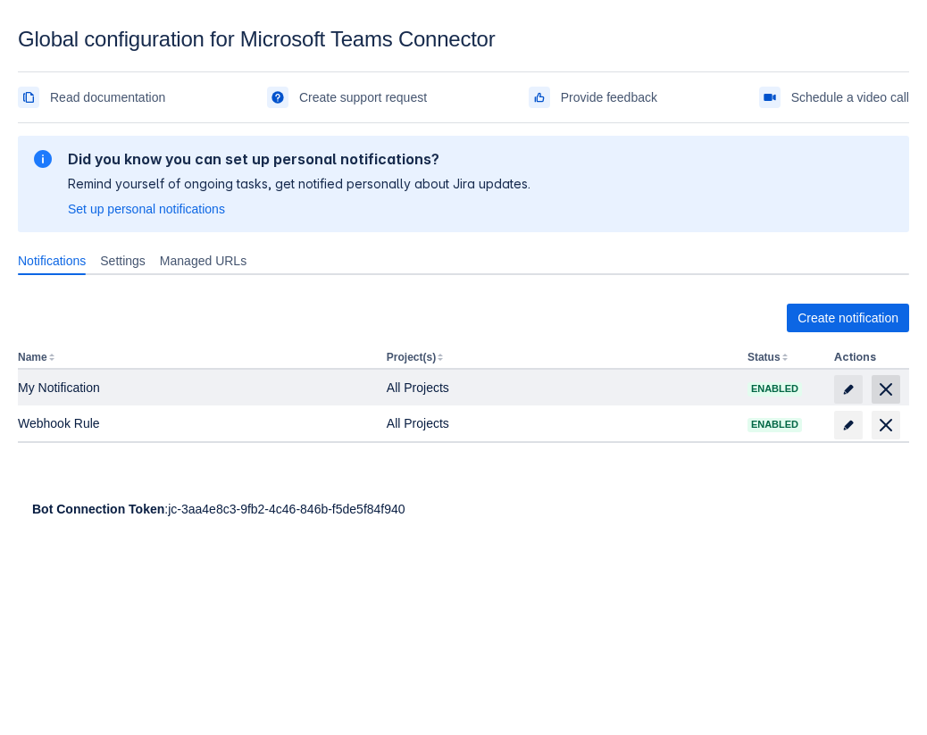
click at [884, 386] on span "delete" at bounding box center [885, 389] width 21 height 21
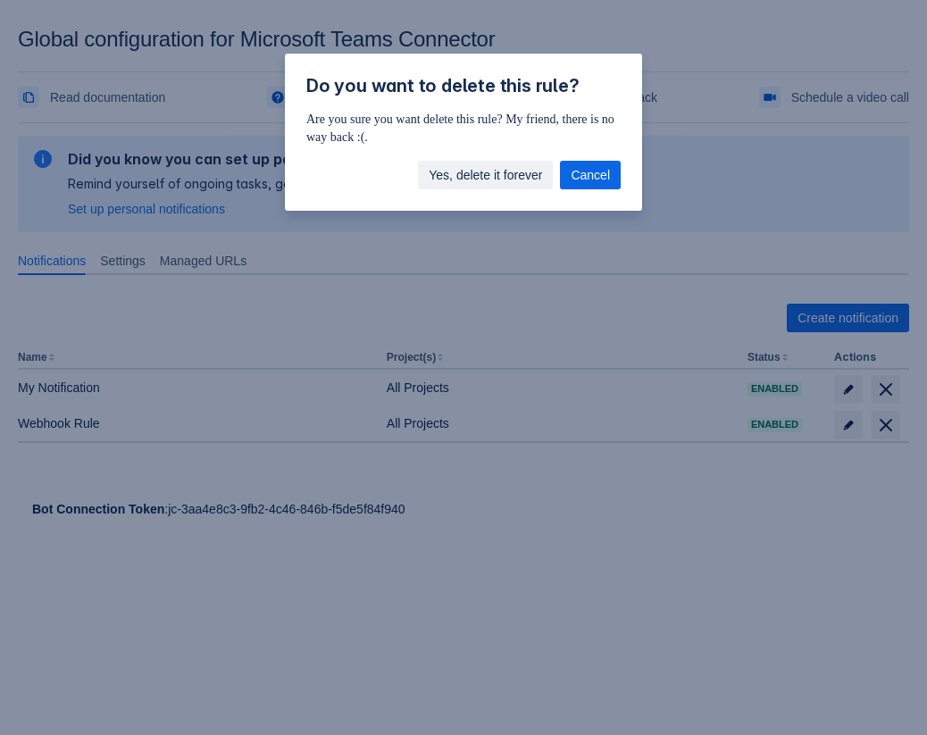
click at [488, 176] on span "Yes, delete it forever" at bounding box center [485, 175] width 113 height 29
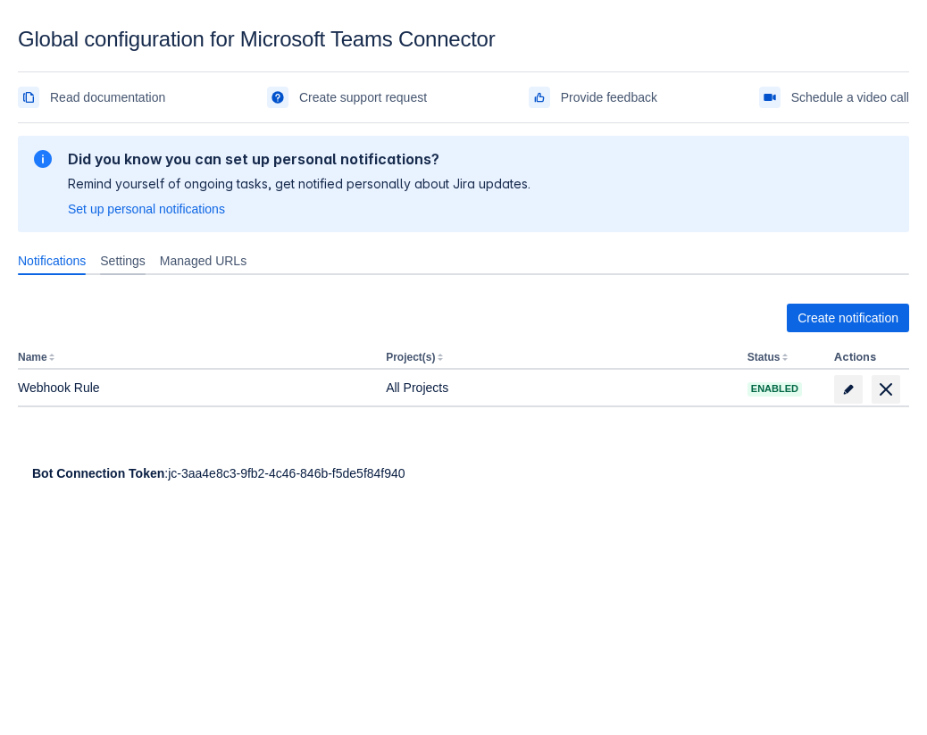
click at [137, 255] on span "Settings" at bounding box center [123, 261] width 46 height 18
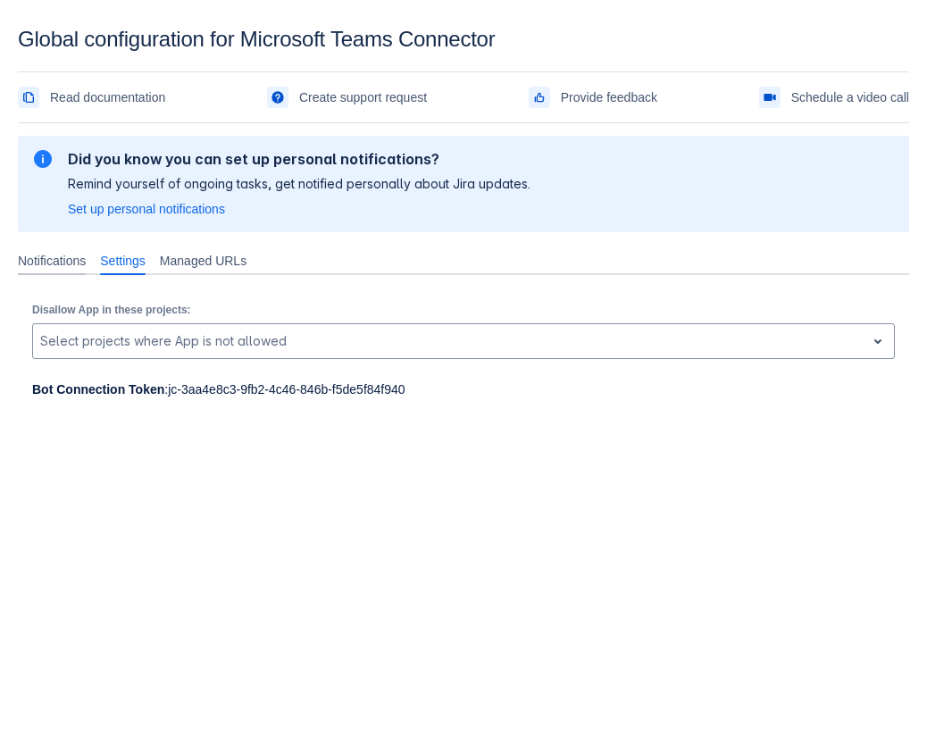
click at [62, 258] on span "Notifications" at bounding box center [52, 261] width 68 height 18
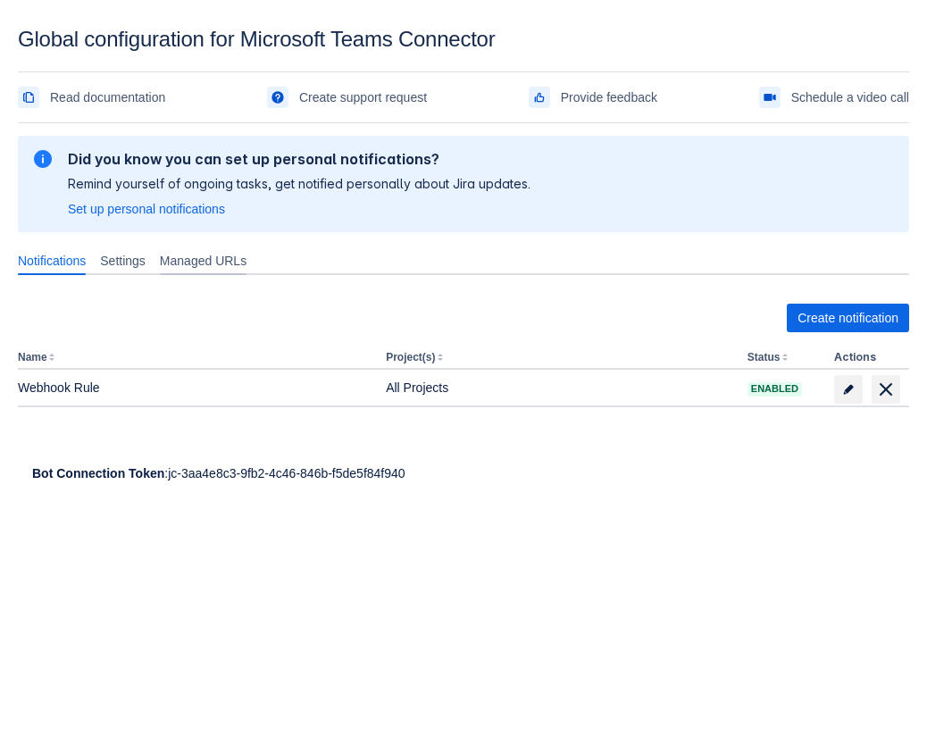
click at [234, 267] on span "Managed URLs" at bounding box center [203, 261] width 87 height 18
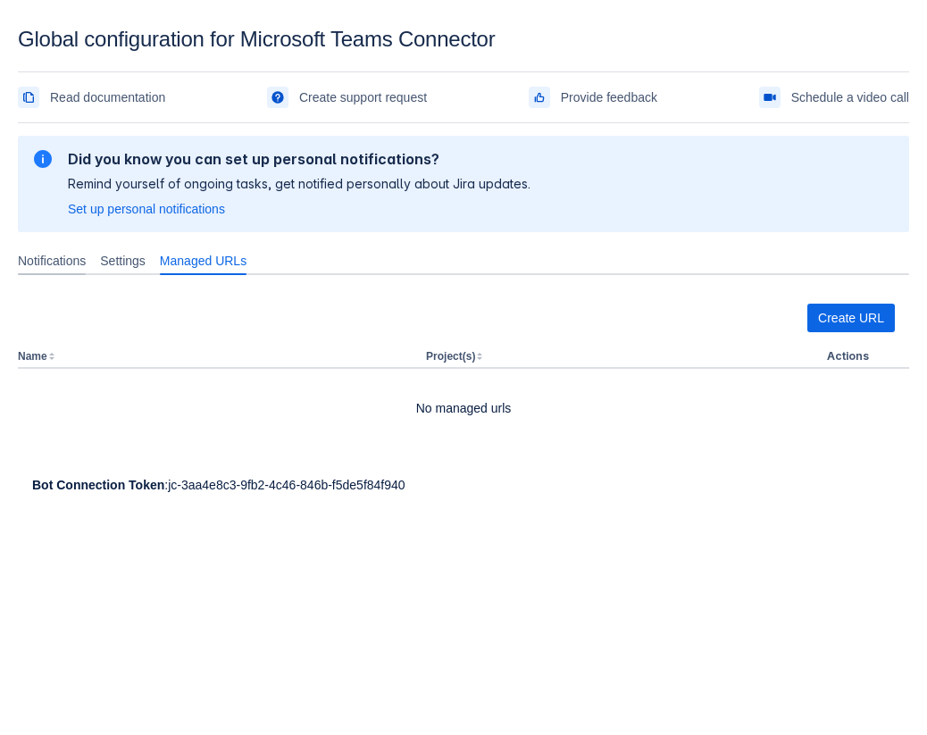
click at [79, 253] on span "Notifications" at bounding box center [52, 261] width 68 height 18
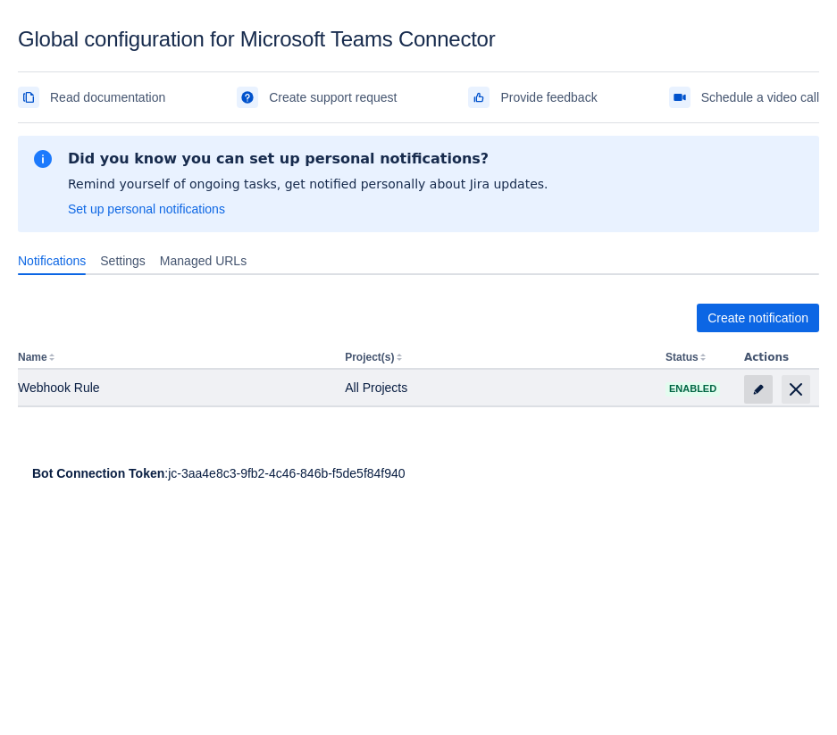
click at [758, 389] on span "edit" at bounding box center [758, 389] width 14 height 14
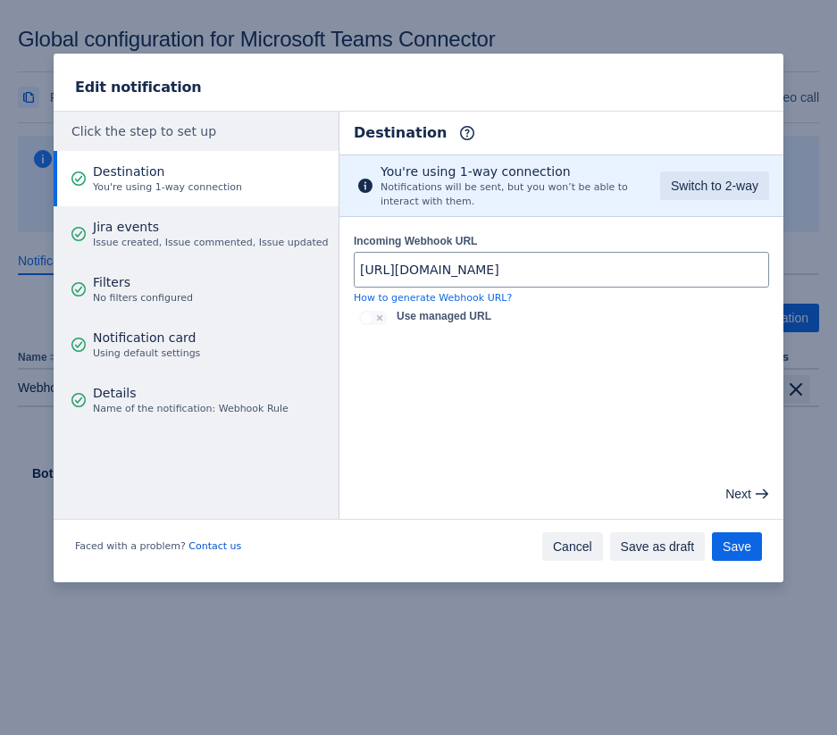
click at [564, 545] on span "Cancel" at bounding box center [572, 546] width 39 height 29
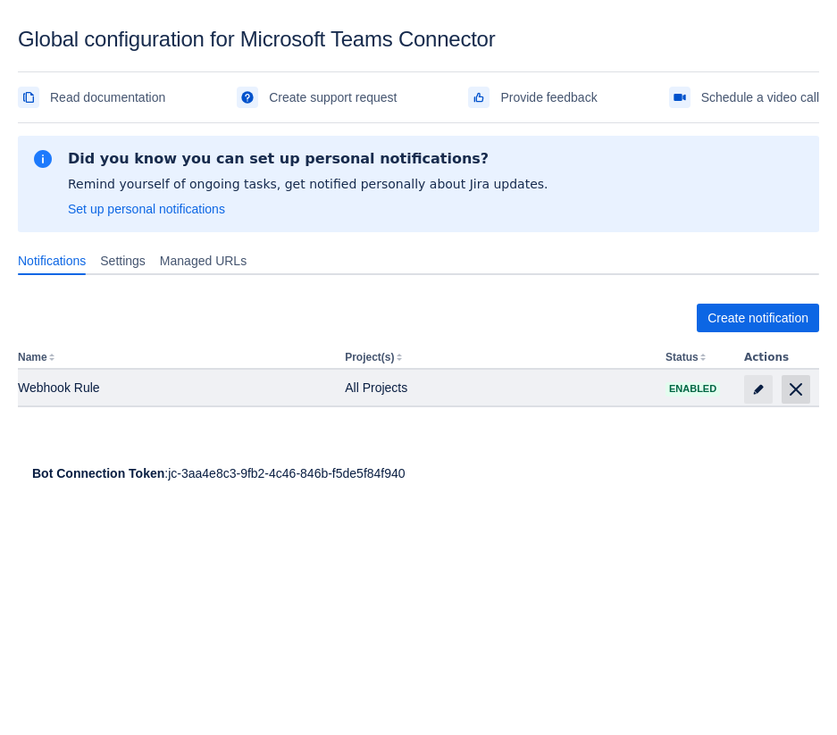
click at [785, 384] on span "delete" at bounding box center [795, 389] width 21 height 21
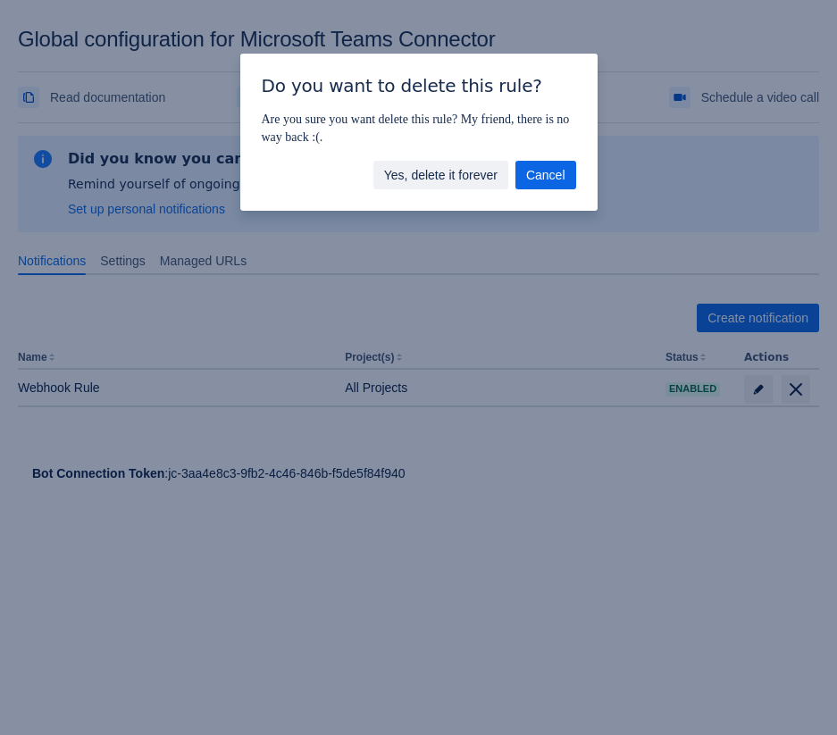
click at [457, 167] on span "Yes, delete it forever" at bounding box center [440, 175] width 113 height 29
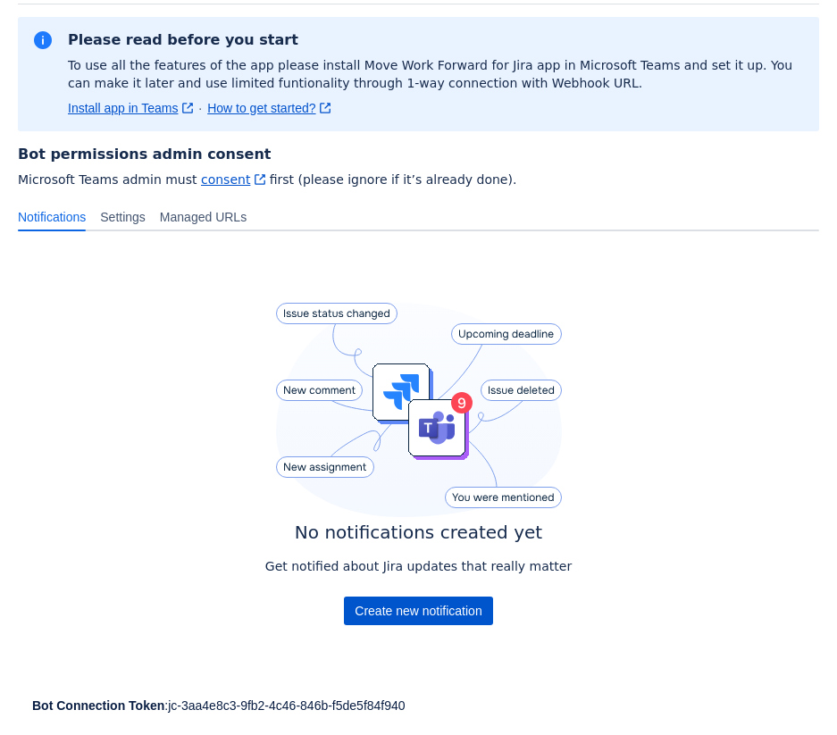
scroll to position [137, 0]
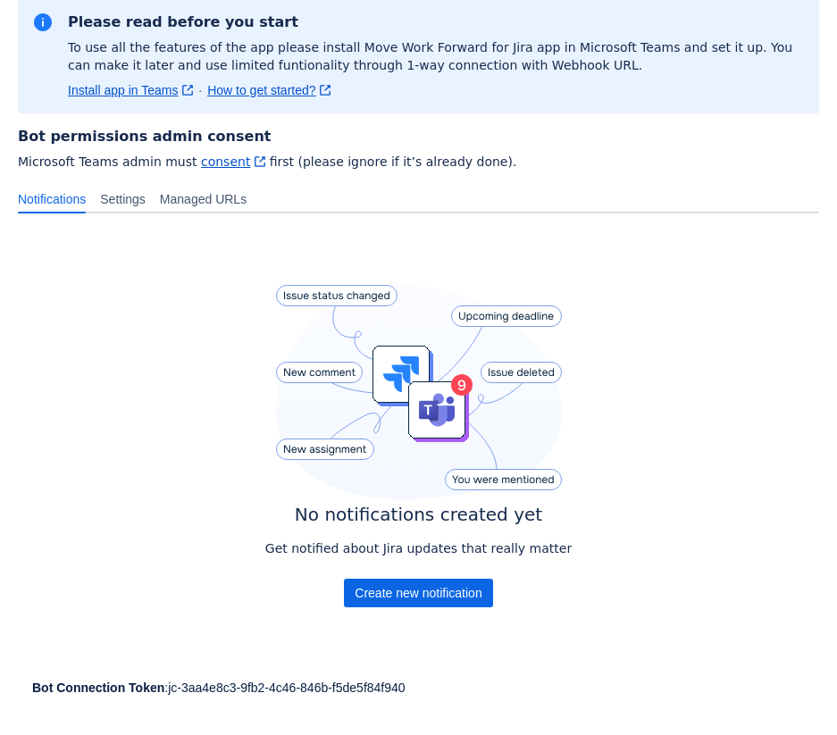
click at [416, 578] on div "Get notified about Jira updates that really matter" at bounding box center [418, 559] width 306 height 39
click at [397, 596] on span "Create new notification" at bounding box center [418, 593] width 127 height 29
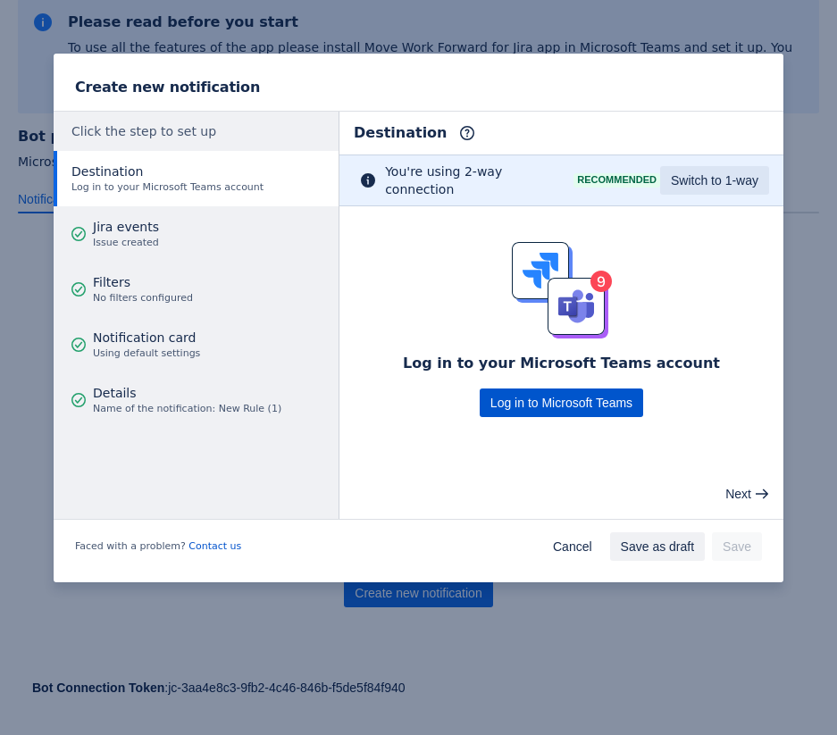
click at [582, 407] on span "Log in to Microsoft Teams" at bounding box center [561, 403] width 142 height 29
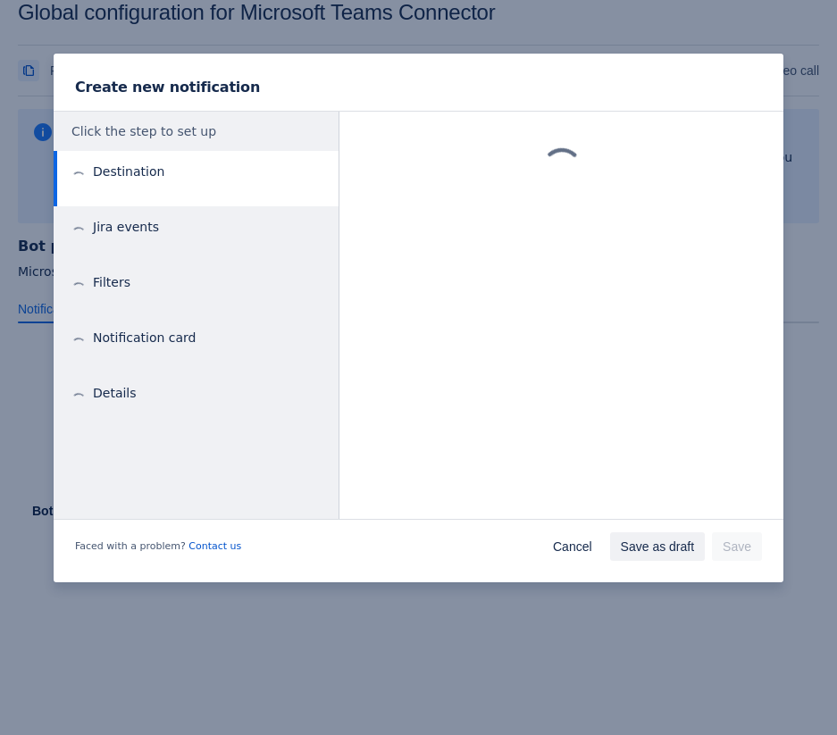
scroll to position [27, 0]
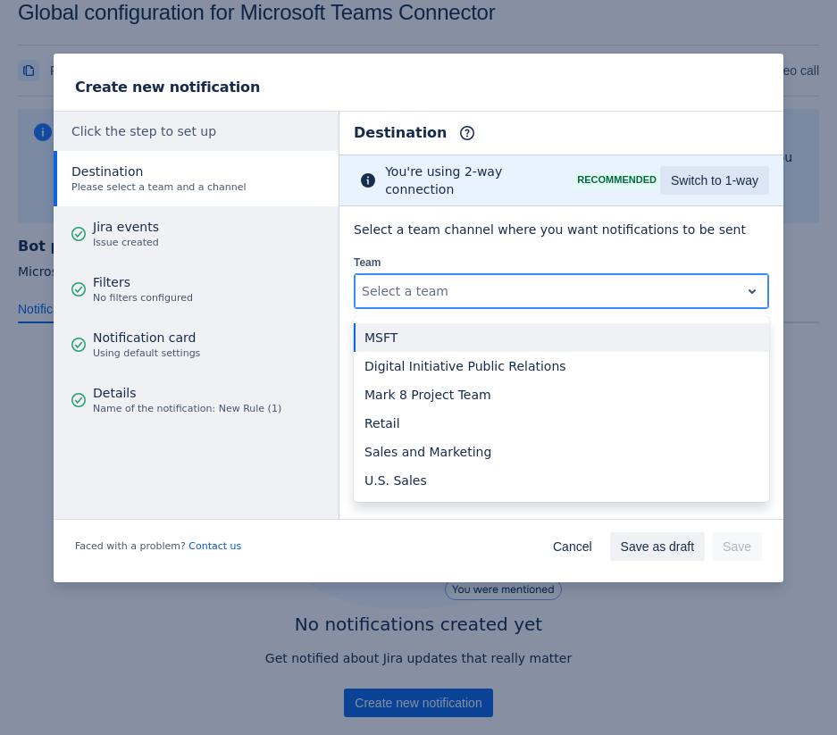
click at [527, 293] on div at bounding box center [547, 291] width 371 height 21
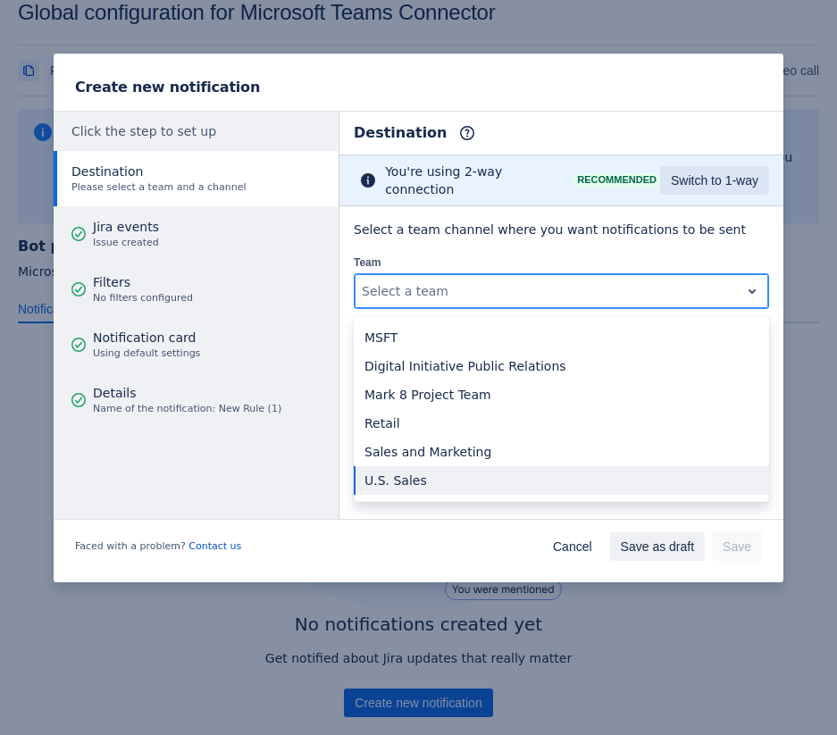
click at [433, 467] on div "U.S. Sales" at bounding box center [561, 480] width 415 height 29
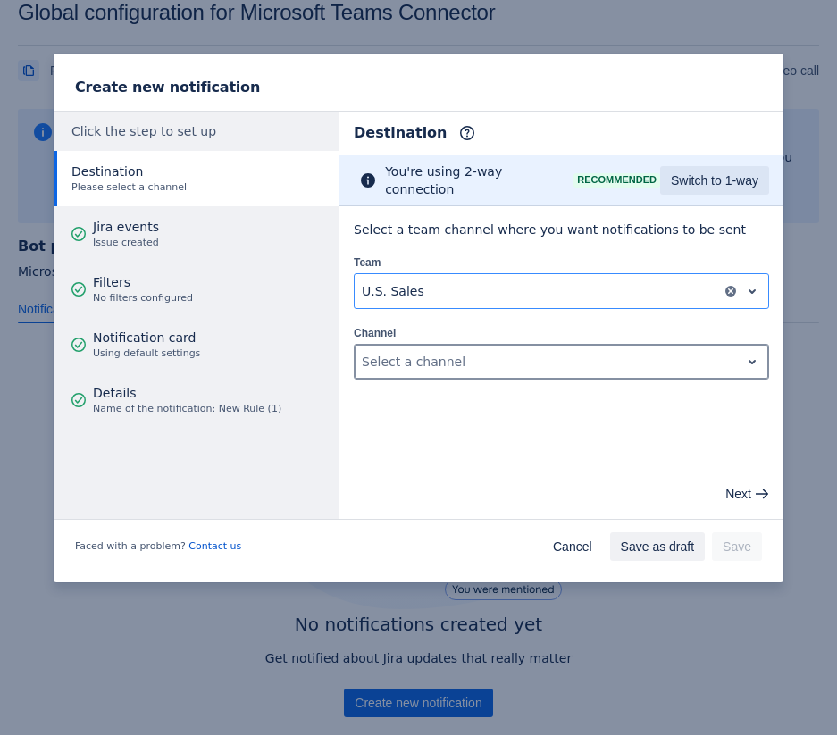
click at [422, 364] on div at bounding box center [547, 361] width 371 height 21
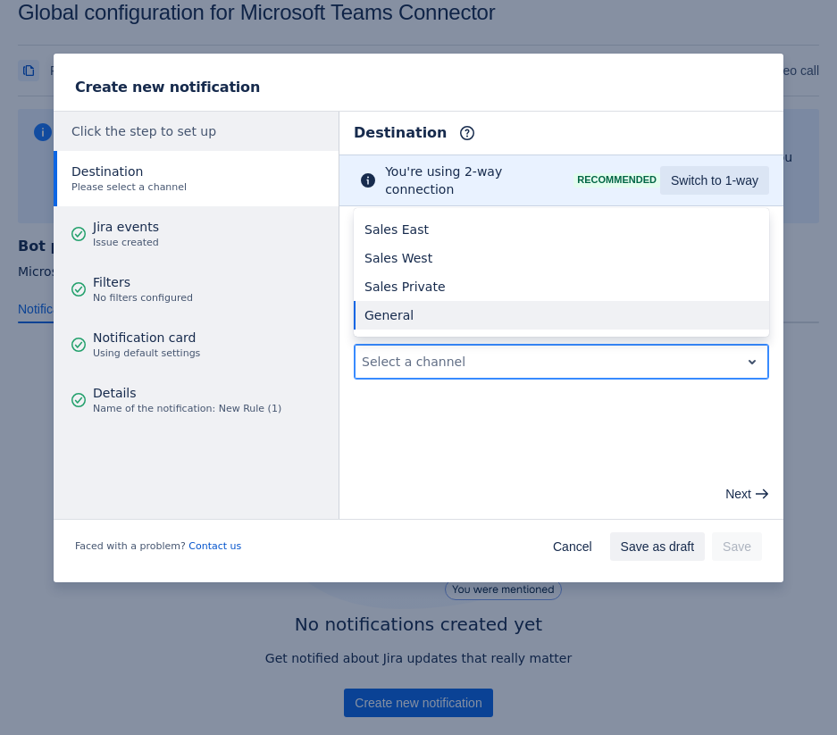
click at [420, 318] on div "General" at bounding box center [561, 315] width 415 height 29
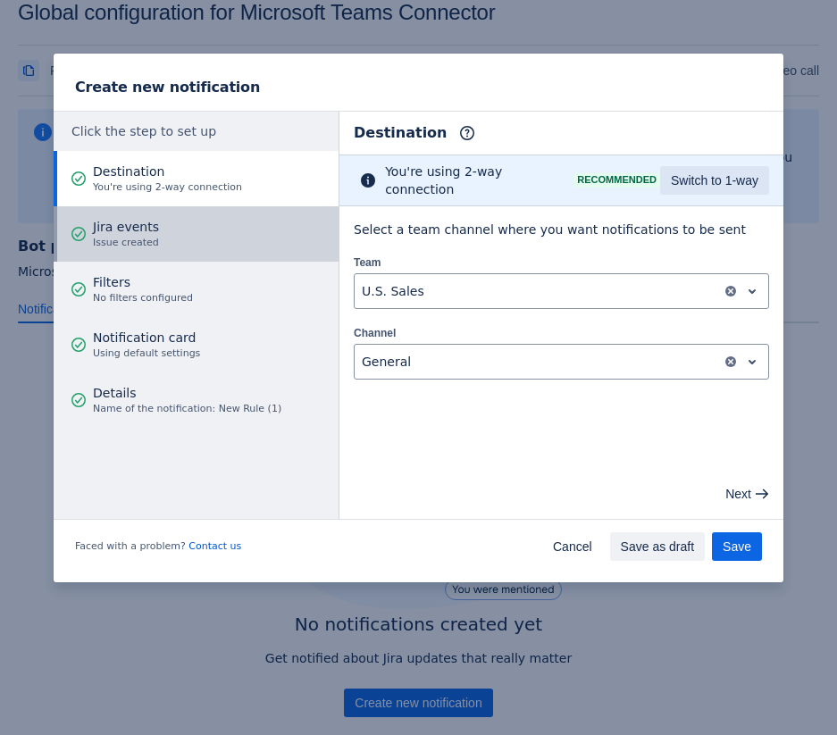
click at [204, 228] on button "Jira events Issue created" at bounding box center [196, 233] width 285 height 55
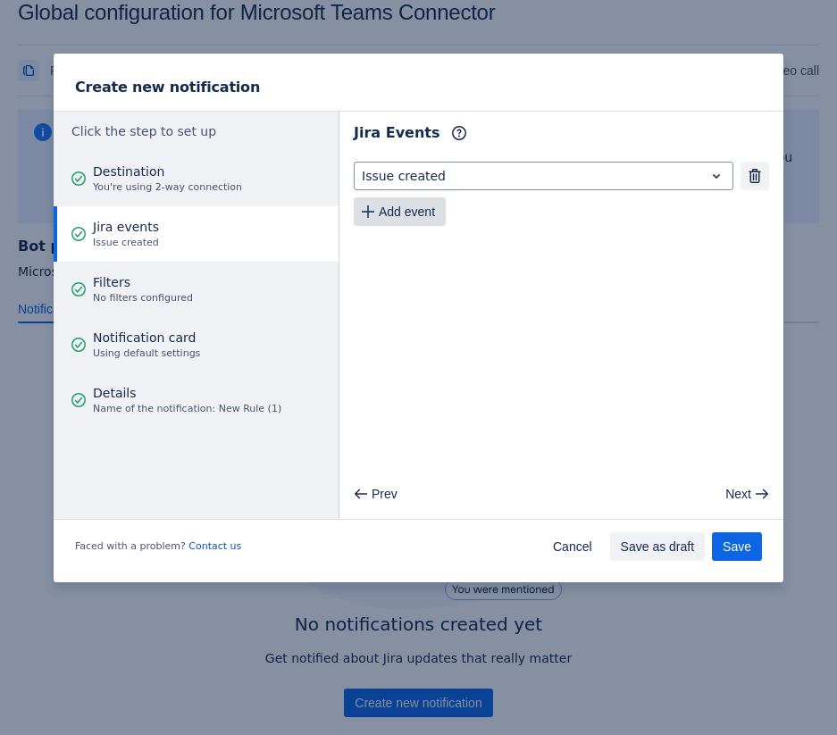
click at [417, 205] on span "Add event" at bounding box center [407, 211] width 56 height 29
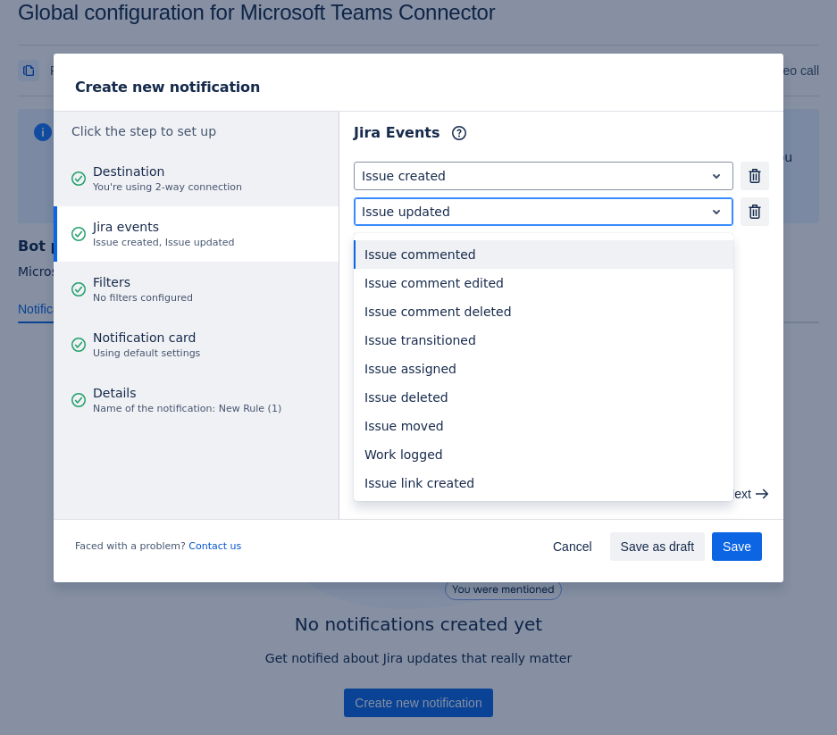
click at [429, 210] on div at bounding box center [529, 211] width 335 height 21
click at [462, 251] on div "Issue commented" at bounding box center [544, 254] width 380 height 29
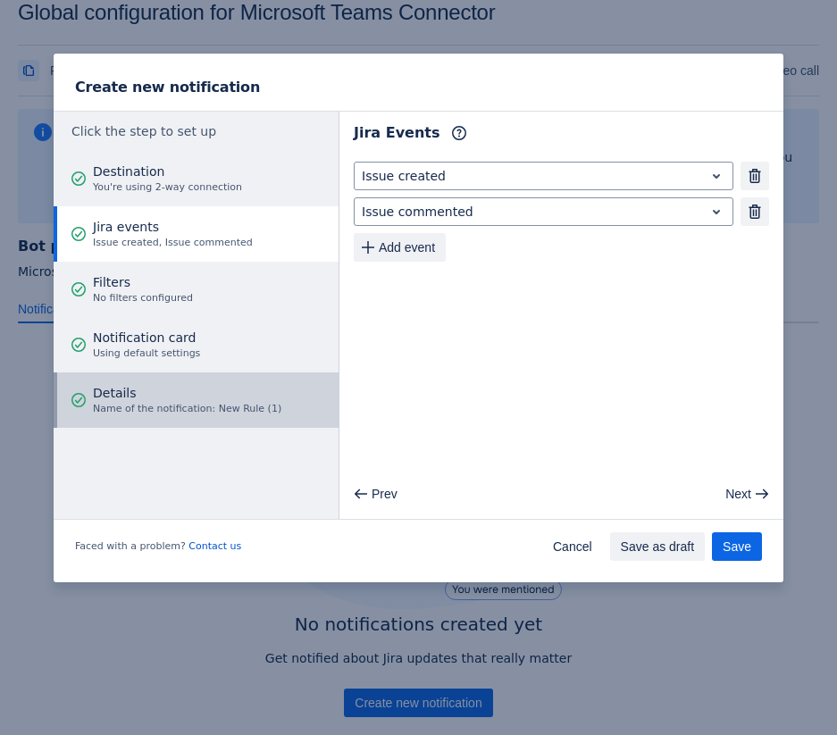
click at [243, 393] on span "Details" at bounding box center [187, 393] width 188 height 18
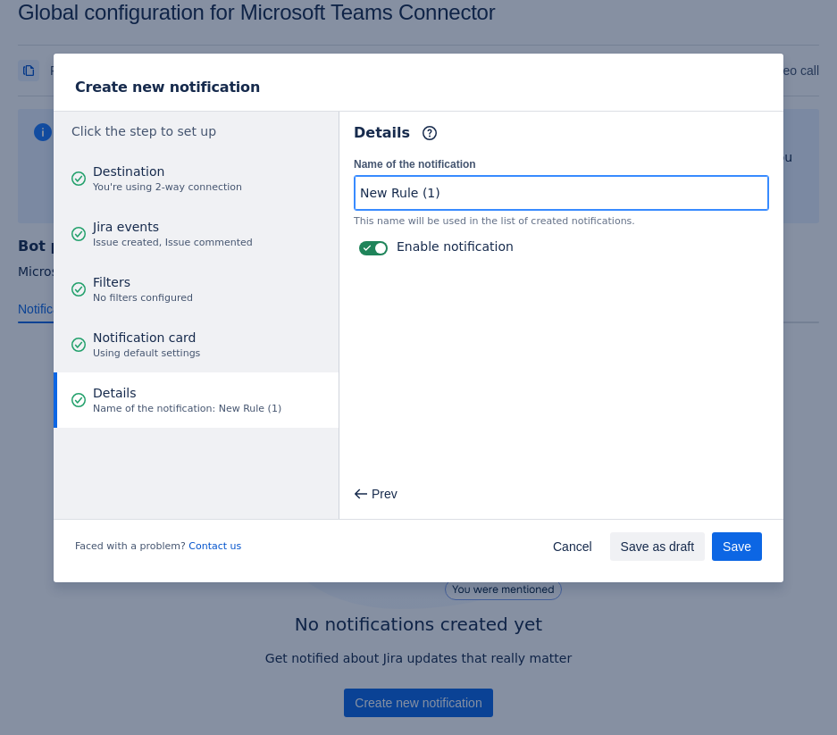
drag, startPoint x: 508, startPoint y: 194, endPoint x: 331, endPoint y: 194, distance: 176.9
click at [331, 194] on div "Click the step to set up Destination You're using 2-way connection Jira events …" at bounding box center [419, 315] width 730 height 409
type input "Bot Rule"
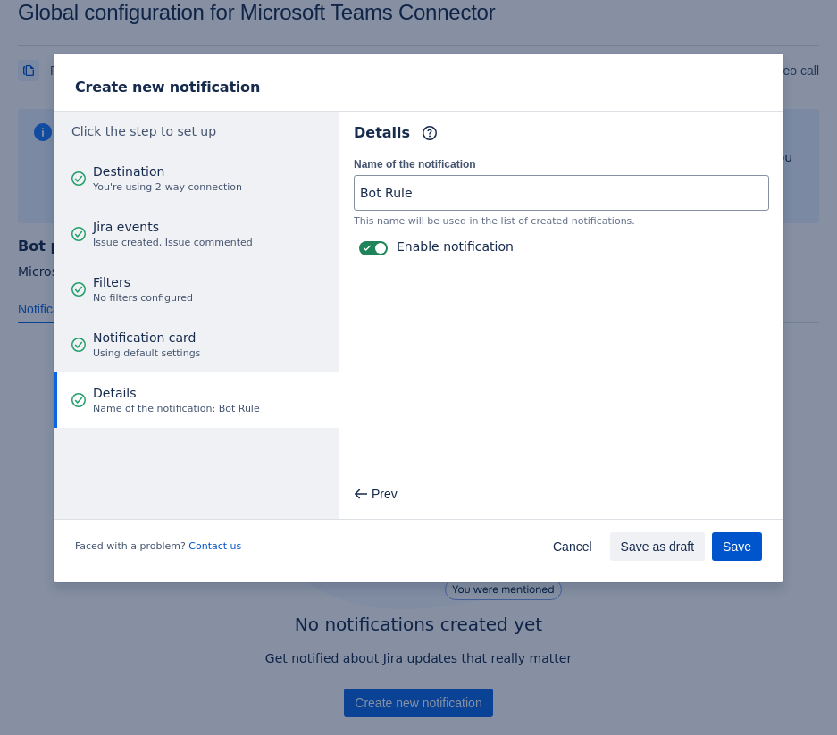
click at [747, 544] on span "Save" at bounding box center [737, 546] width 29 height 29
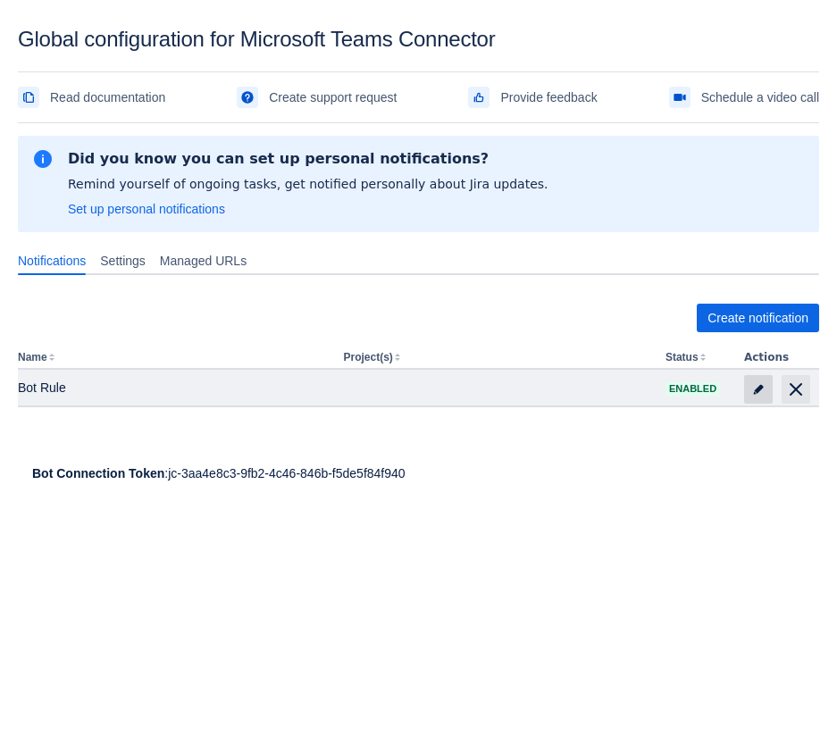
click at [752, 386] on span "edit" at bounding box center [758, 389] width 14 height 14
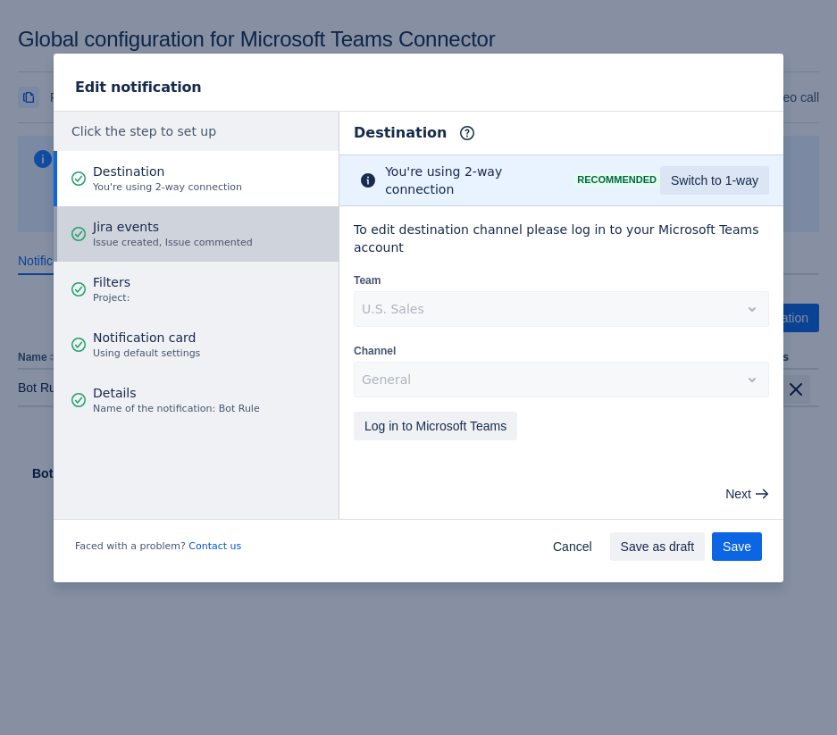
click at [205, 227] on span "Jira events" at bounding box center [173, 227] width 160 height 18
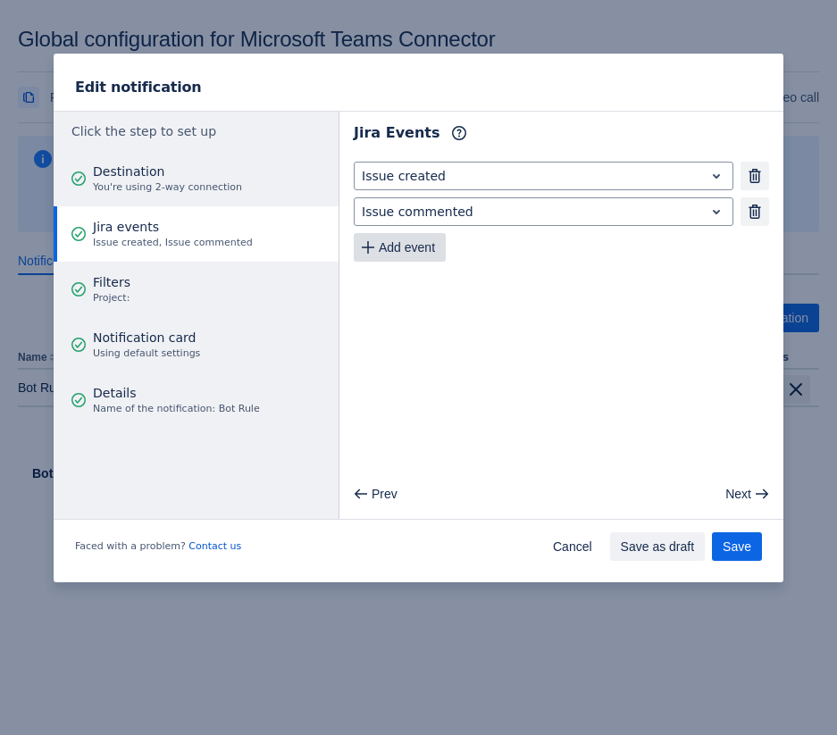
click at [429, 249] on span "Add event" at bounding box center [407, 247] width 56 height 29
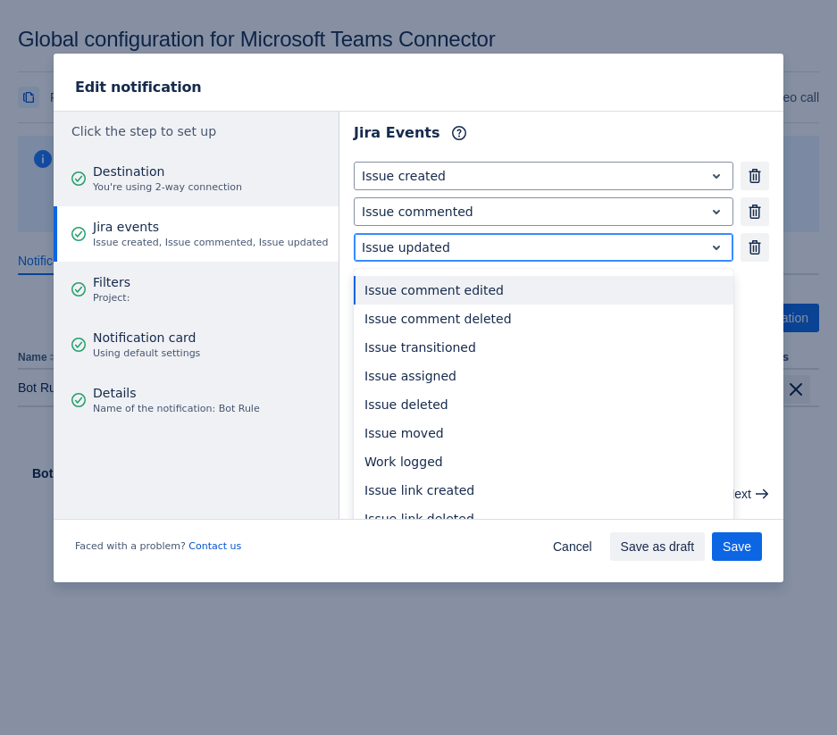
click at [446, 257] on div "Issue updated" at bounding box center [529, 247] width 349 height 25
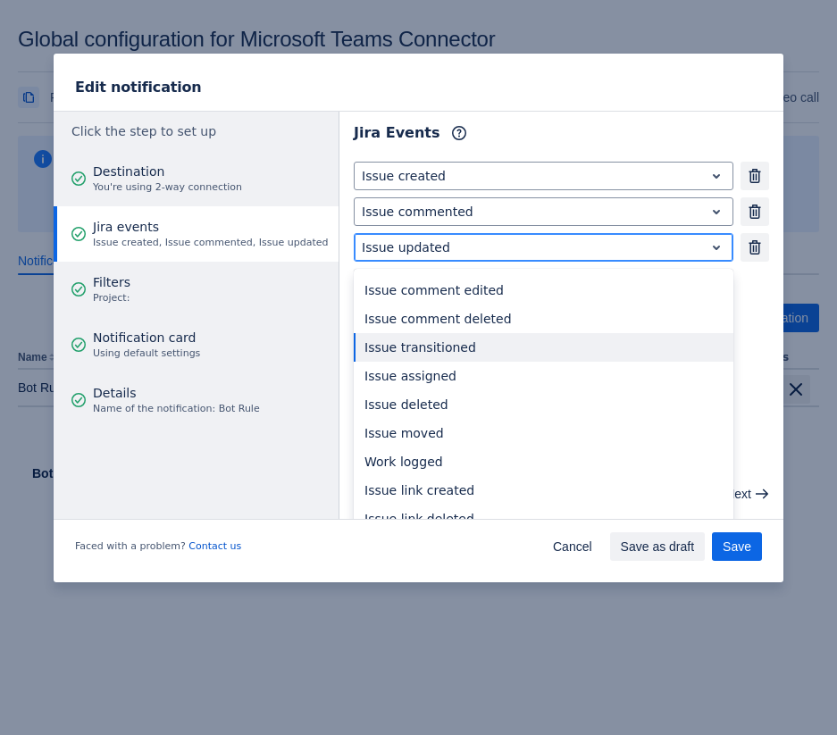
click at [487, 343] on div "Issue transitioned" at bounding box center [544, 347] width 380 height 29
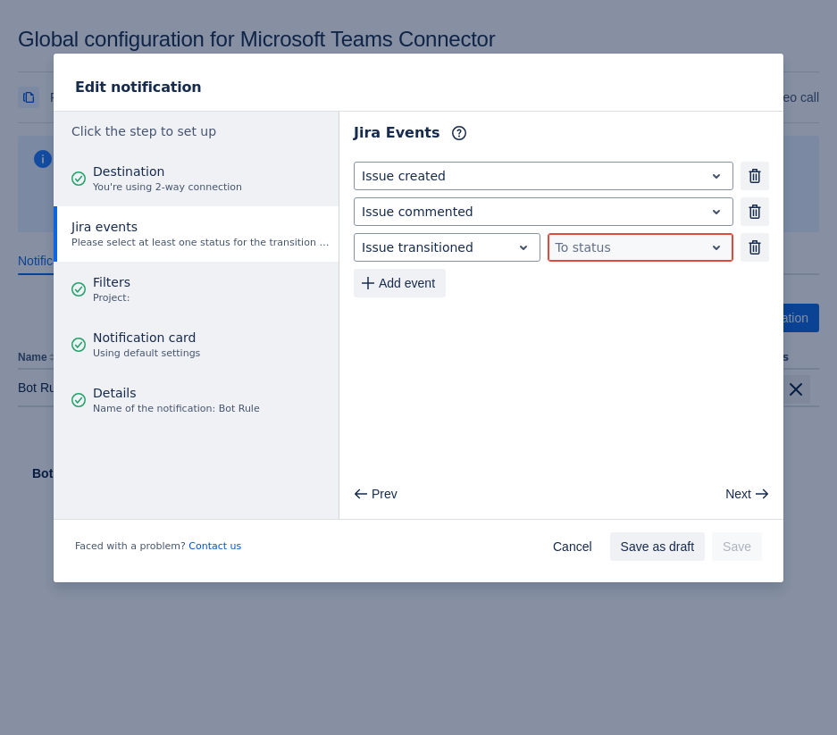
click at [607, 245] on div at bounding box center [627, 247] width 142 height 21
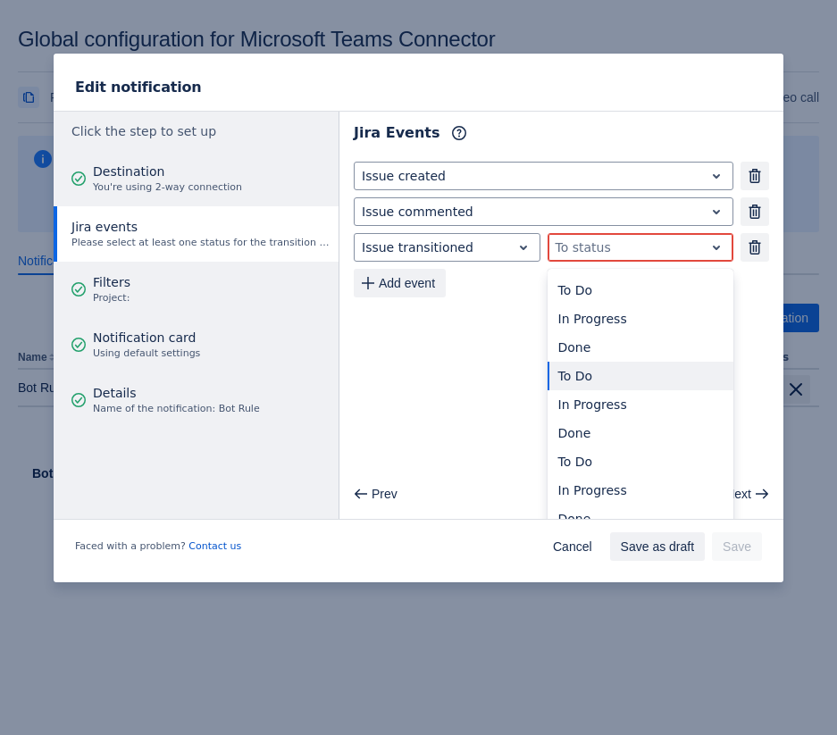
scroll to position [4, 0]
click at [668, 367] on div "To Do" at bounding box center [641, 372] width 187 height 29
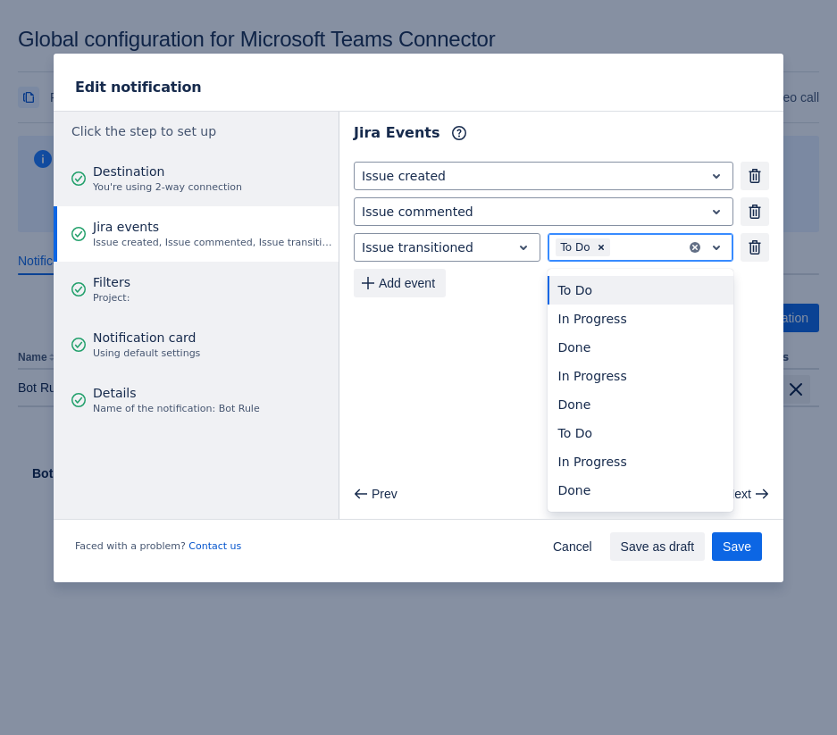
click at [640, 240] on div at bounding box center [646, 247] width 65 height 21
click at [640, 312] on div "In Progress" at bounding box center [641, 319] width 187 height 29
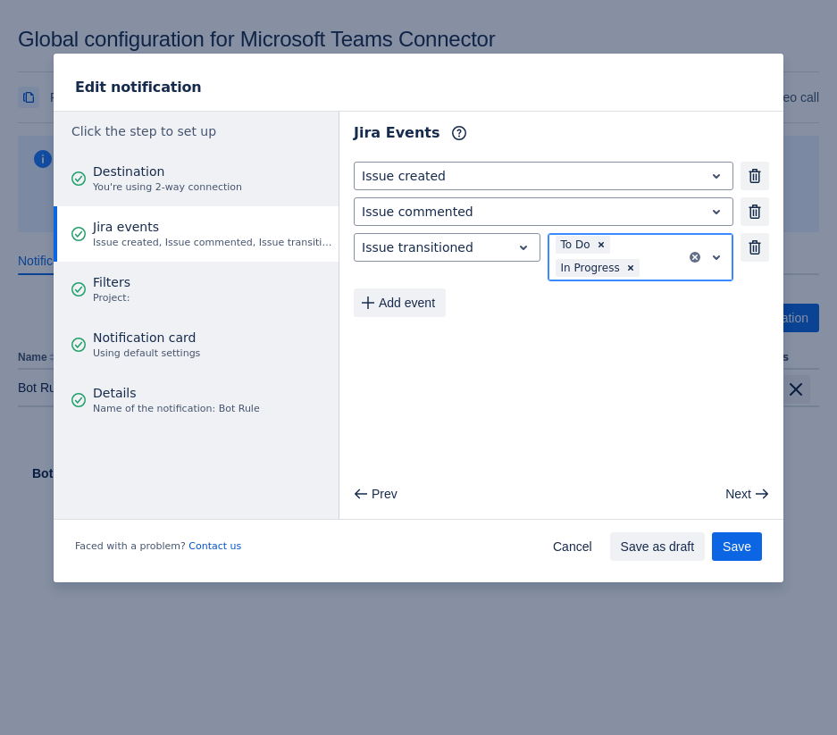
click at [652, 274] on div at bounding box center [661, 267] width 36 height 21
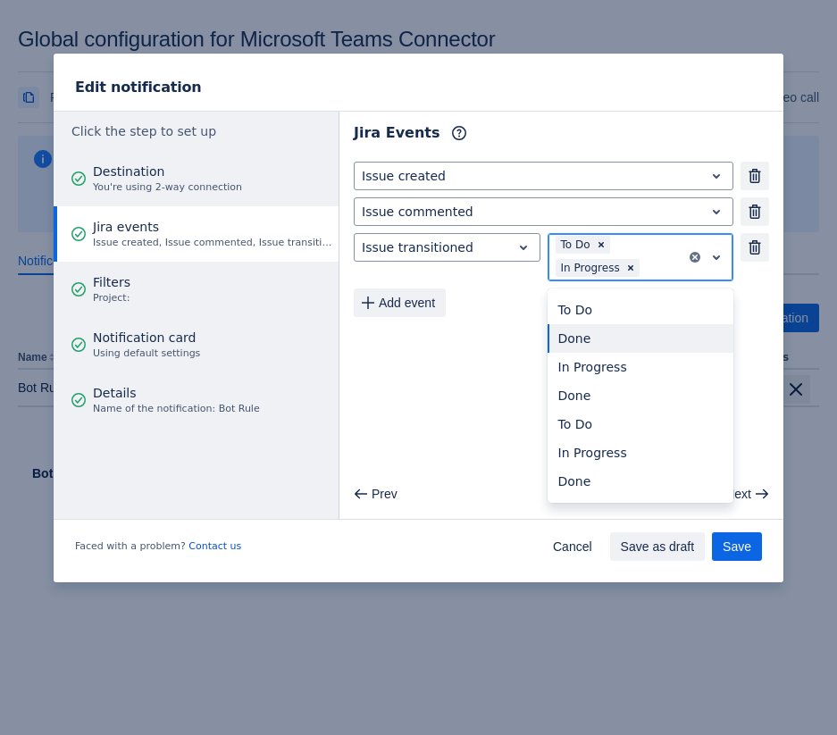
click at [651, 346] on div "Done" at bounding box center [641, 338] width 187 height 29
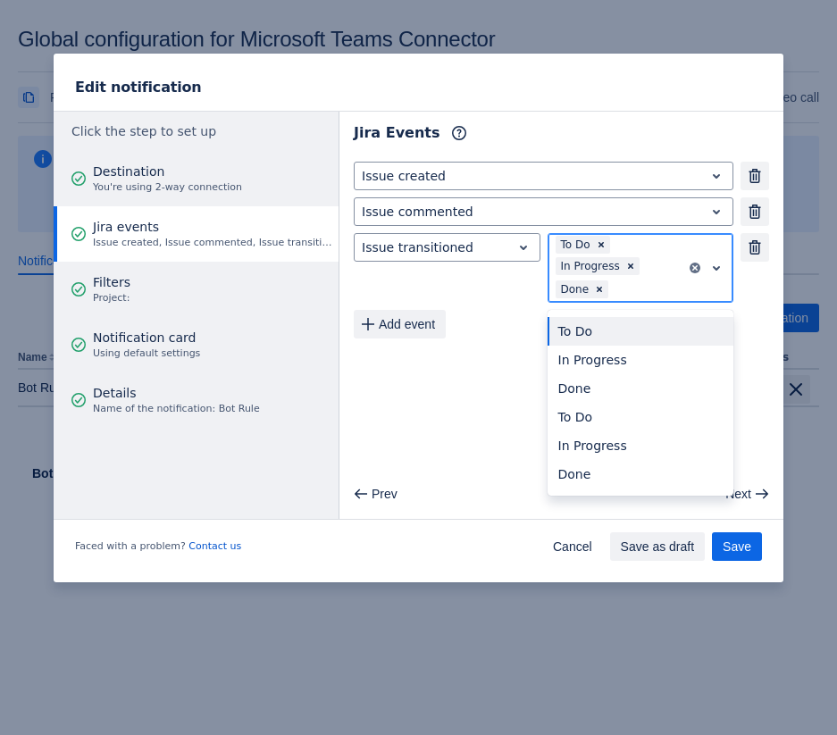
click at [649, 280] on div at bounding box center [645, 289] width 67 height 21
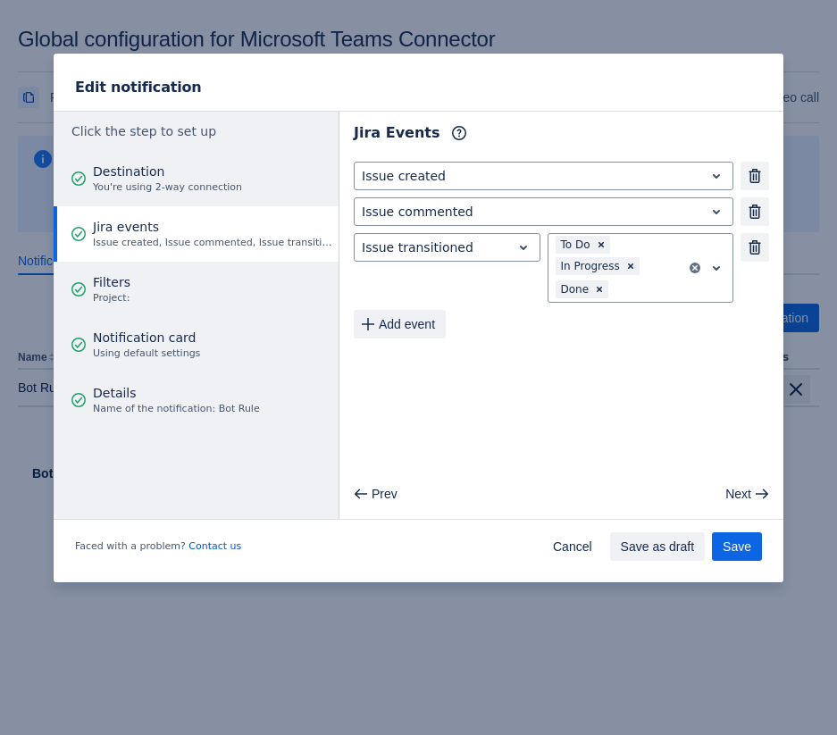
click at [507, 314] on div "Add event" at bounding box center [447, 324] width 187 height 29
click at [637, 284] on div at bounding box center [645, 289] width 67 height 21
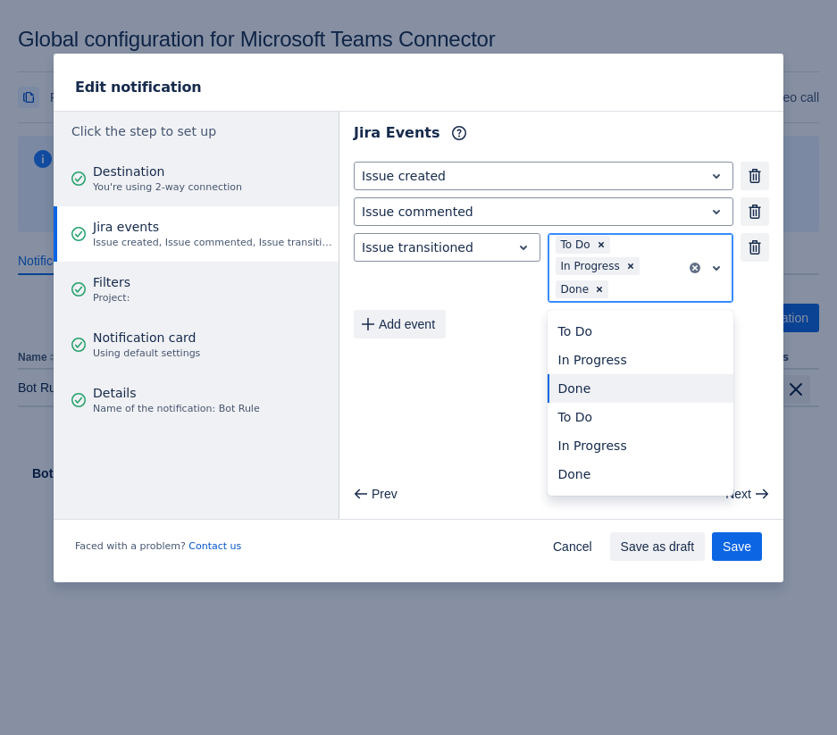
click at [626, 399] on div "Done" at bounding box center [641, 388] width 187 height 29
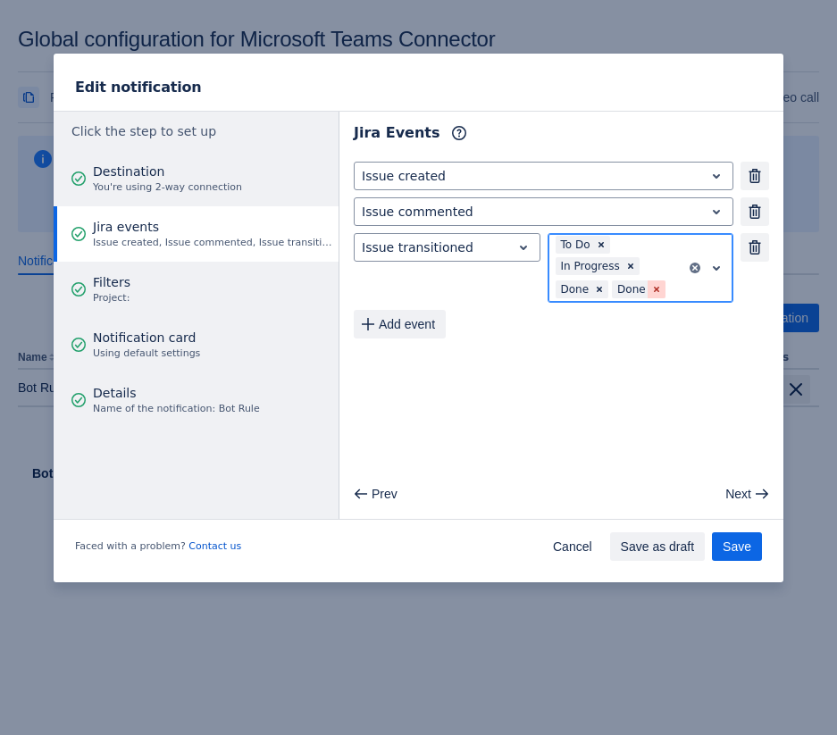
click at [657, 295] on span "Clear" at bounding box center [656, 289] width 14 height 14
click at [604, 294] on span "Clear" at bounding box center [599, 289] width 14 height 14
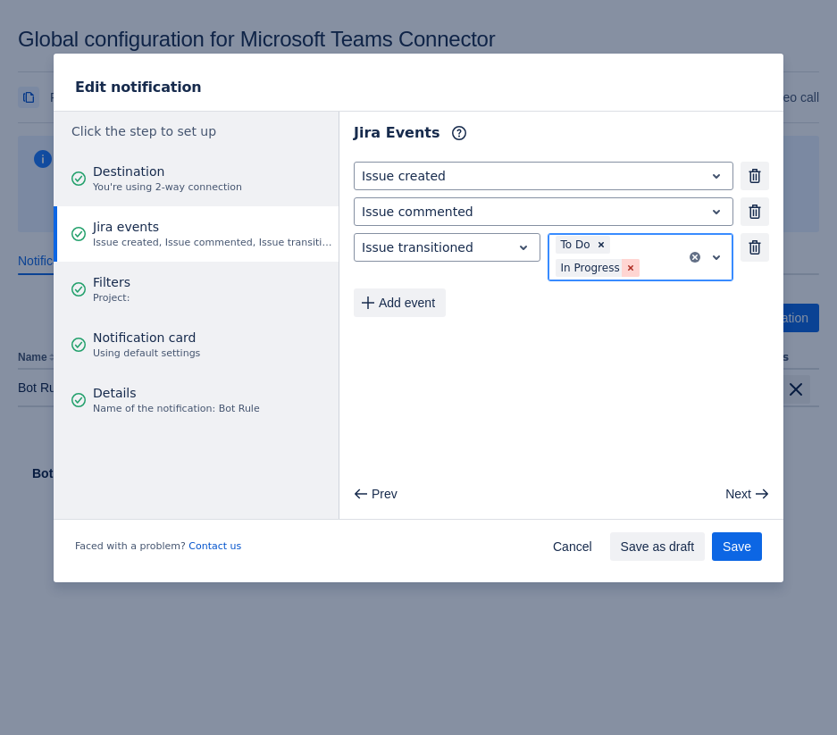
click at [628, 272] on span "Clear" at bounding box center [631, 268] width 14 height 14
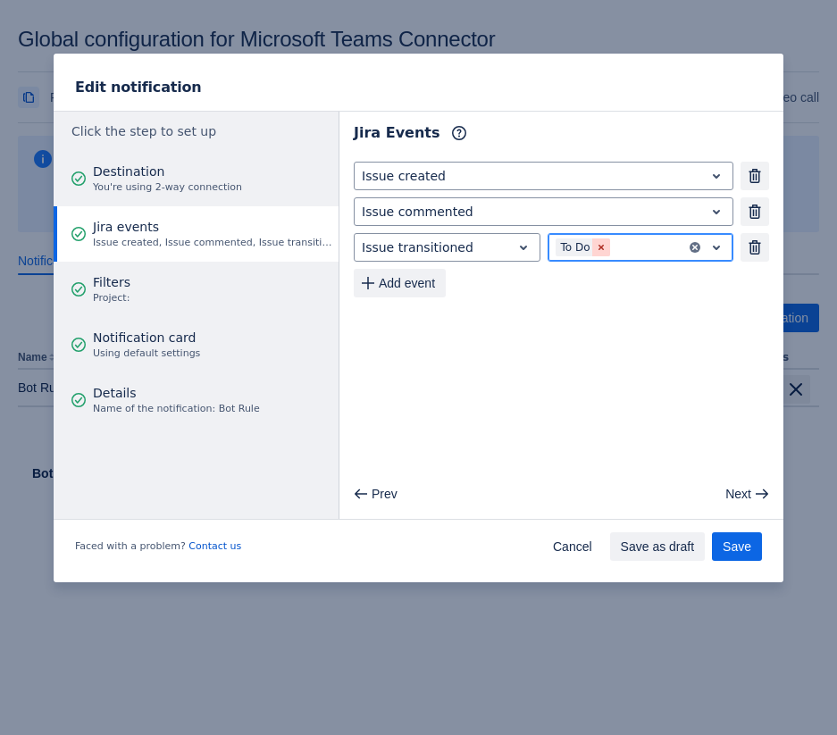
click at [607, 253] on span "Clear" at bounding box center [601, 247] width 14 height 14
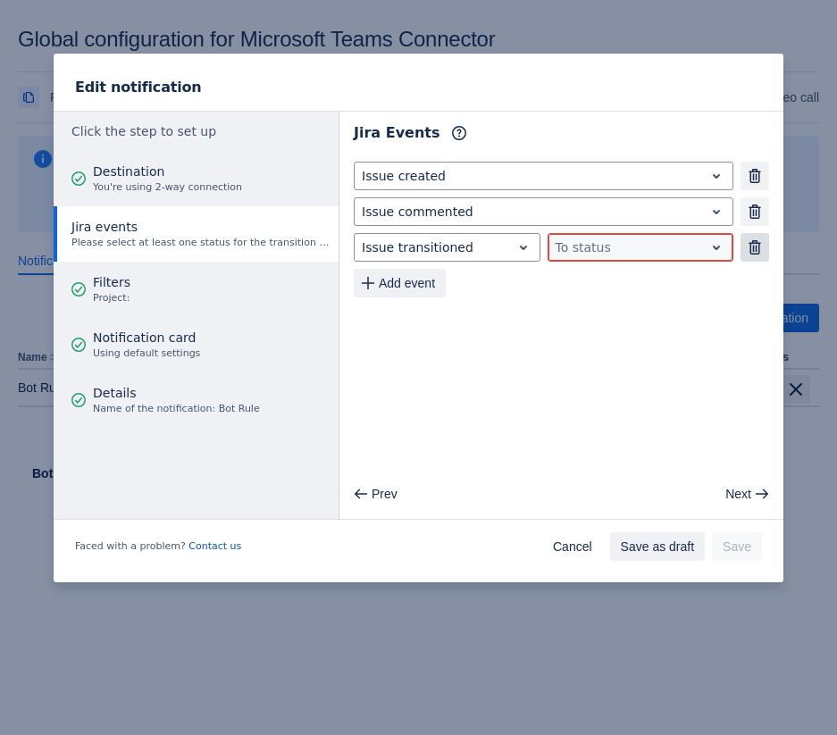
click at [756, 254] on button "Remove" at bounding box center [755, 247] width 29 height 29
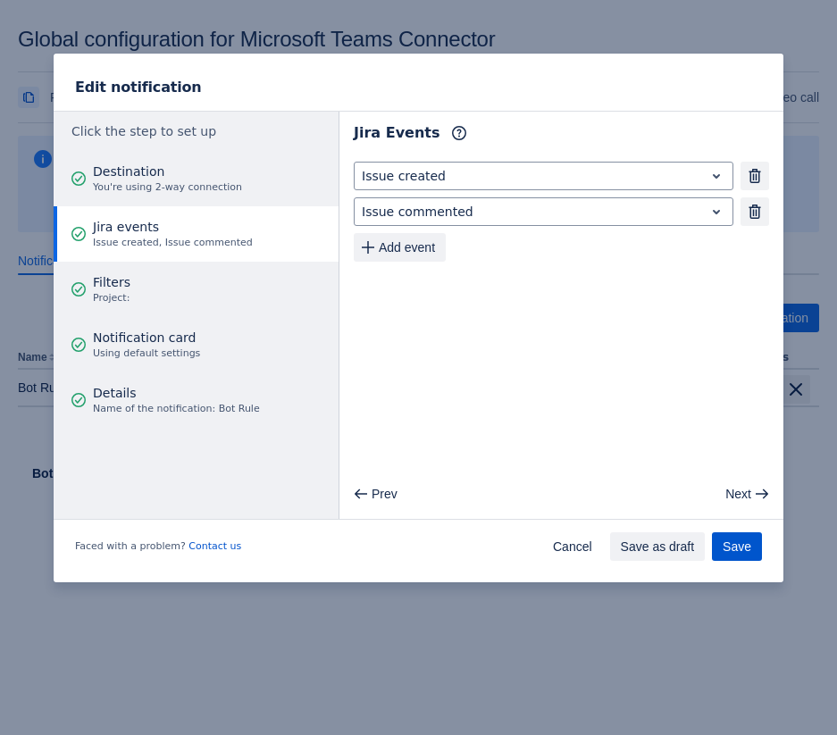
click at [730, 550] on span "Save" at bounding box center [737, 546] width 29 height 29
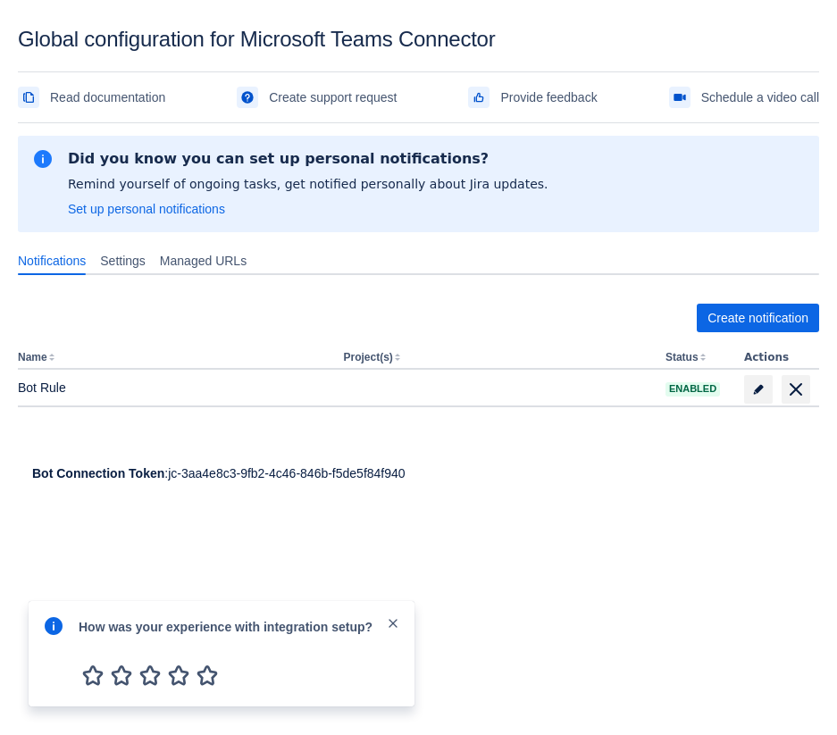
click at [405, 623] on div "How was your experience with integration setup?" at bounding box center [222, 653] width 386 height 105
click at [398, 623] on span "close" at bounding box center [393, 623] width 14 height 14
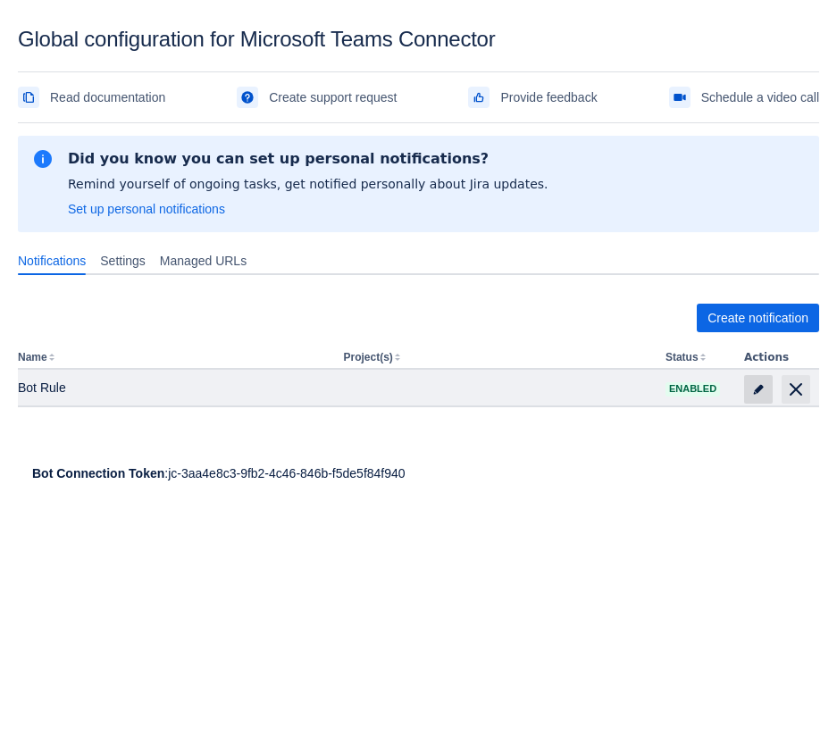
click at [752, 391] on span "edit" at bounding box center [758, 389] width 14 height 14
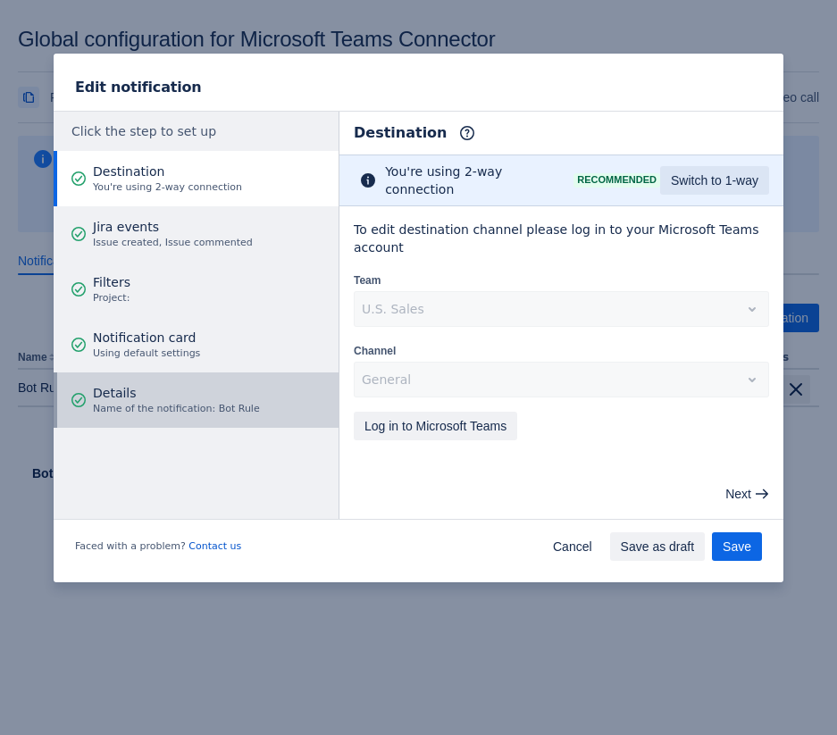
click at [147, 392] on span "Details" at bounding box center [176, 393] width 167 height 18
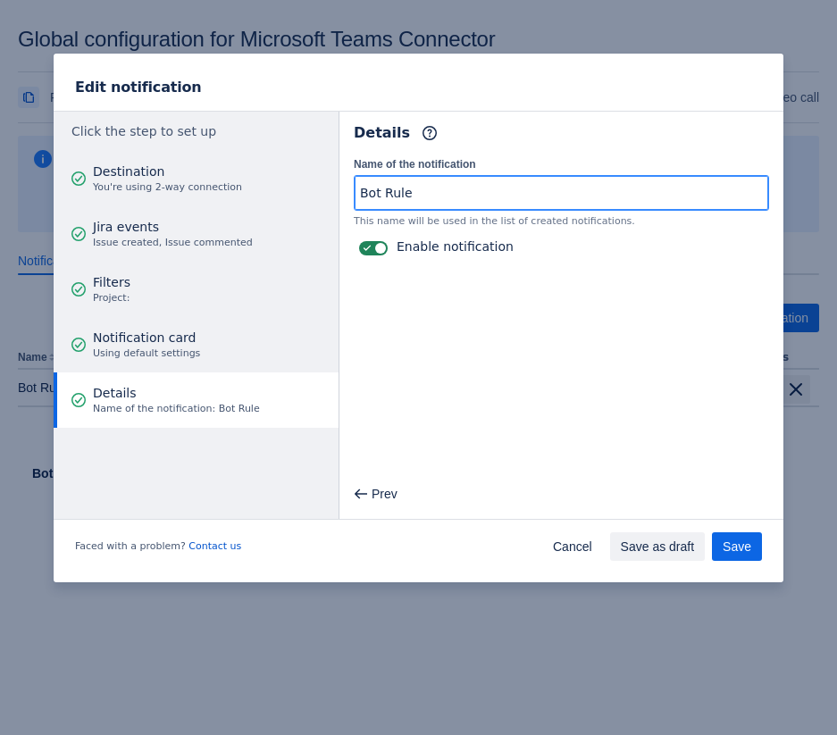
click at [454, 204] on input "Bot Rule" at bounding box center [562, 193] width 414 height 32
type input "Bot Rule - Update"
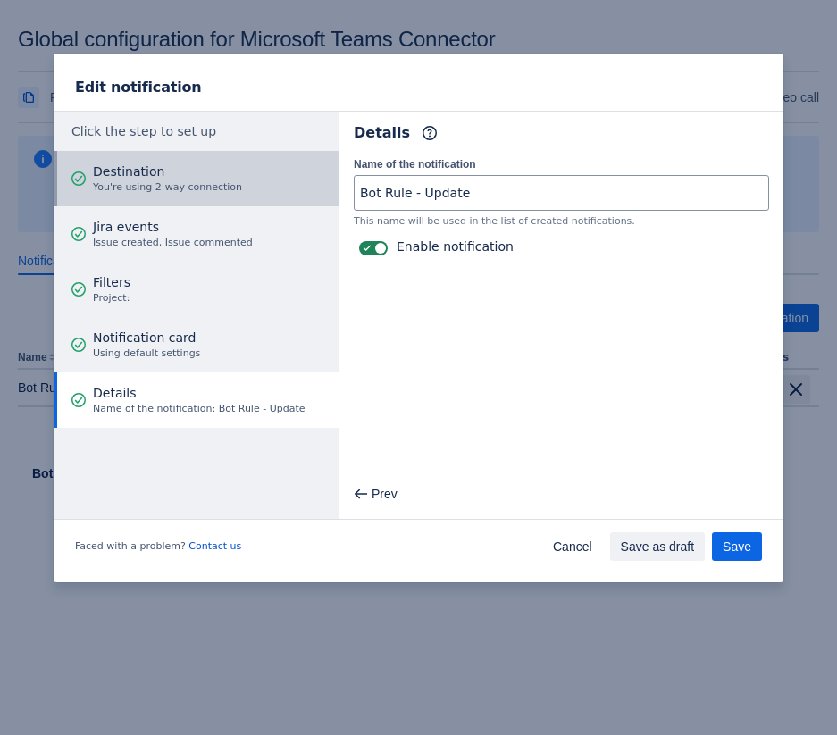
click at [203, 165] on span "Destination" at bounding box center [167, 172] width 149 height 18
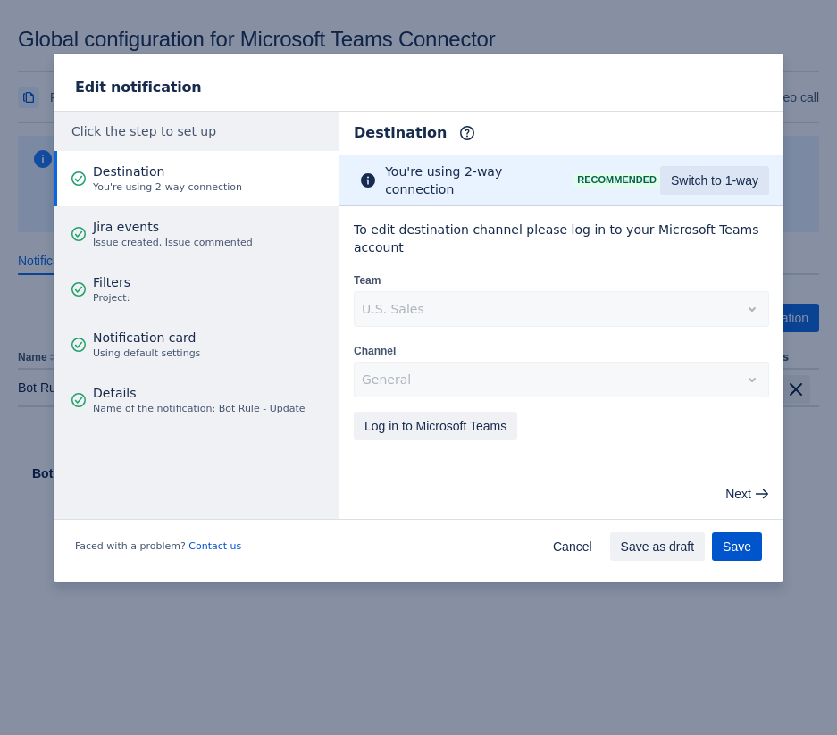
click at [733, 546] on span "Save" at bounding box center [737, 546] width 29 height 29
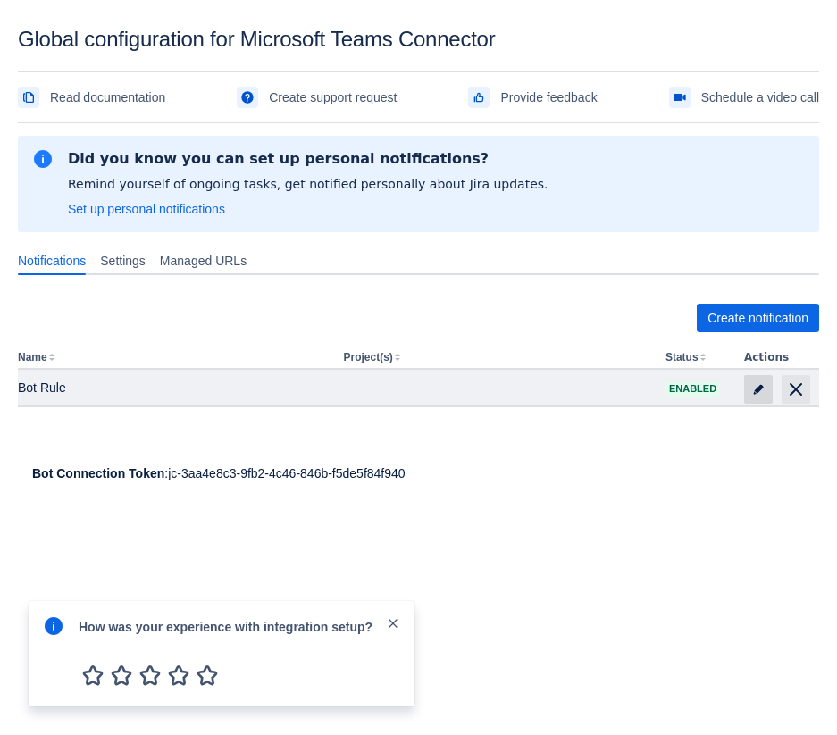
click at [757, 390] on span "edit" at bounding box center [758, 389] width 14 height 14
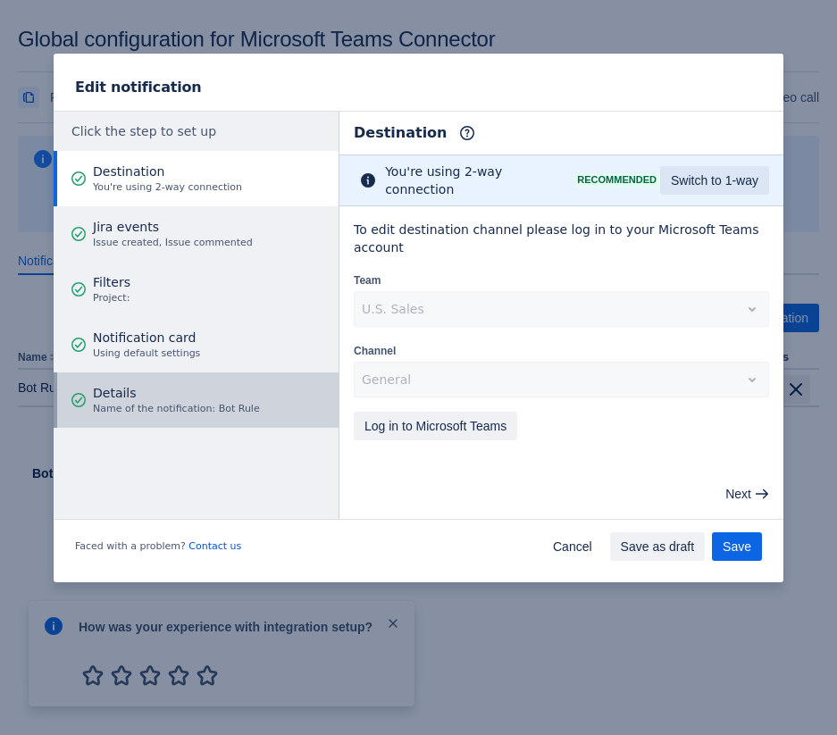
click at [182, 410] on span "Name of the notification: Bot Rule" at bounding box center [176, 409] width 167 height 14
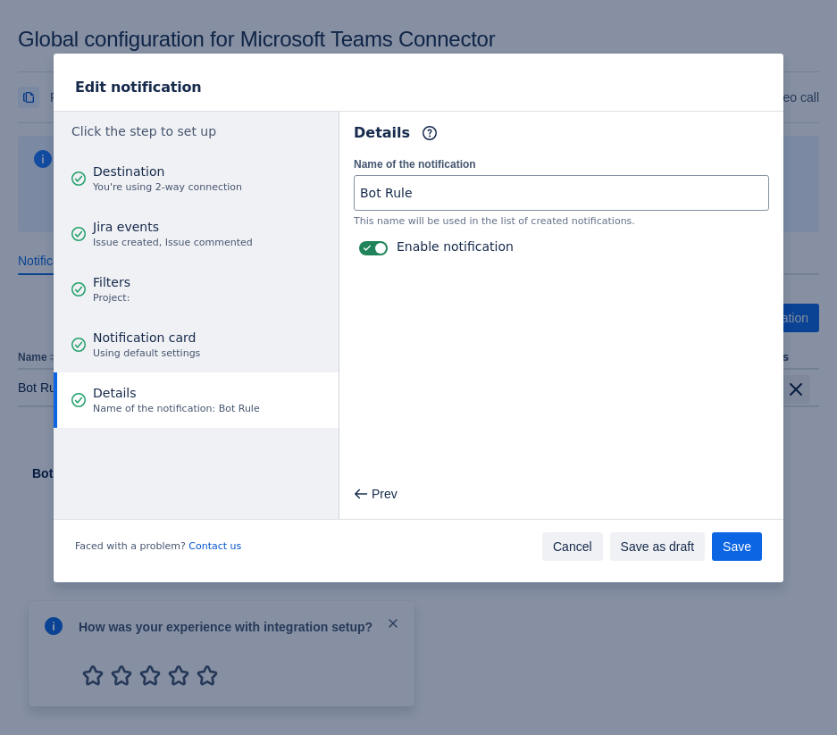
click at [572, 538] on span "Cancel" at bounding box center [572, 546] width 39 height 29
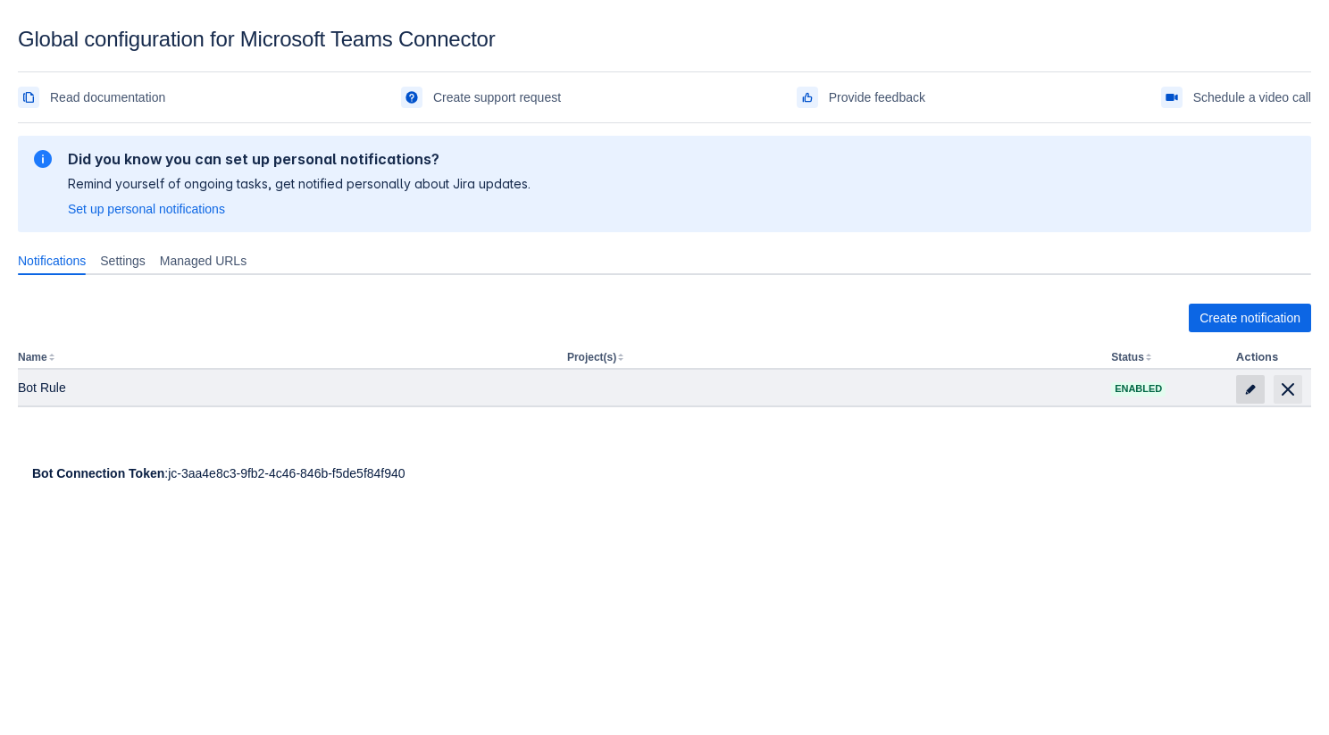
click at [1255, 384] on span "edit" at bounding box center [1251, 389] width 14 height 14
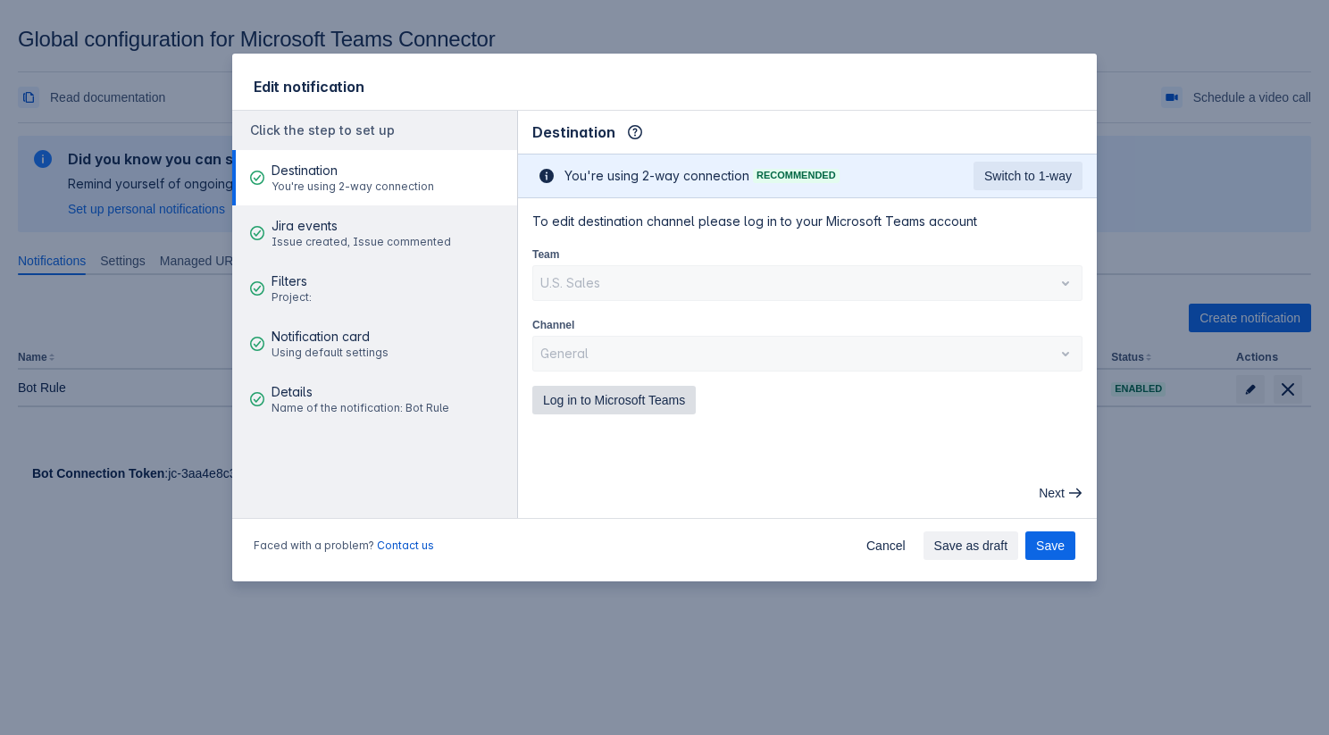
click at [660, 409] on span "Log in to Microsoft Teams" at bounding box center [614, 400] width 142 height 29
click at [879, 549] on span "Cancel" at bounding box center [886, 546] width 39 height 29
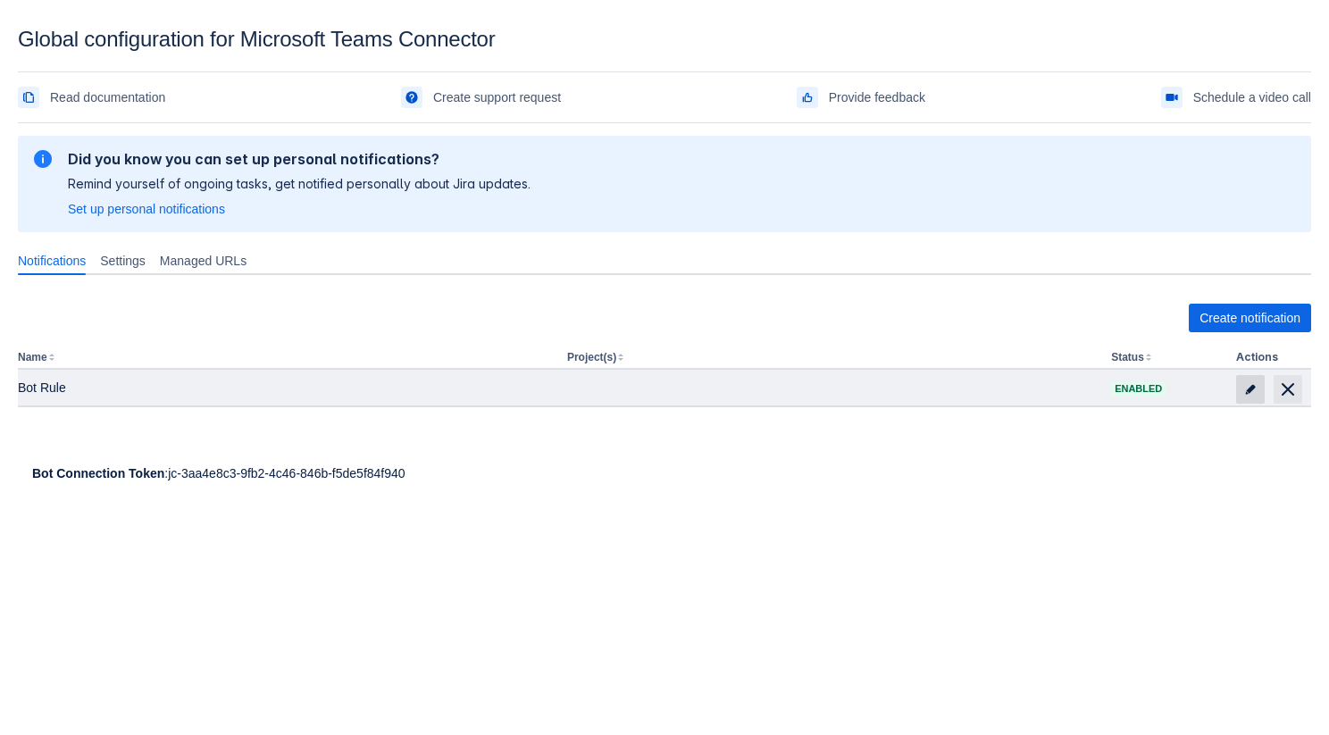
click at [1237, 392] on span at bounding box center [1250, 389] width 29 height 29
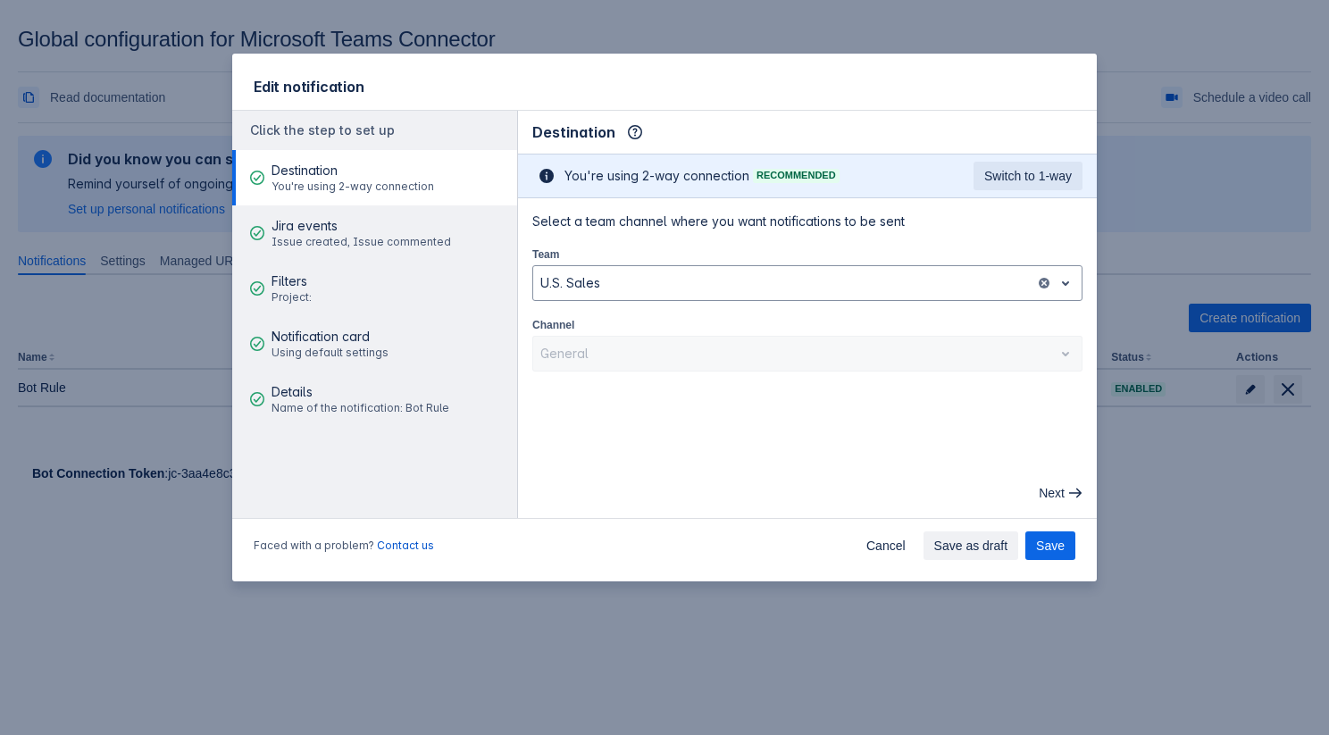
click at [921, 372] on div "Select a team channel where you want notifications to be sent Team U.S. Sales C…" at bounding box center [807, 292] width 579 height 188
click at [914, 358] on div "General" at bounding box center [807, 354] width 550 height 36
click at [1153, 465] on div "Edit notification Click the step to set up Destination You're using 2-way conne…" at bounding box center [664, 367] width 1329 height 735
click at [886, 546] on span "Cancel" at bounding box center [886, 546] width 39 height 29
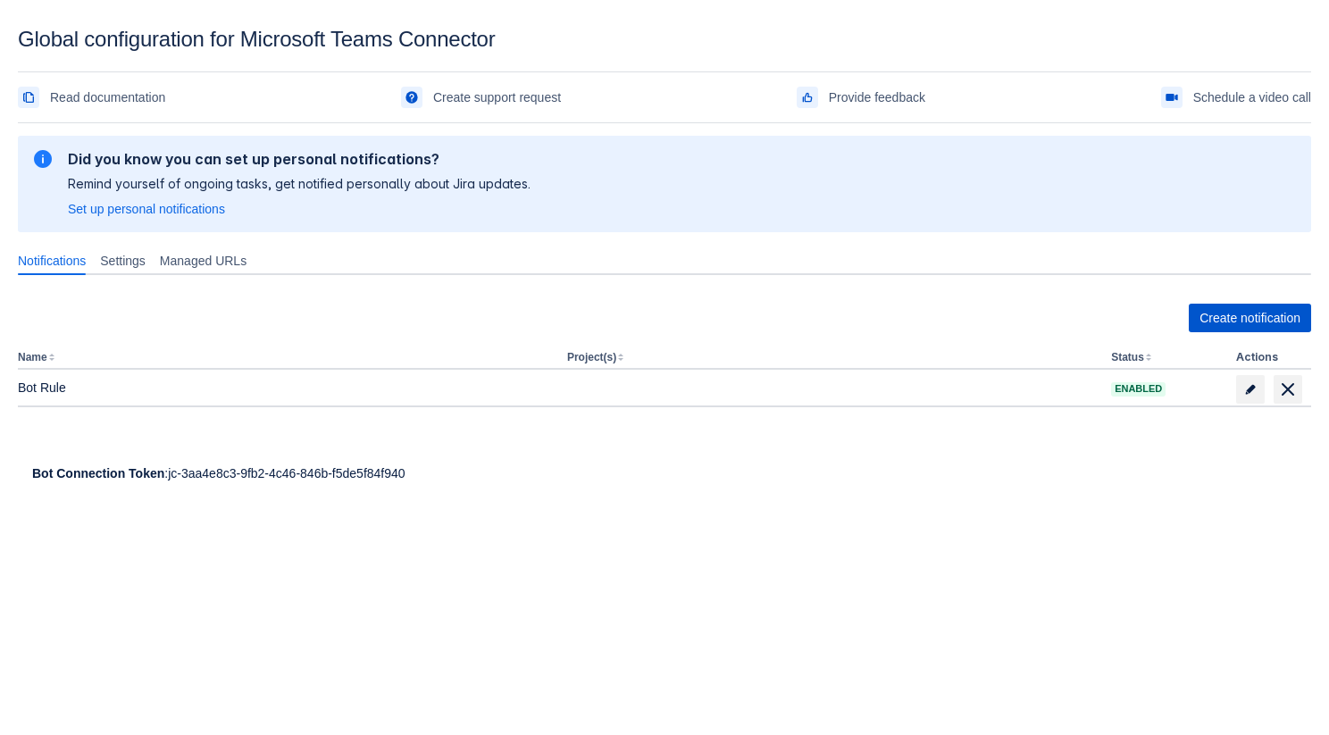
click at [1222, 330] on span "Create notification" at bounding box center [1250, 318] width 101 height 29
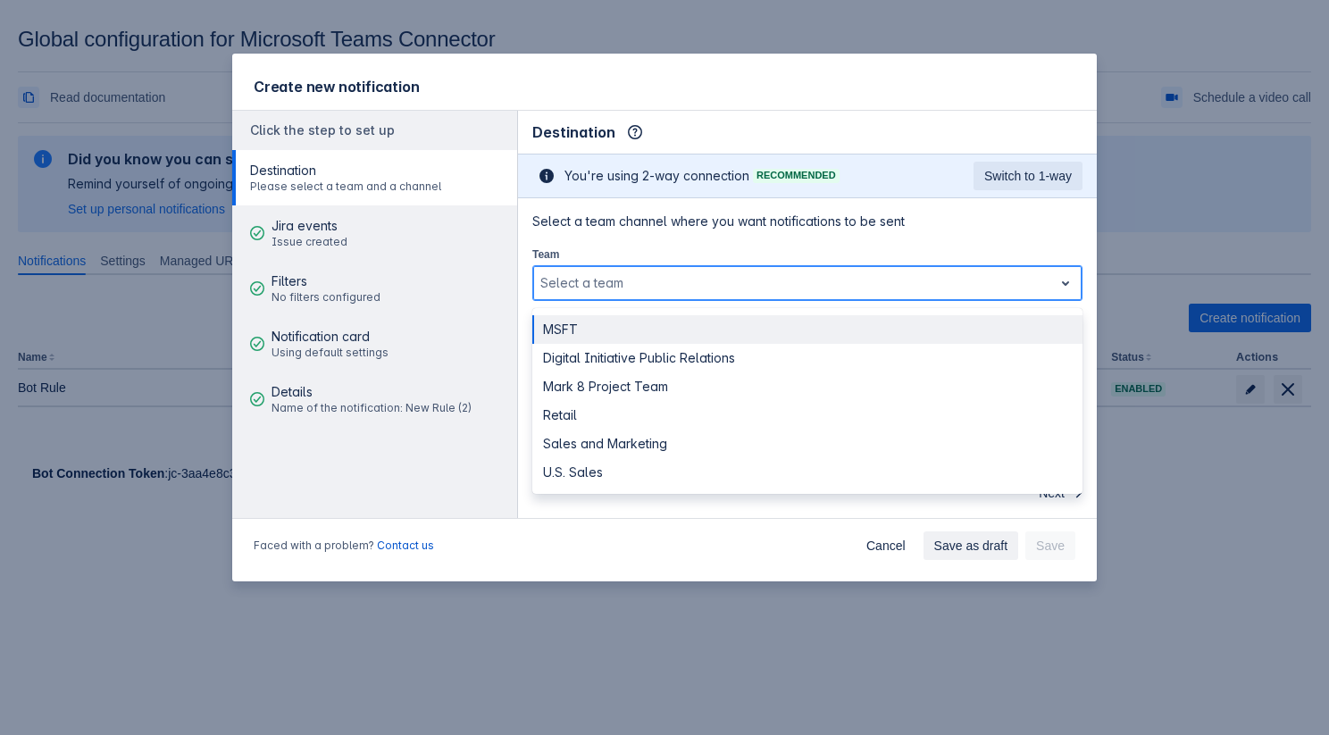
click at [779, 287] on div at bounding box center [793, 282] width 506 height 21
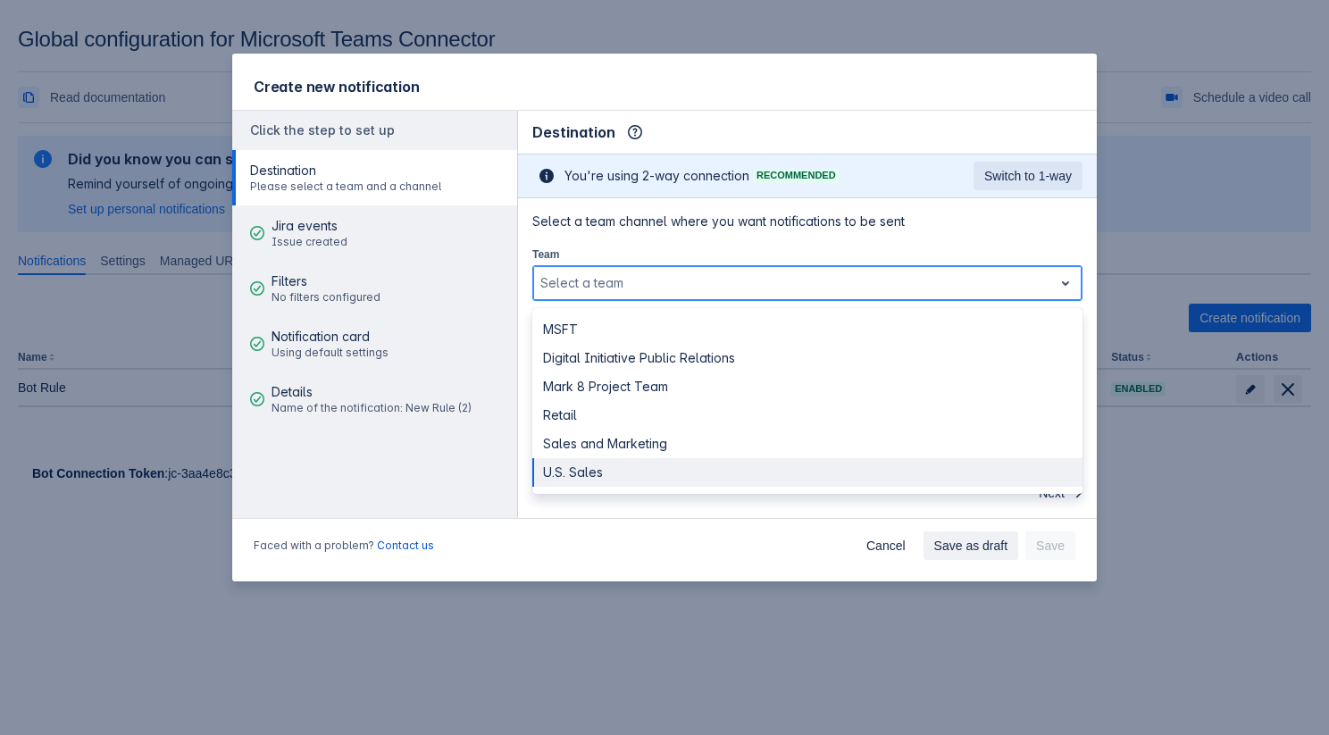
click at [707, 471] on div "U.S. Sales" at bounding box center [807, 472] width 550 height 29
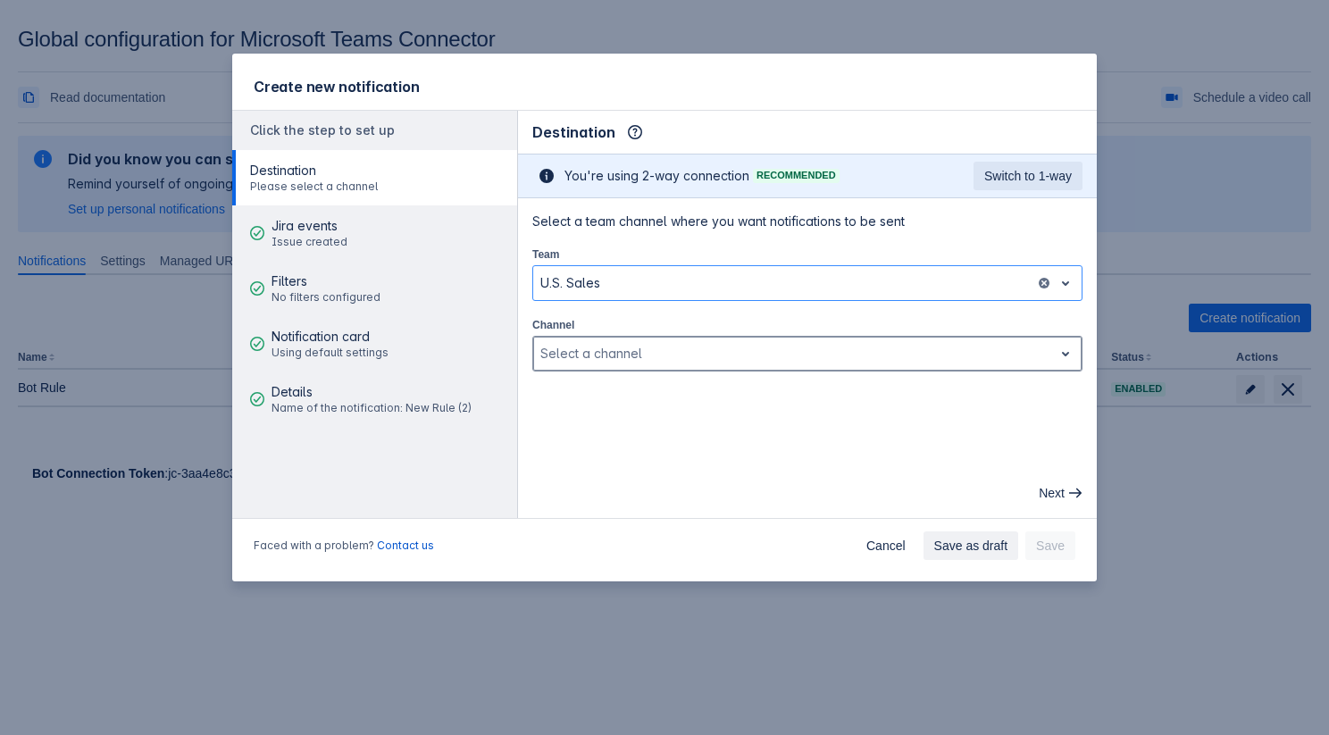
click at [705, 367] on div "Select a channel" at bounding box center [793, 353] width 520 height 29
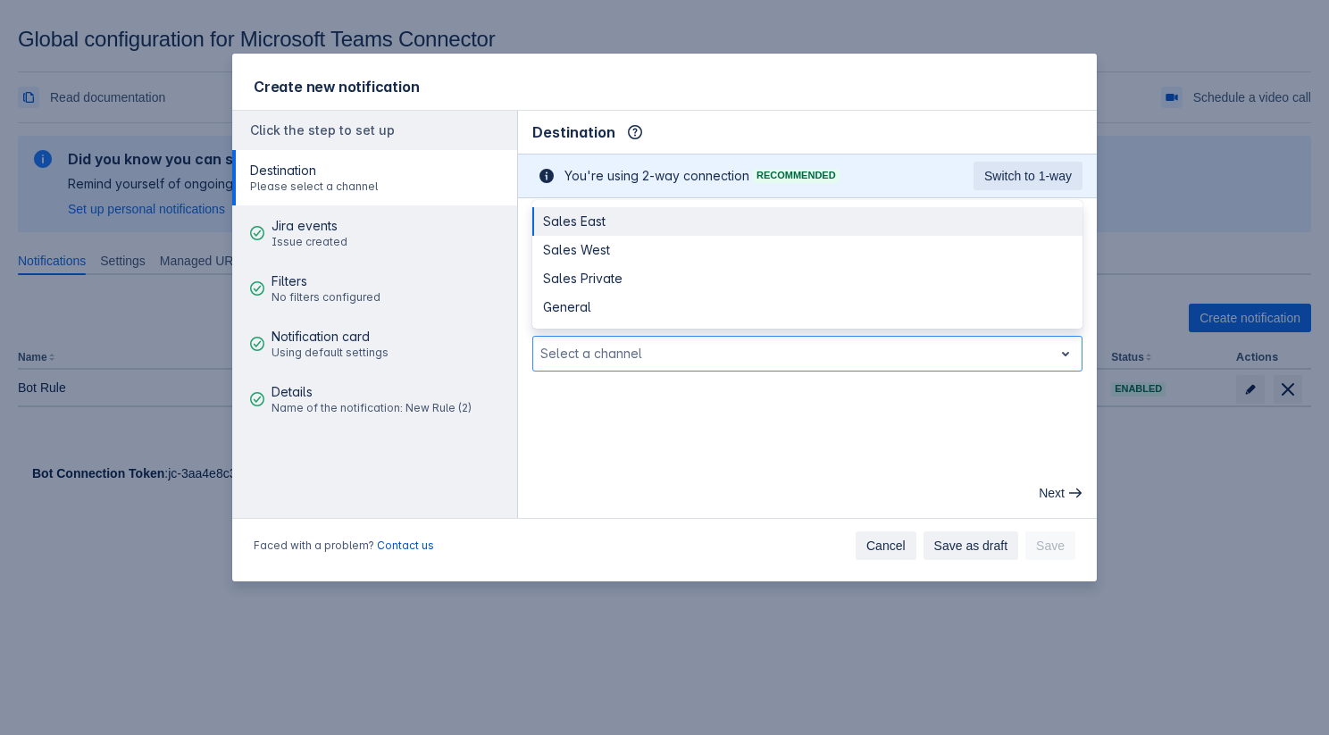
click at [879, 538] on span "Cancel" at bounding box center [886, 546] width 39 height 29
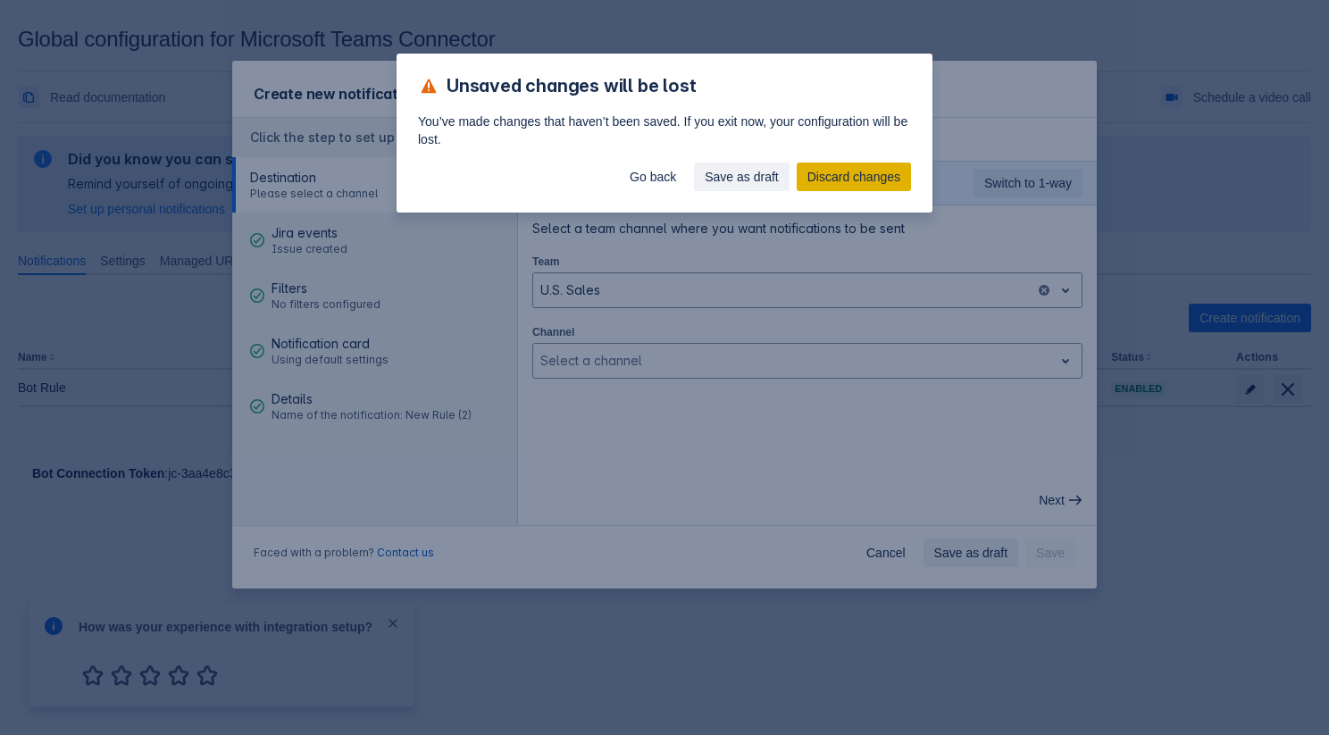
click at [824, 178] on span "Discard changes" at bounding box center [854, 177] width 93 height 29
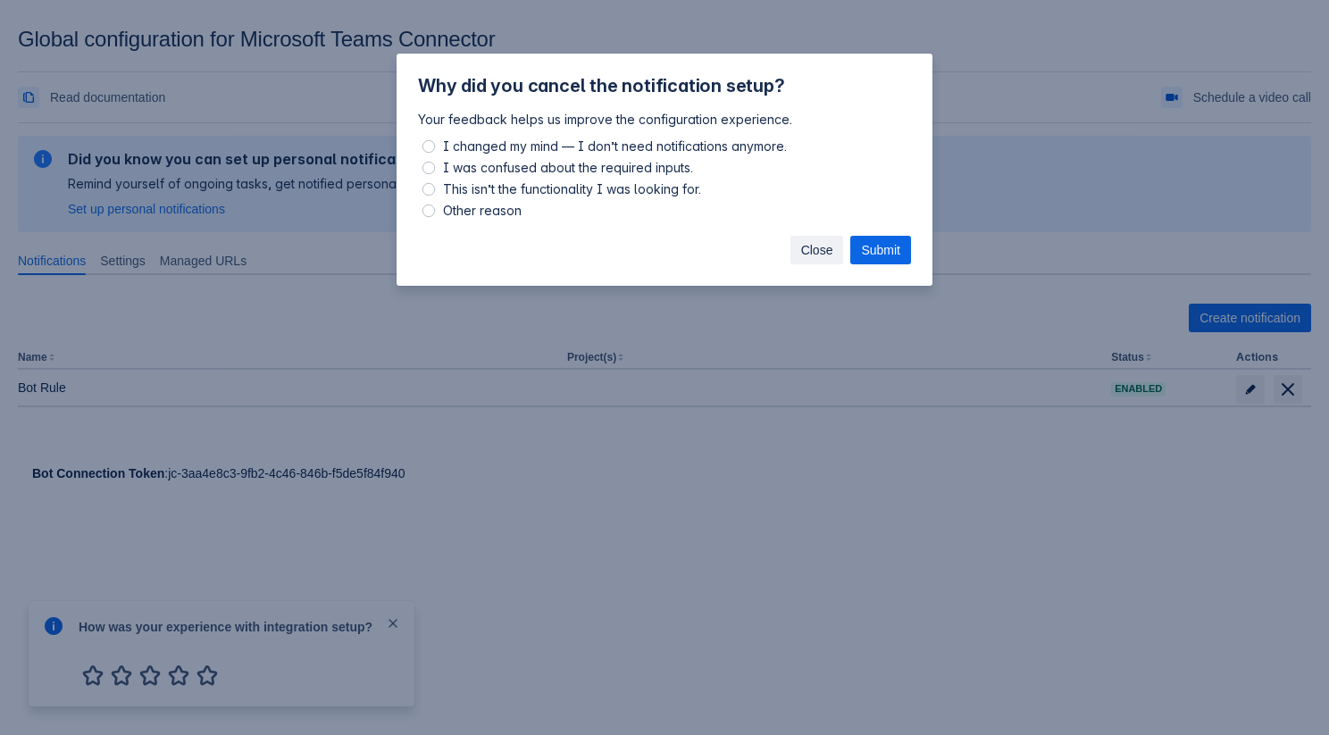
click at [819, 245] on span "Close" at bounding box center [817, 250] width 32 height 29
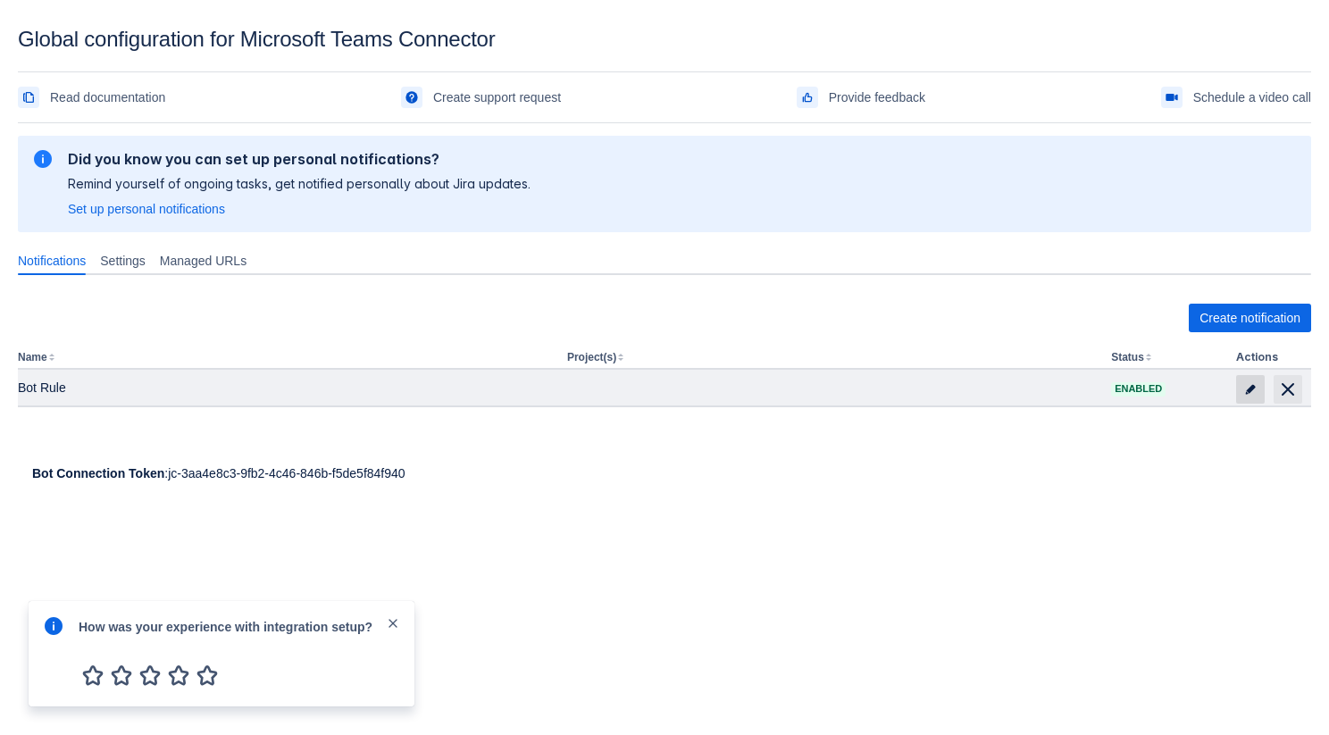
click at [1245, 382] on span "edit" at bounding box center [1251, 389] width 14 height 14
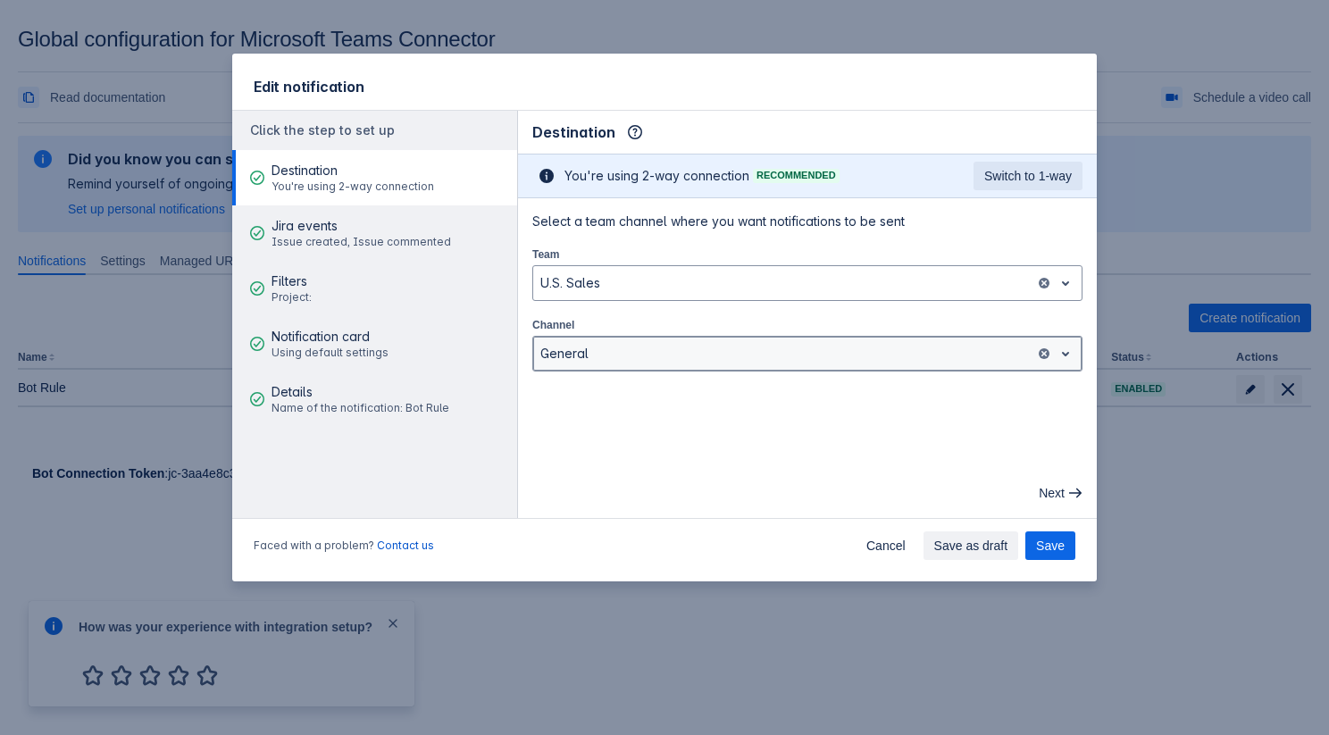
click at [905, 358] on div at bounding box center [784, 353] width 488 height 21
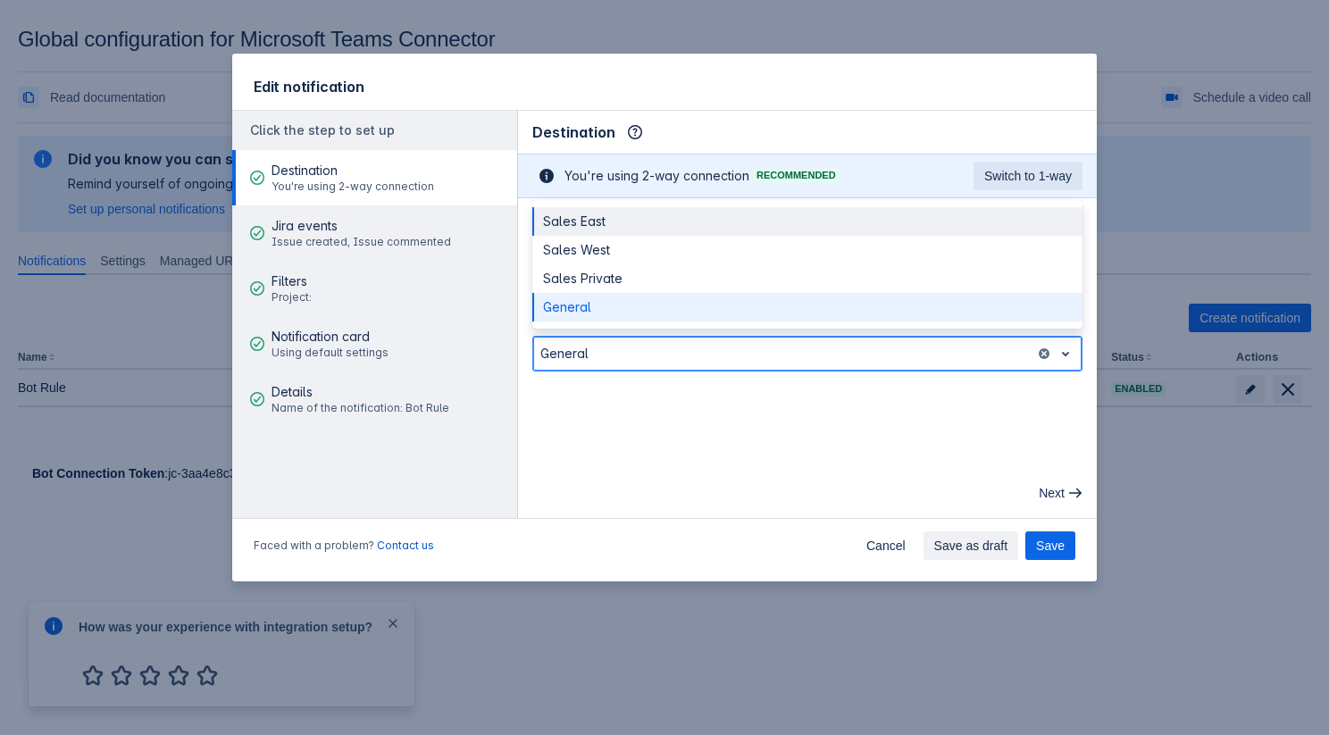
click at [905, 358] on div at bounding box center [784, 353] width 488 height 21
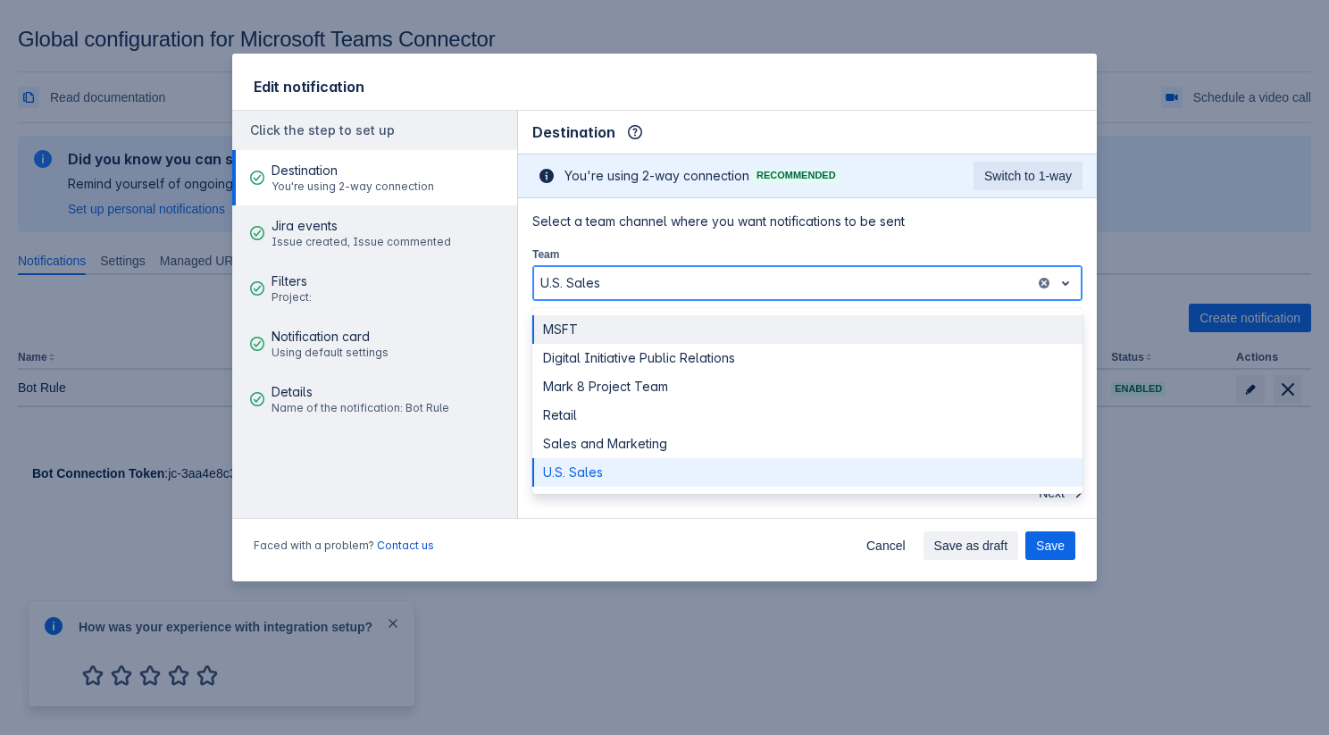
click at [854, 286] on div at bounding box center [784, 282] width 488 height 21
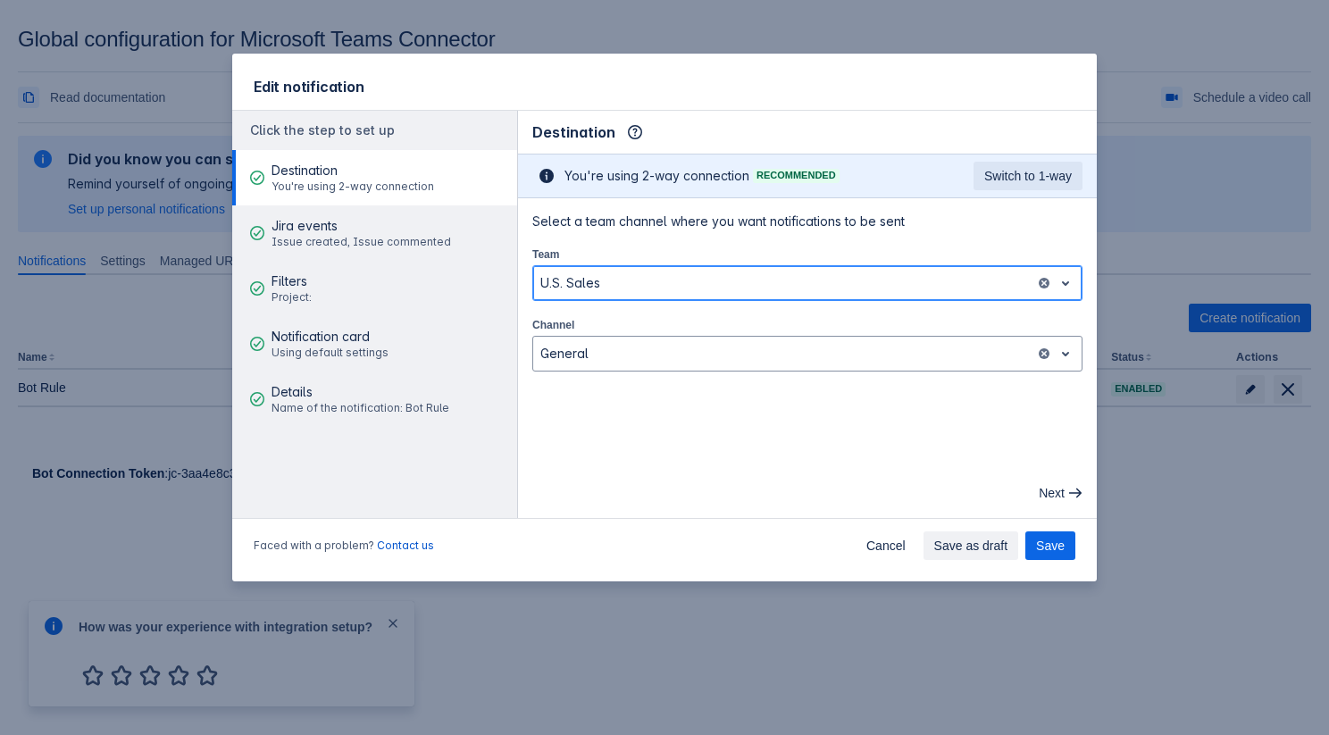
click at [854, 286] on div at bounding box center [784, 282] width 488 height 21
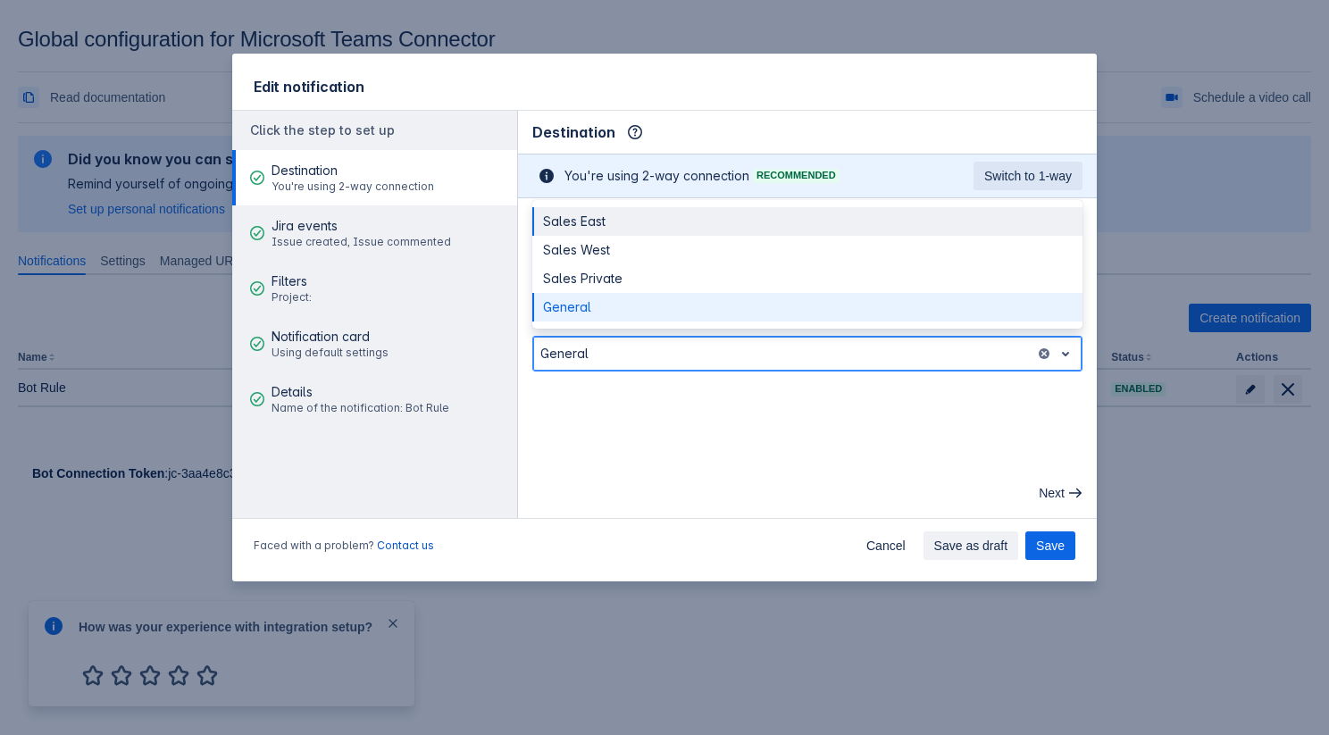
click at [827, 344] on div at bounding box center [784, 353] width 488 height 21
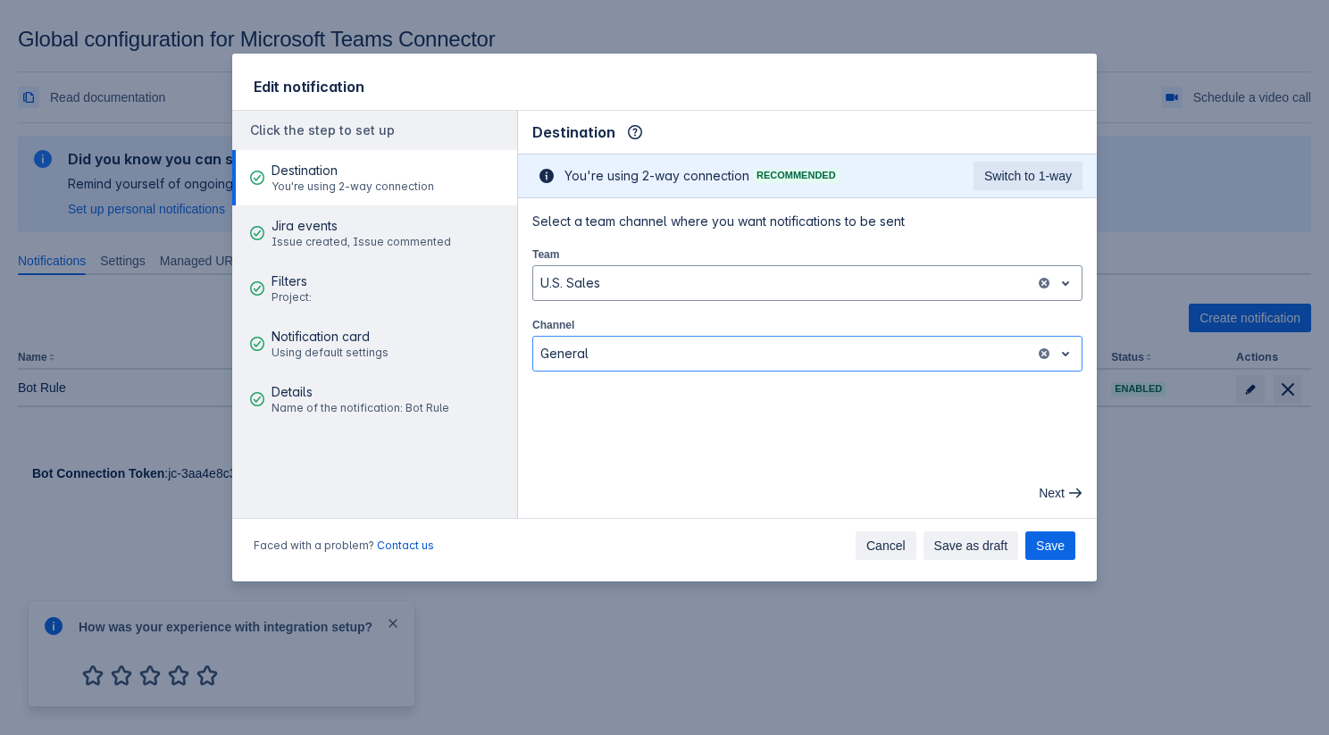
click at [891, 541] on span "Cancel" at bounding box center [886, 546] width 39 height 29
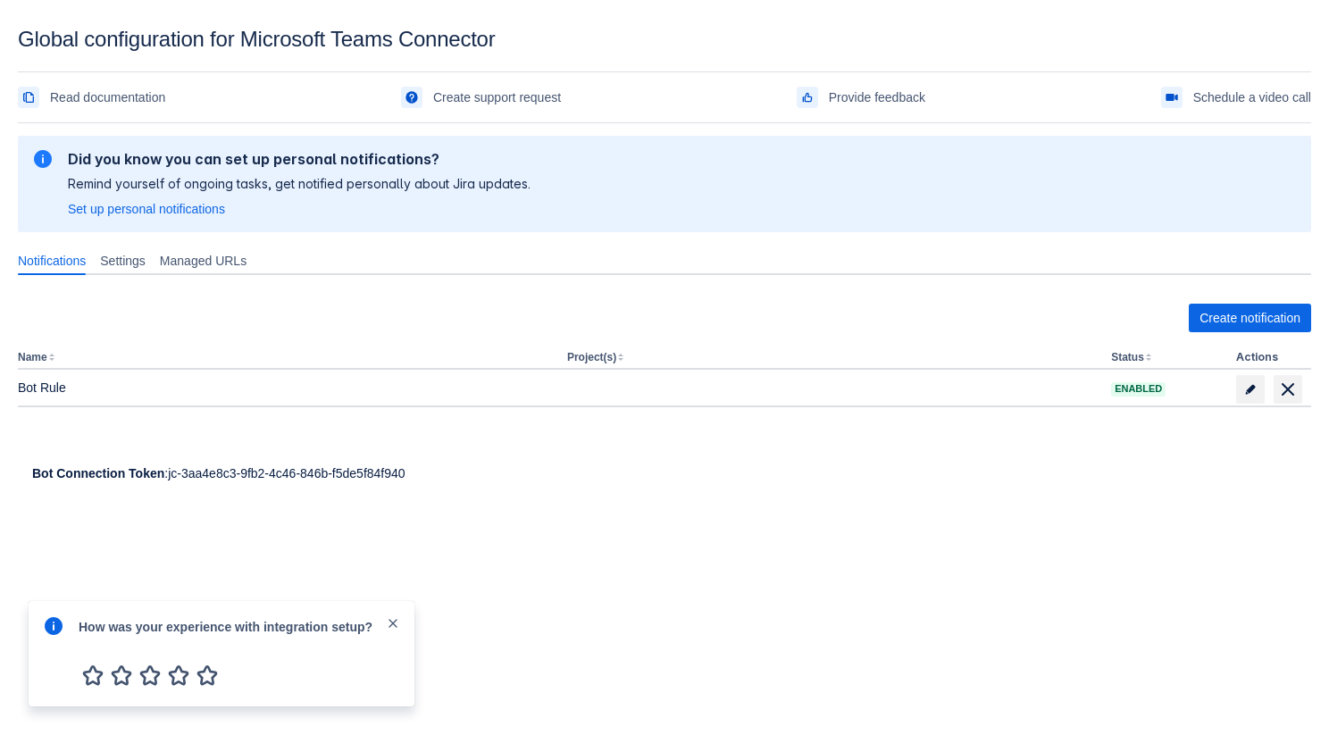
click at [398, 622] on span "close" at bounding box center [393, 623] width 14 height 14
